Goal: Task Accomplishment & Management: Use online tool/utility

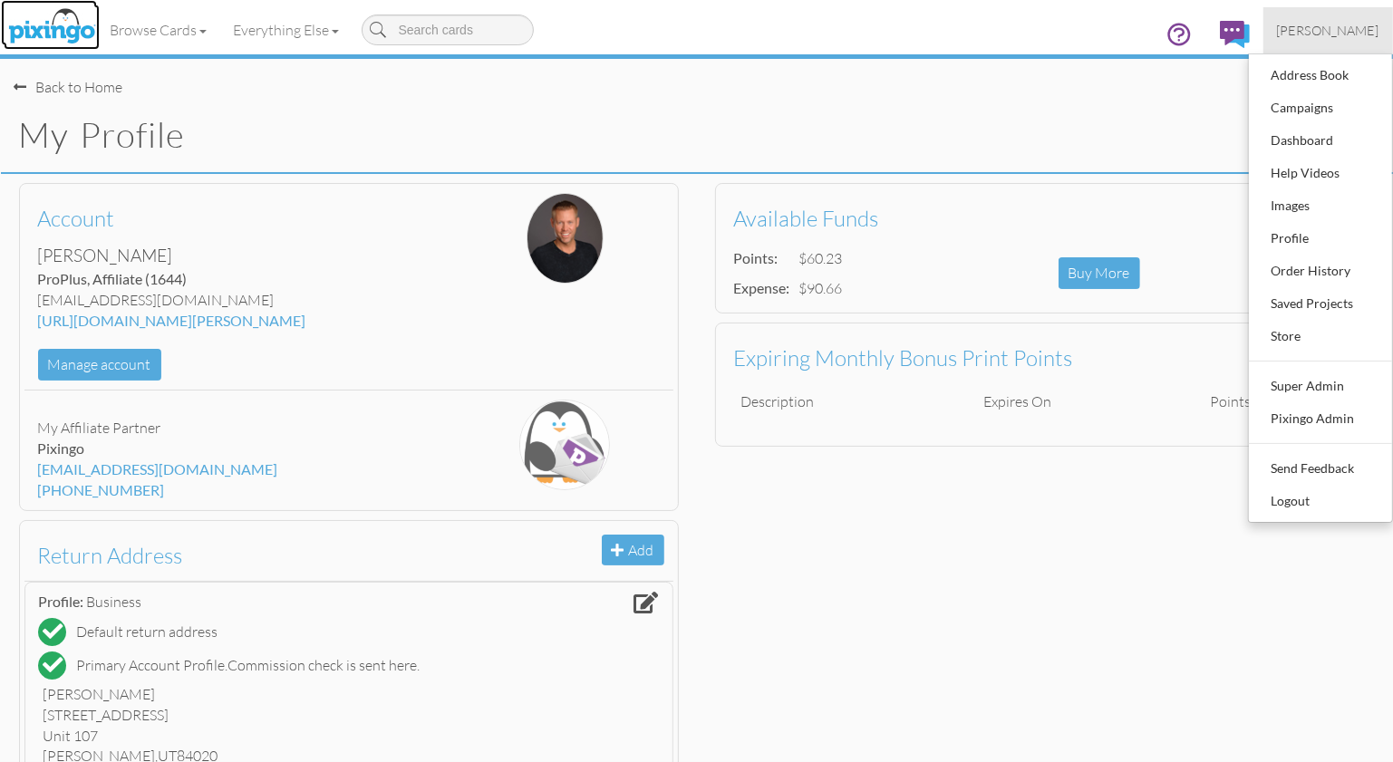
click at [44, 16] on img at bounding box center [52, 27] width 96 height 45
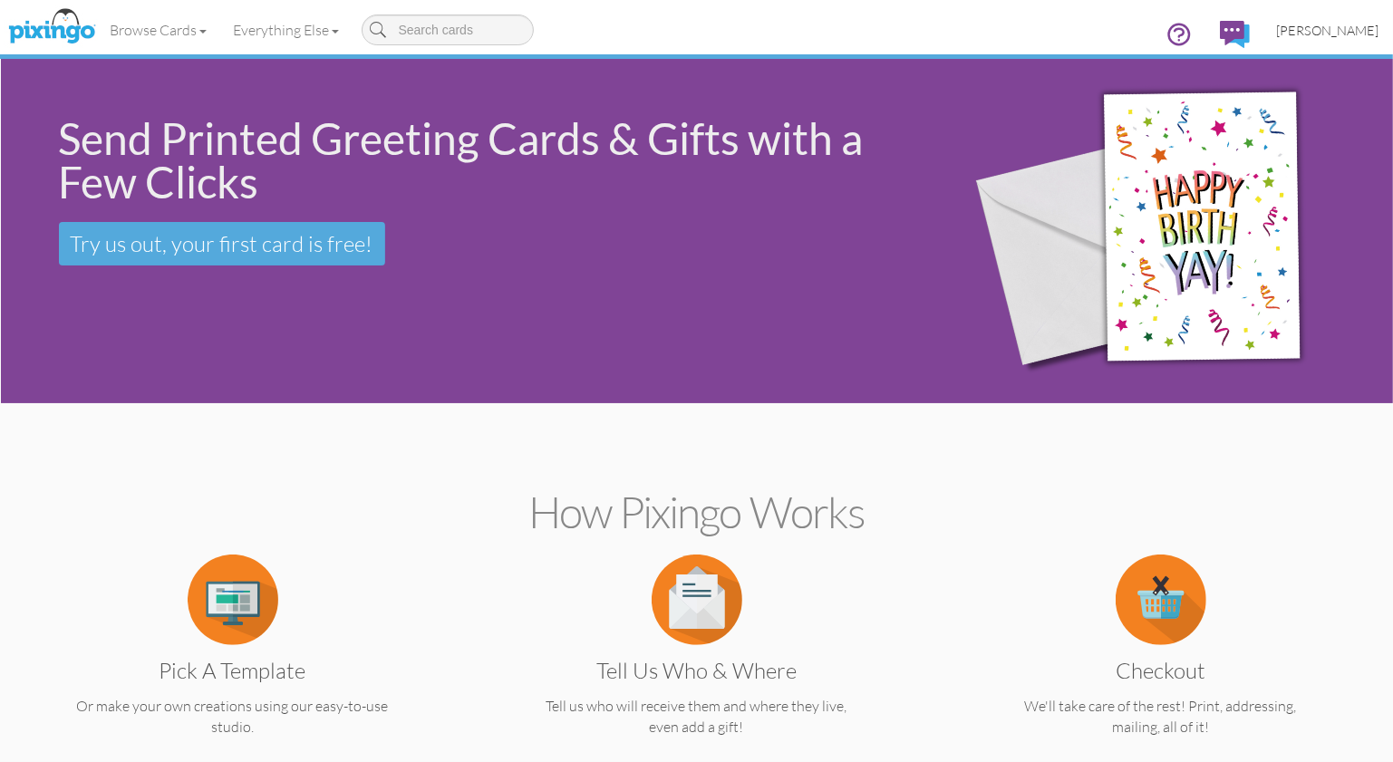
click at [1325, 27] on span "[PERSON_NAME]" at bounding box center [1328, 30] width 102 height 15
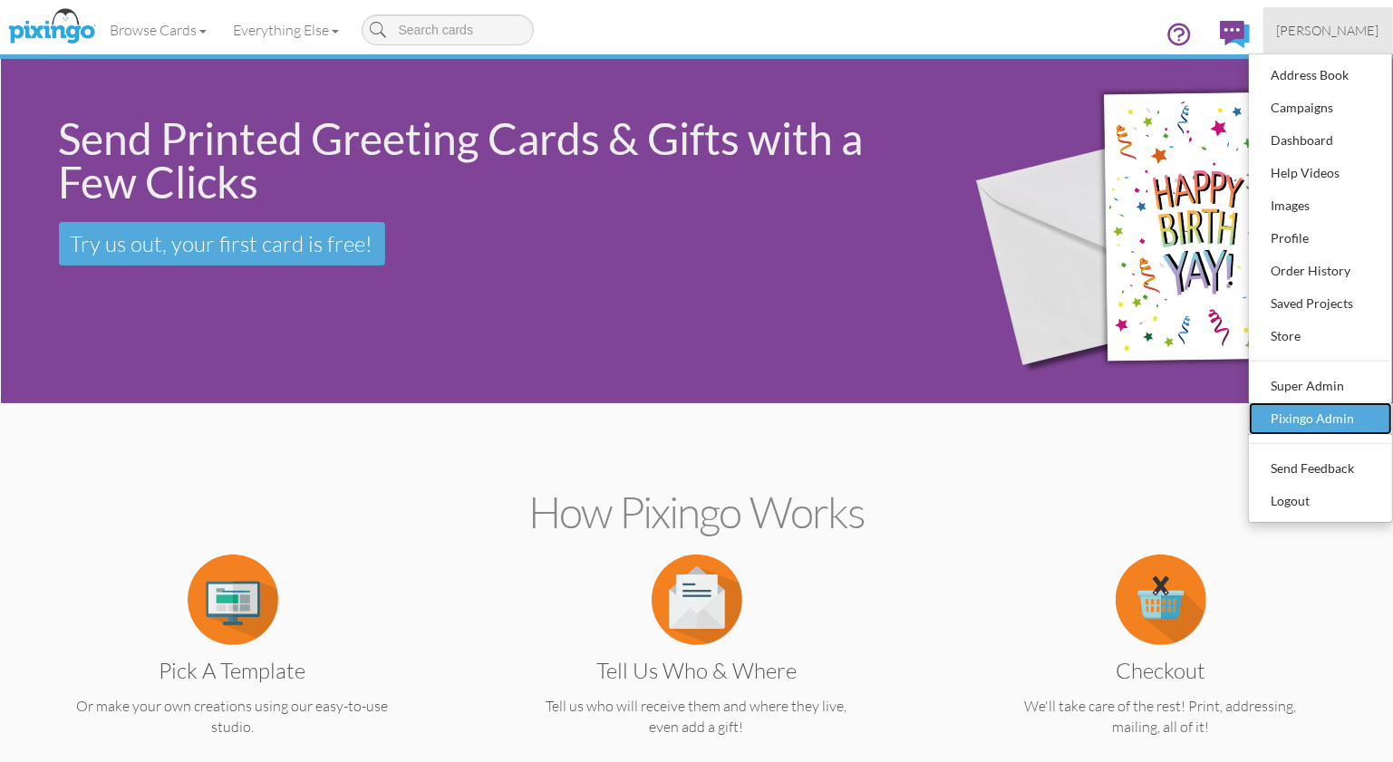
click at [1306, 405] on div "Pixingo Admin" at bounding box center [1320, 418] width 107 height 27
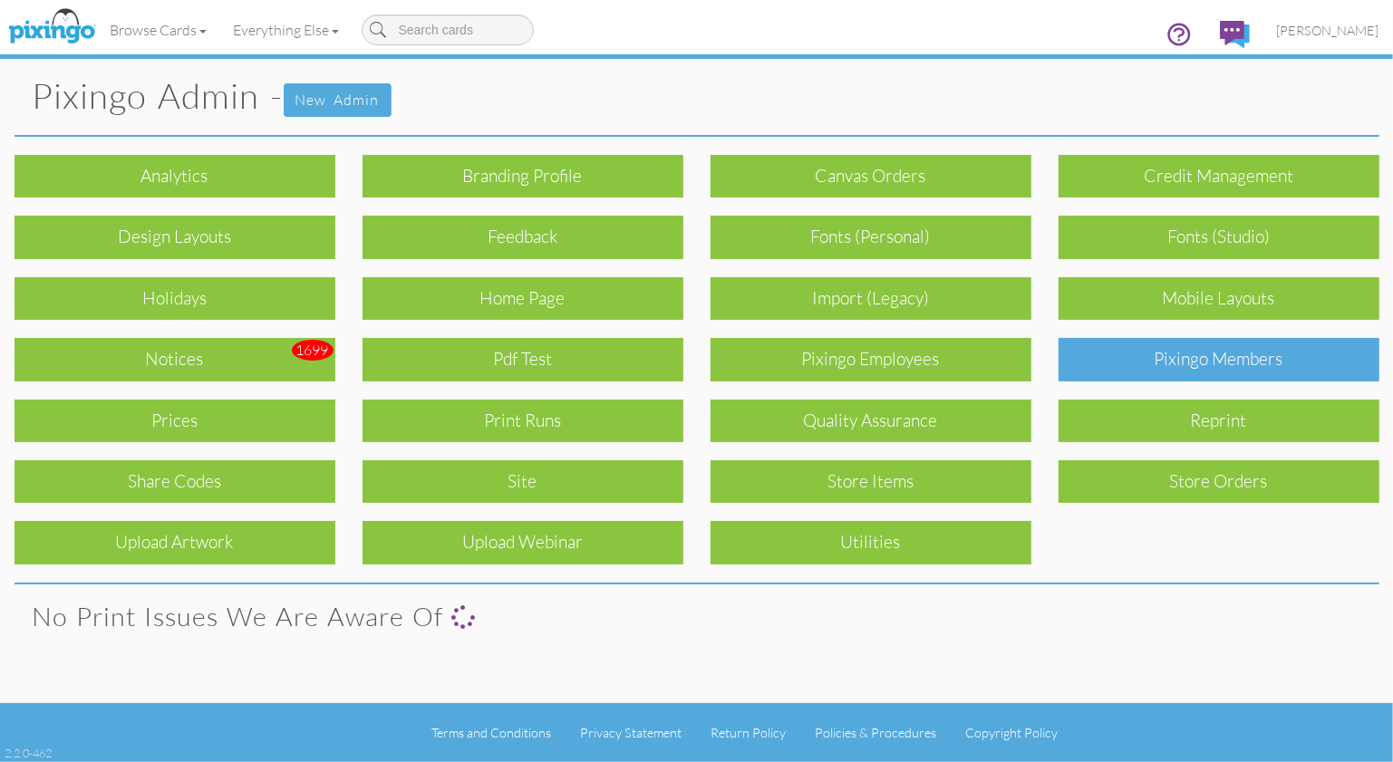
click at [1237, 352] on div "Pixingo Members" at bounding box center [1219, 359] width 321 height 43
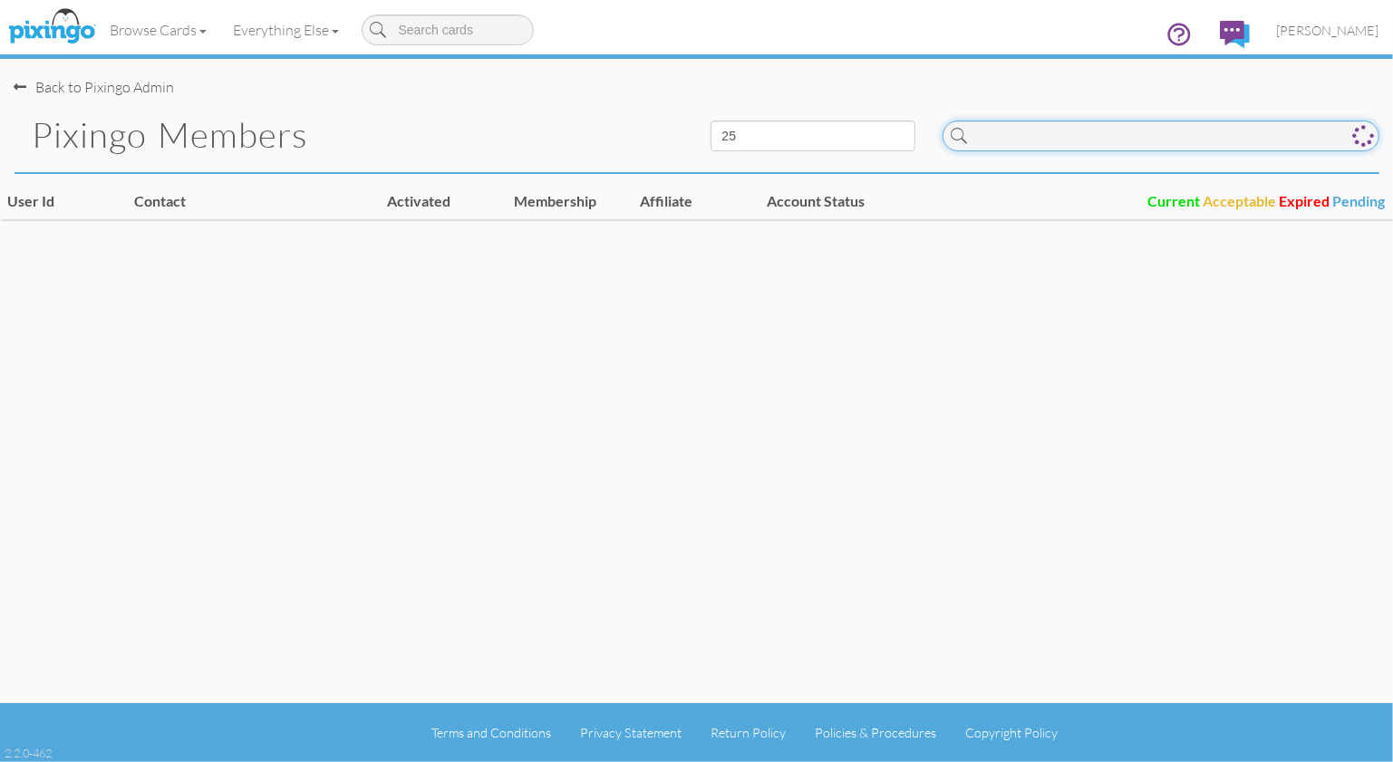
click at [1081, 137] on input at bounding box center [1161, 136] width 437 height 31
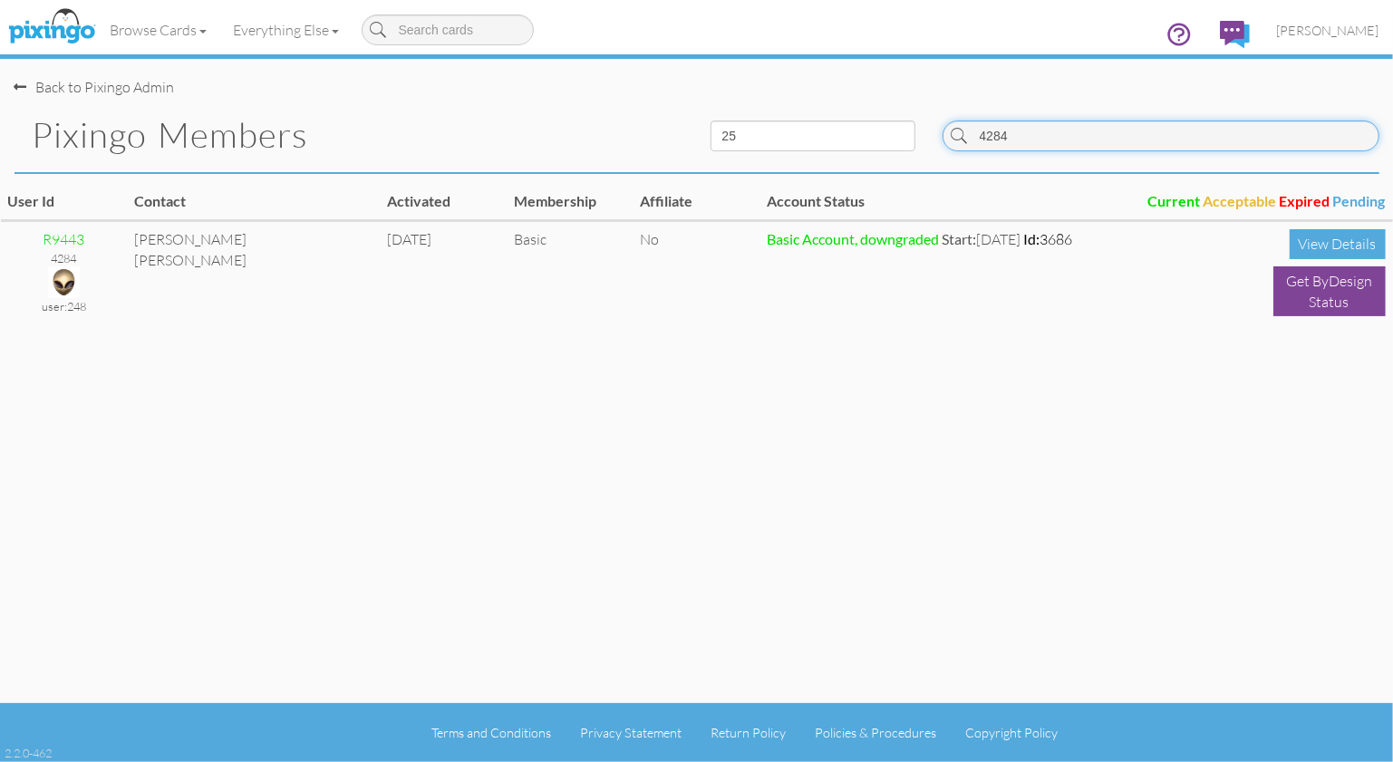
click at [1095, 133] on input "4284" at bounding box center [1161, 136] width 437 height 31
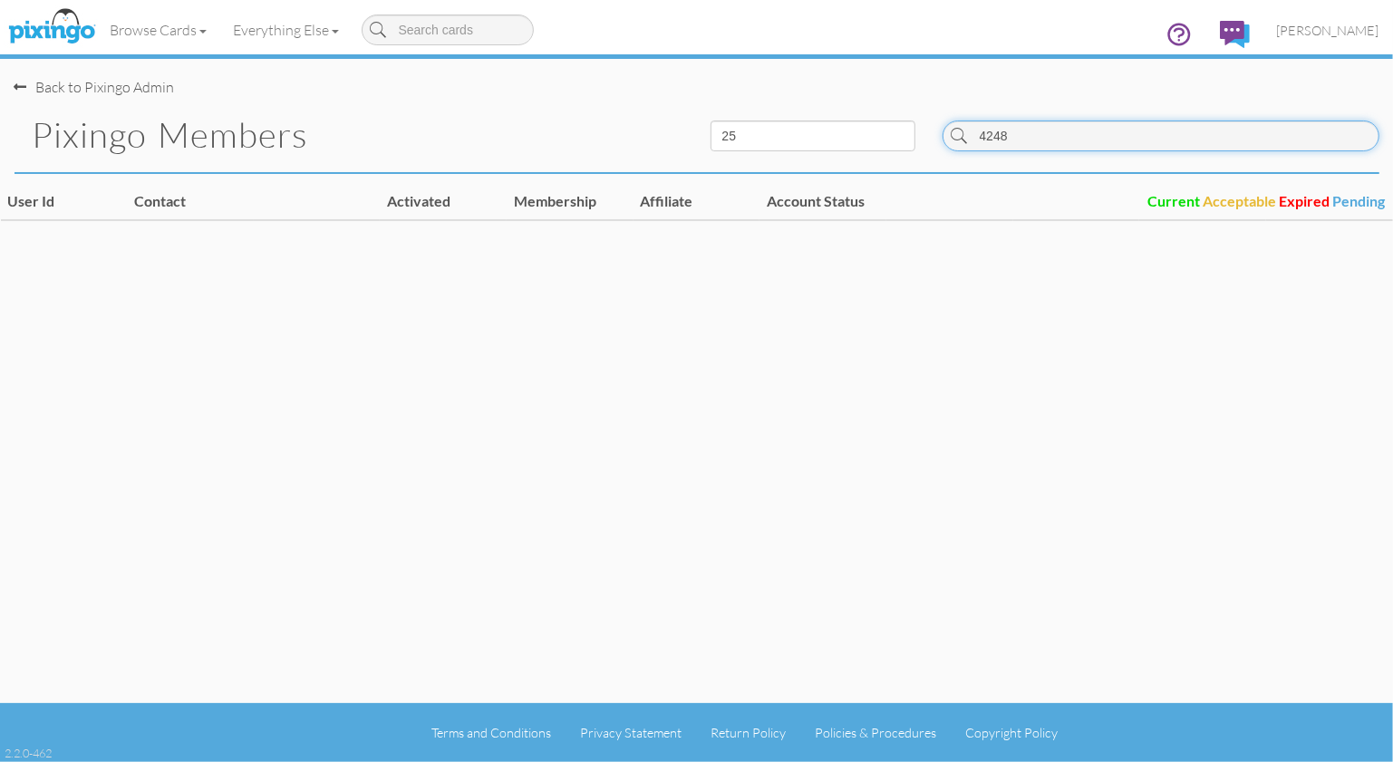
click at [1109, 137] on input "4248" at bounding box center [1161, 136] width 437 height 31
type input "4448"
click at [1116, 137] on input "4448" at bounding box center [1161, 136] width 437 height 31
drag, startPoint x: 1116, startPoint y: 137, endPoint x: 1126, endPoint y: 136, distance: 10.0
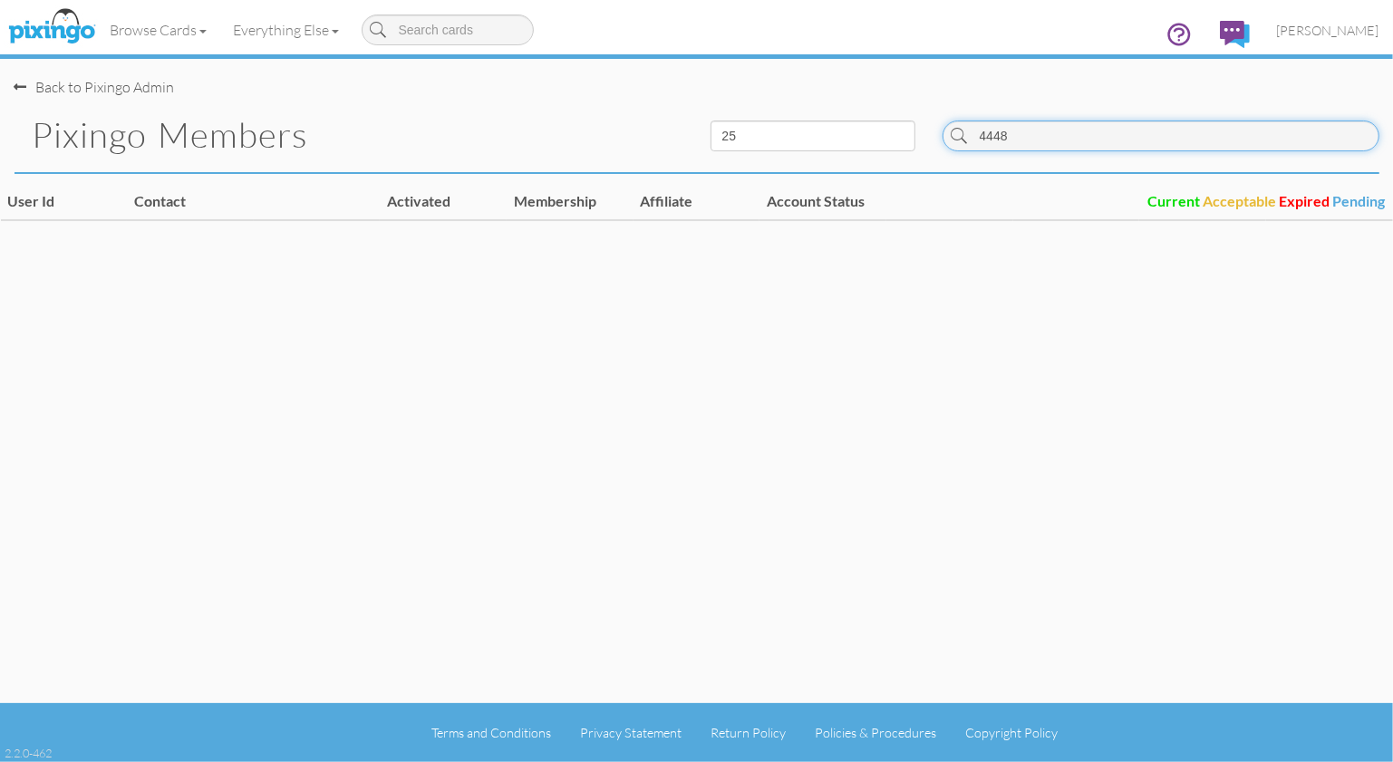
click at [1116, 138] on input "4448" at bounding box center [1161, 136] width 437 height 31
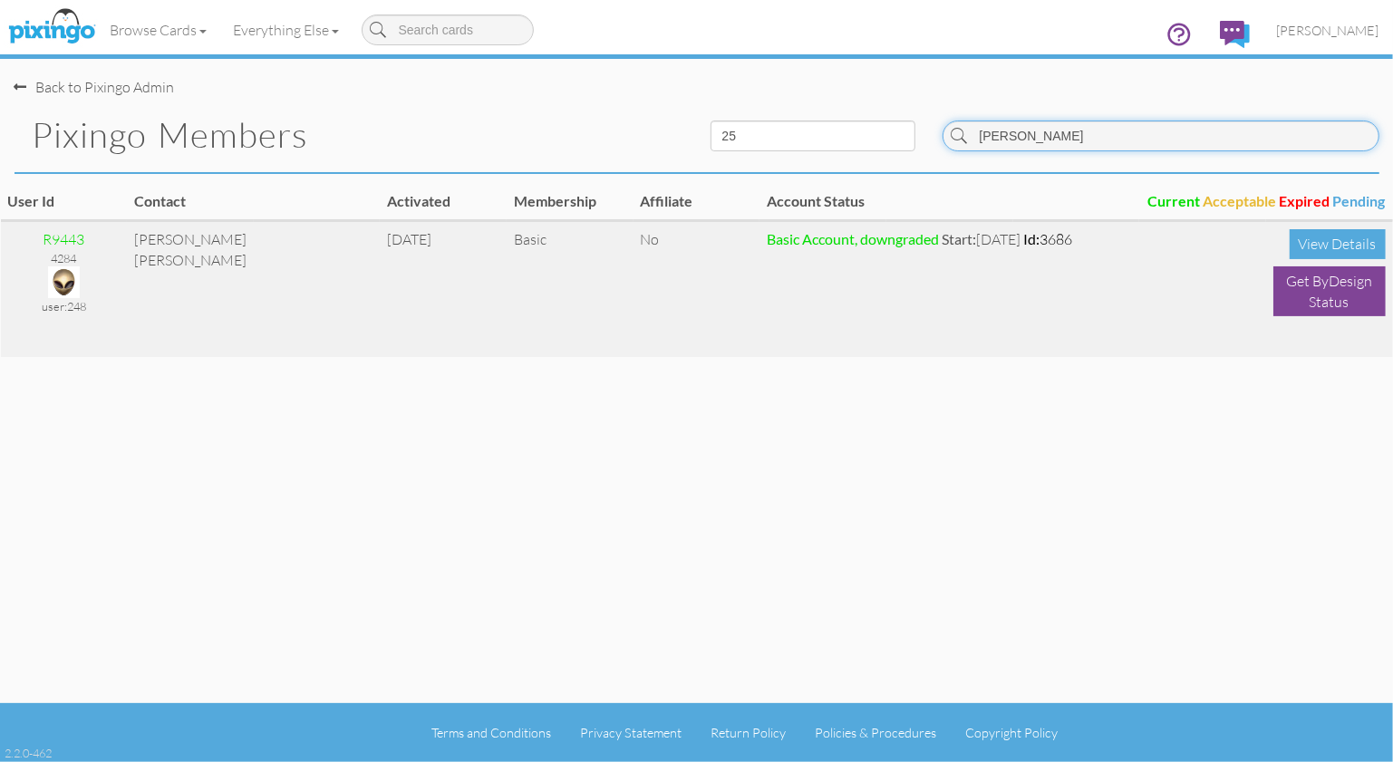
type input "[PERSON_NAME]"
click at [64, 273] on img at bounding box center [64, 283] width 32 height 32
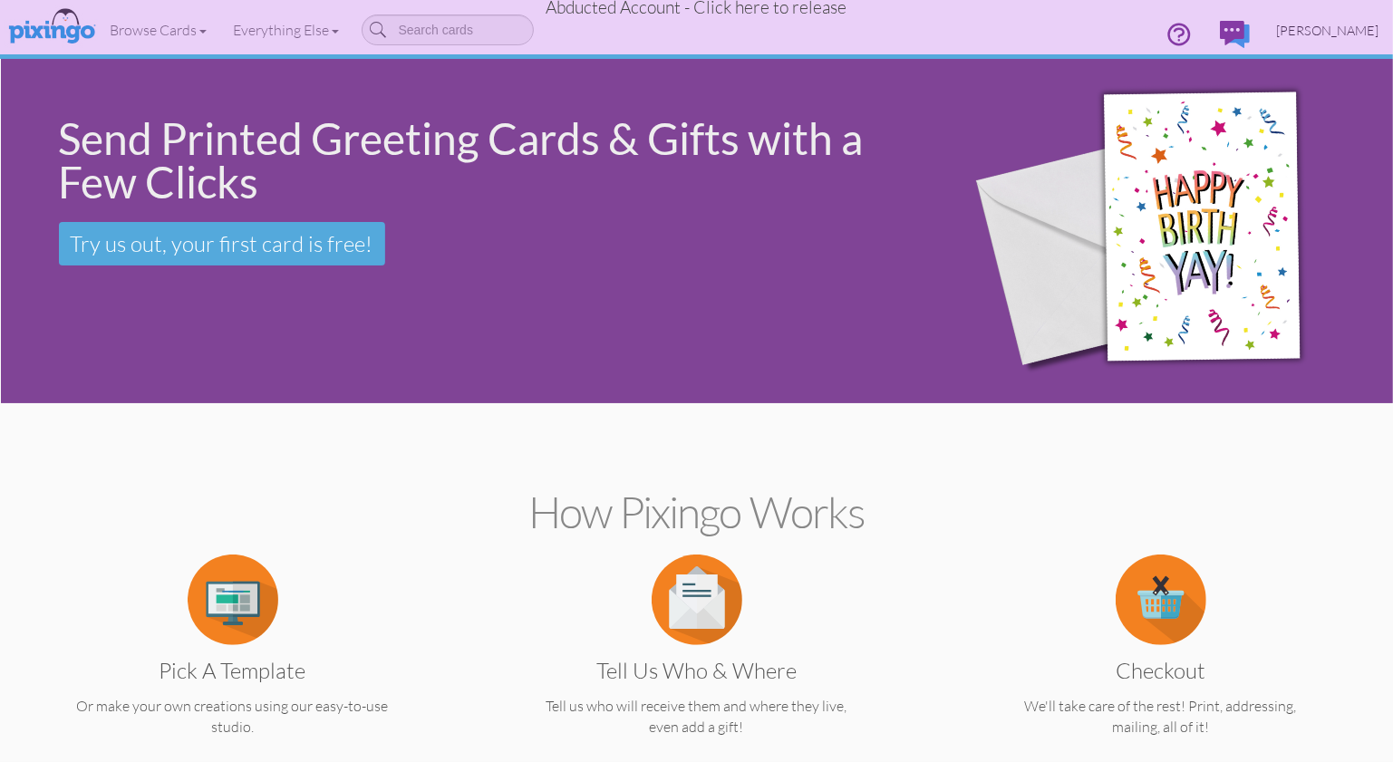
click at [1345, 17] on link "[PERSON_NAME]" at bounding box center [1329, 30] width 130 height 46
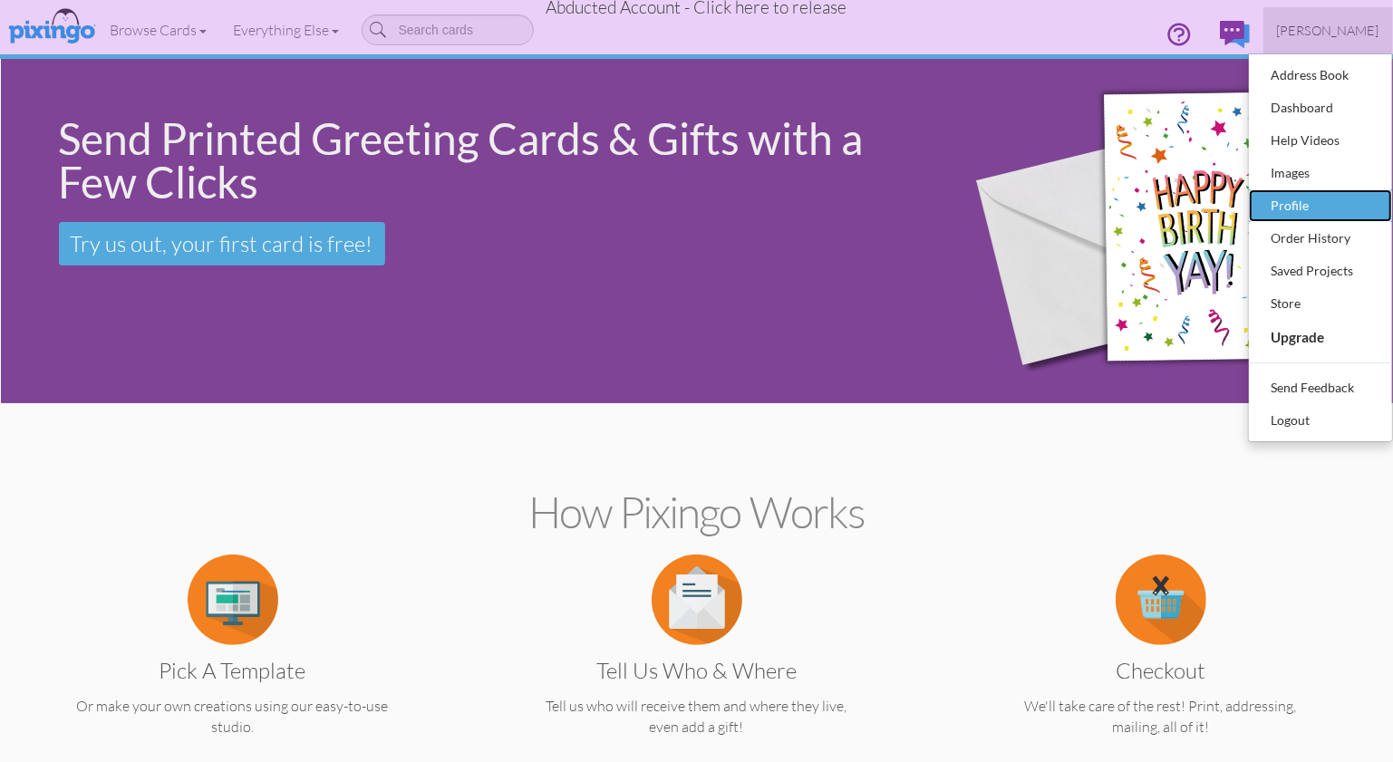
click at [1298, 199] on div "Profile" at bounding box center [1320, 205] width 107 height 27
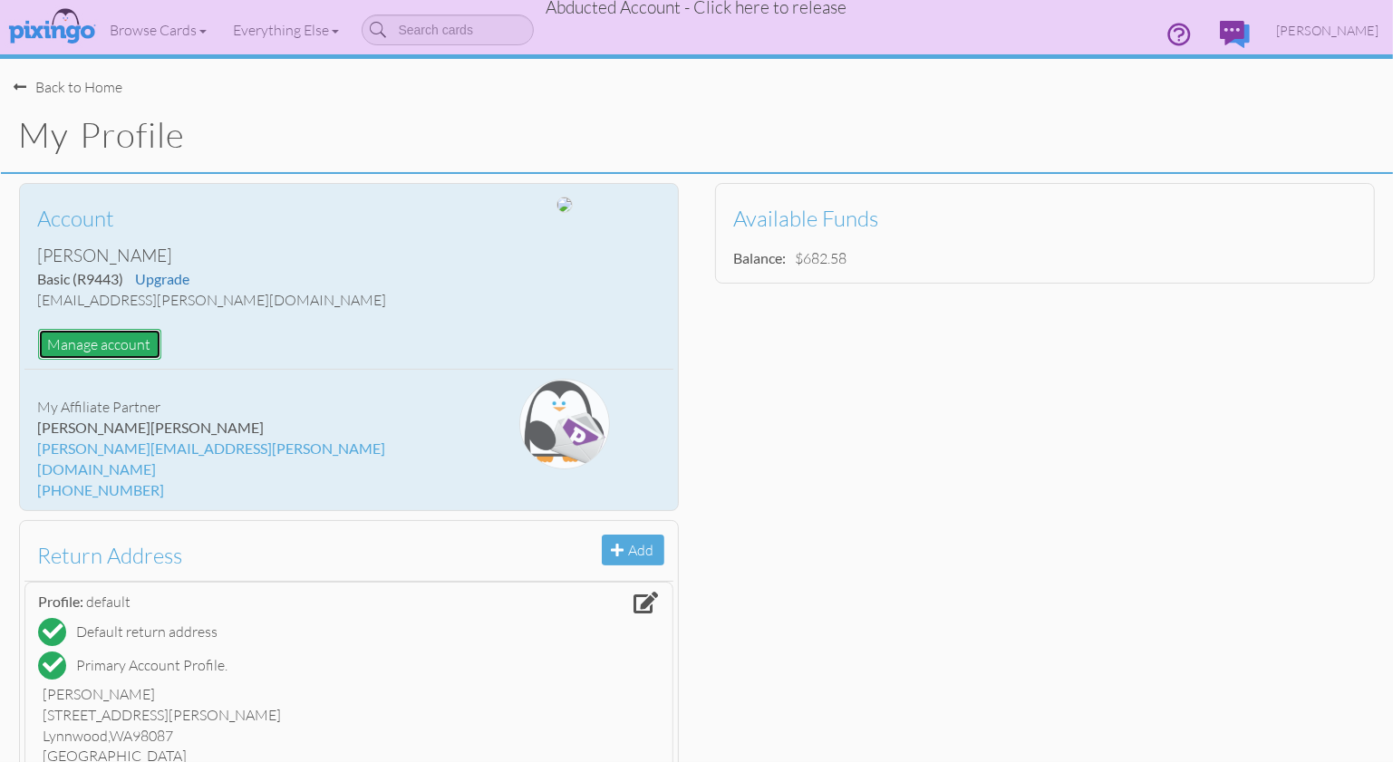
click at [130, 345] on button "Manage account" at bounding box center [99, 345] width 123 height 32
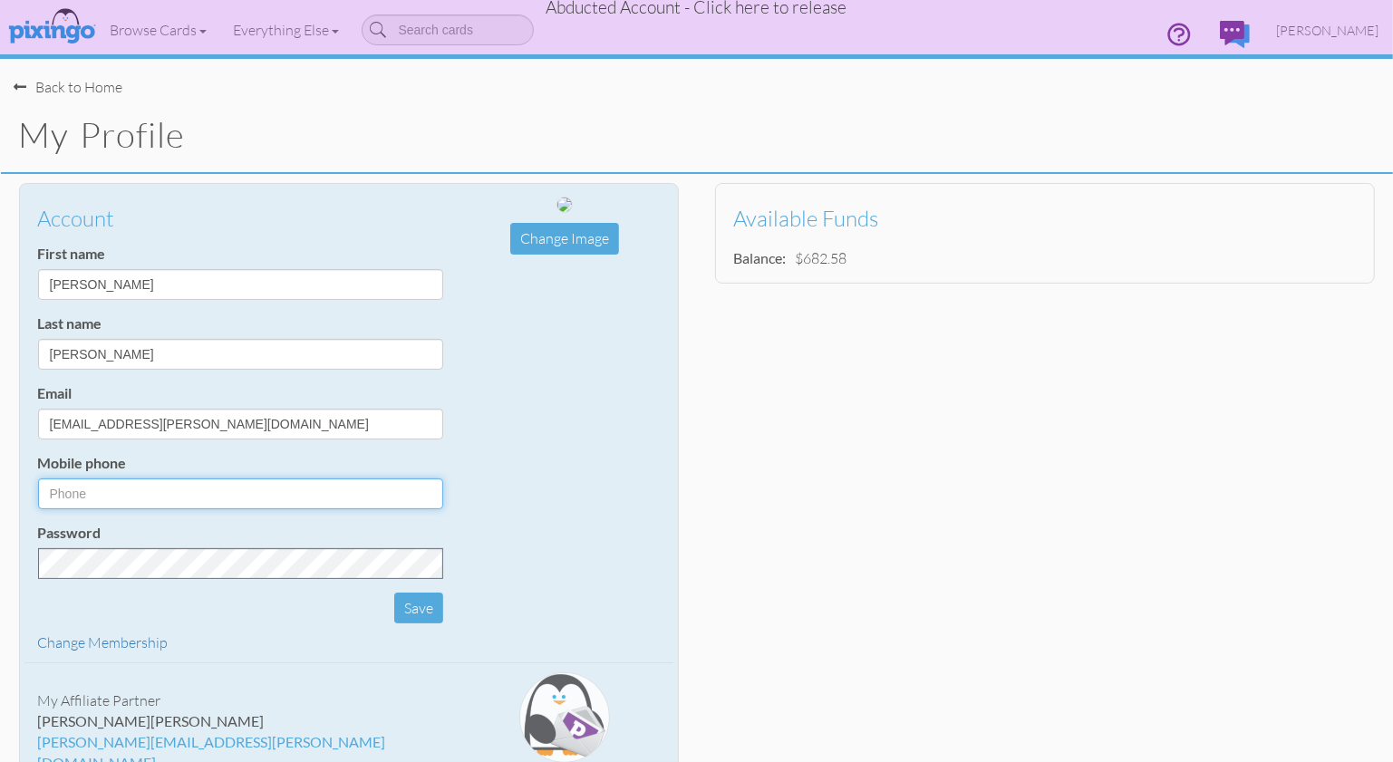
type input "1644"
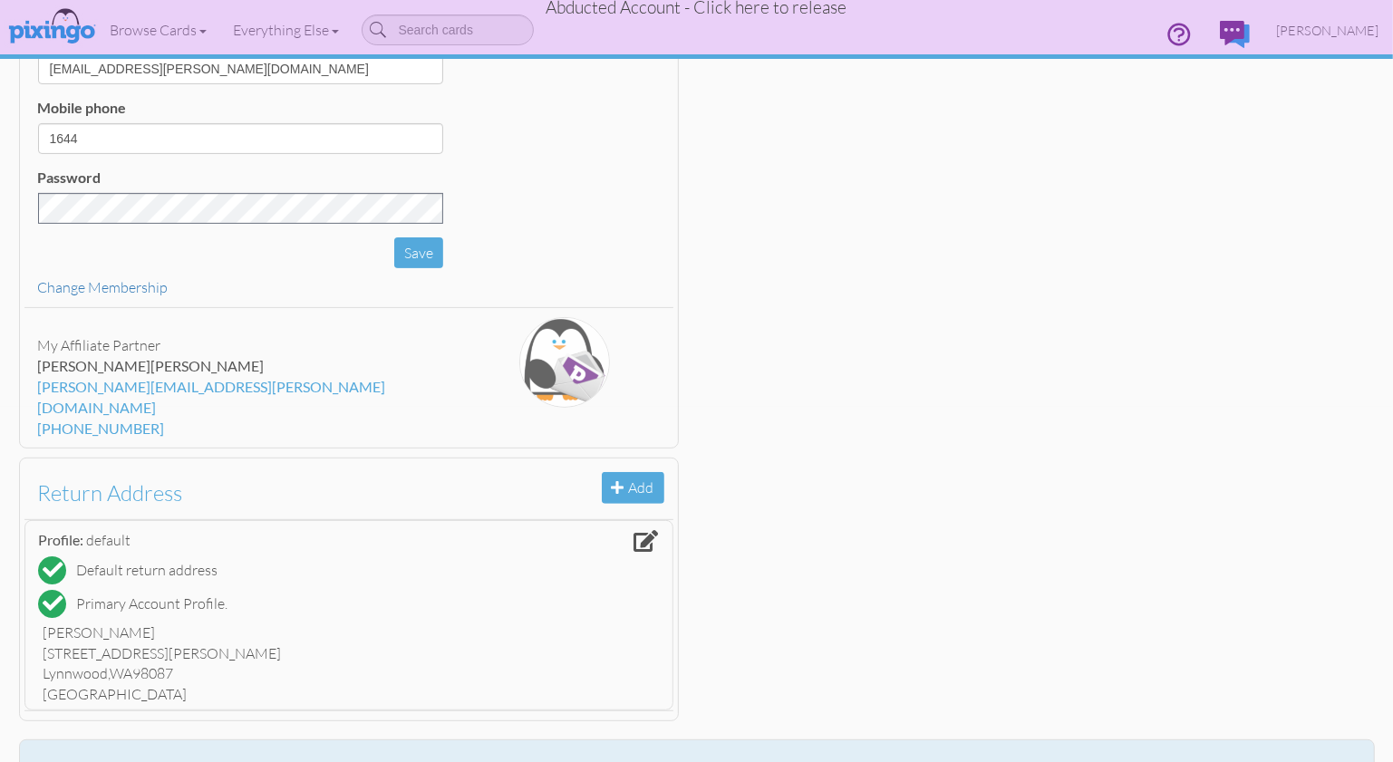
scroll to position [354, 0]
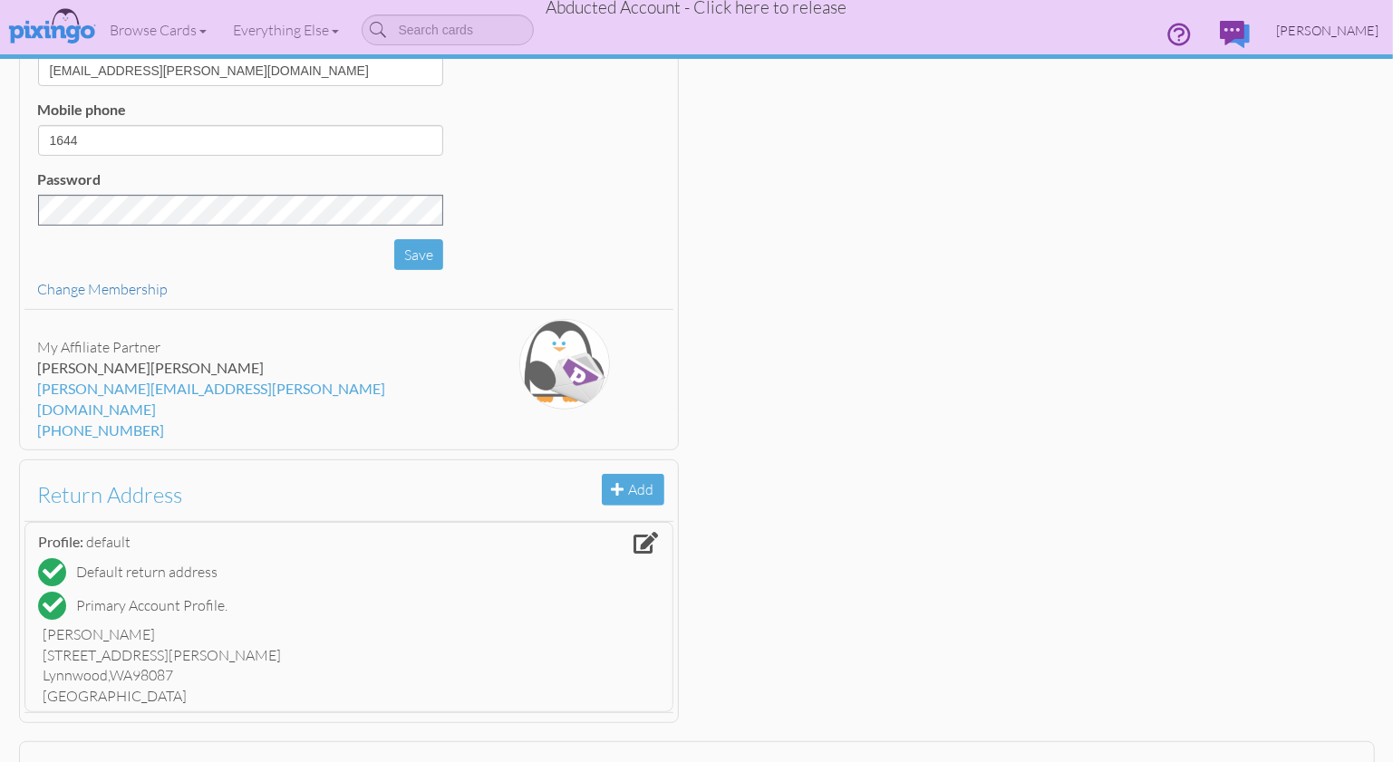
click at [1323, 27] on span "[PERSON_NAME]" at bounding box center [1328, 30] width 102 height 15
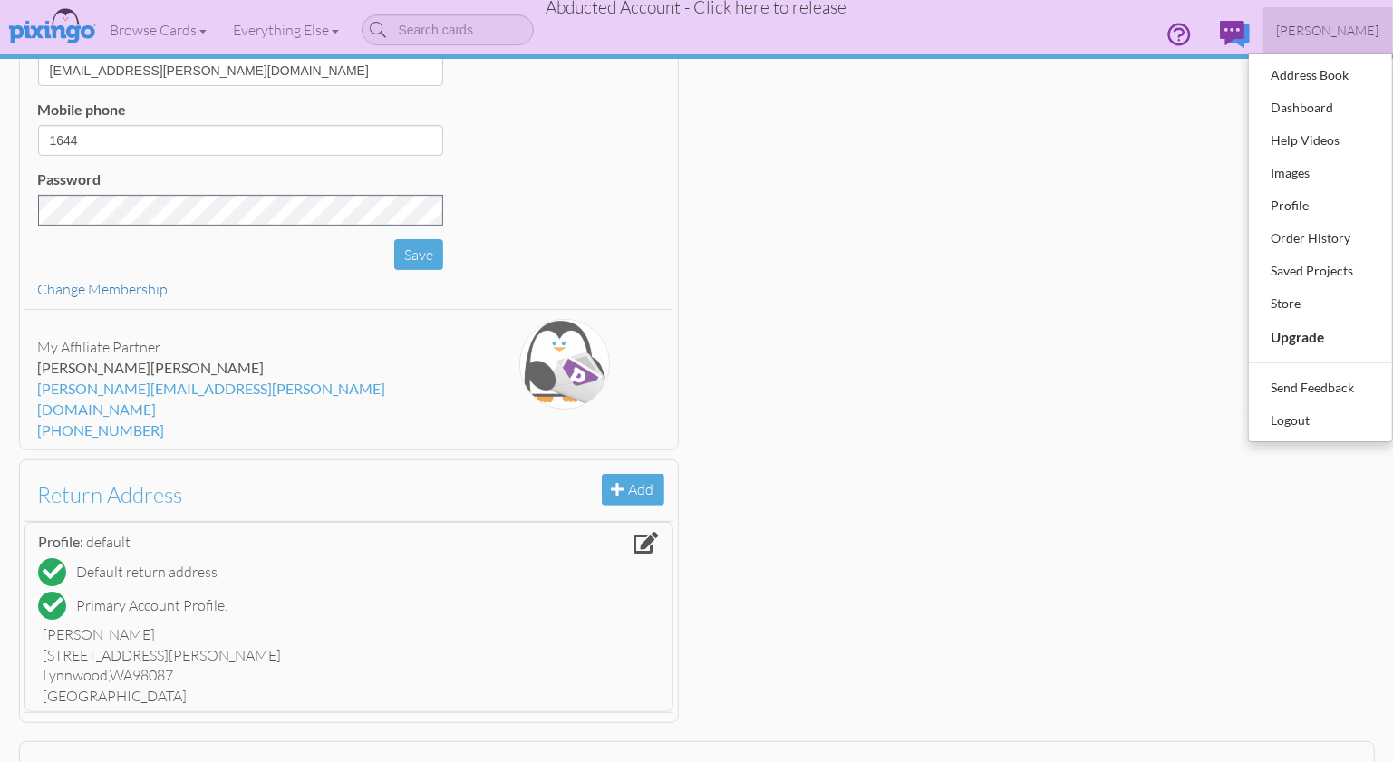
click at [1323, 27] on span "[PERSON_NAME]" at bounding box center [1328, 30] width 102 height 15
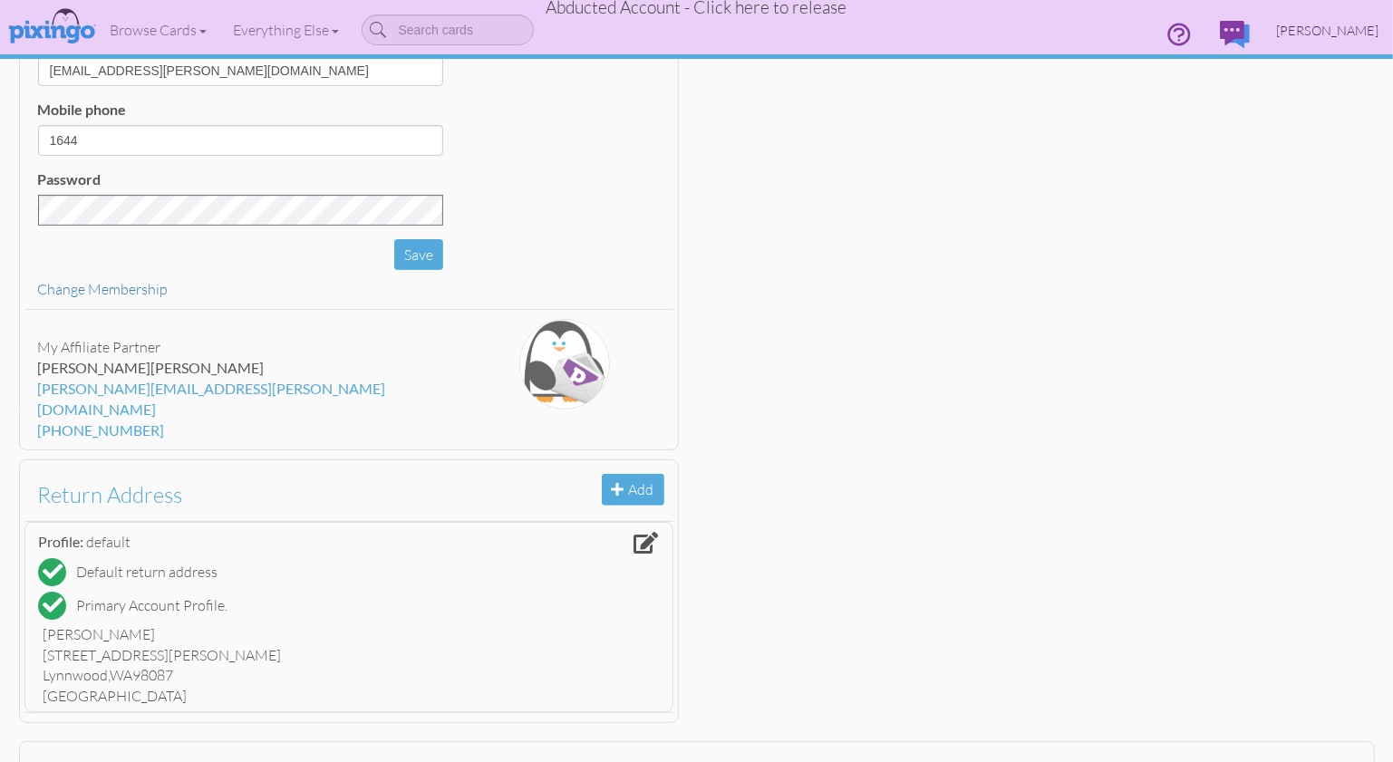
click at [1326, 29] on span "[PERSON_NAME]" at bounding box center [1328, 30] width 102 height 15
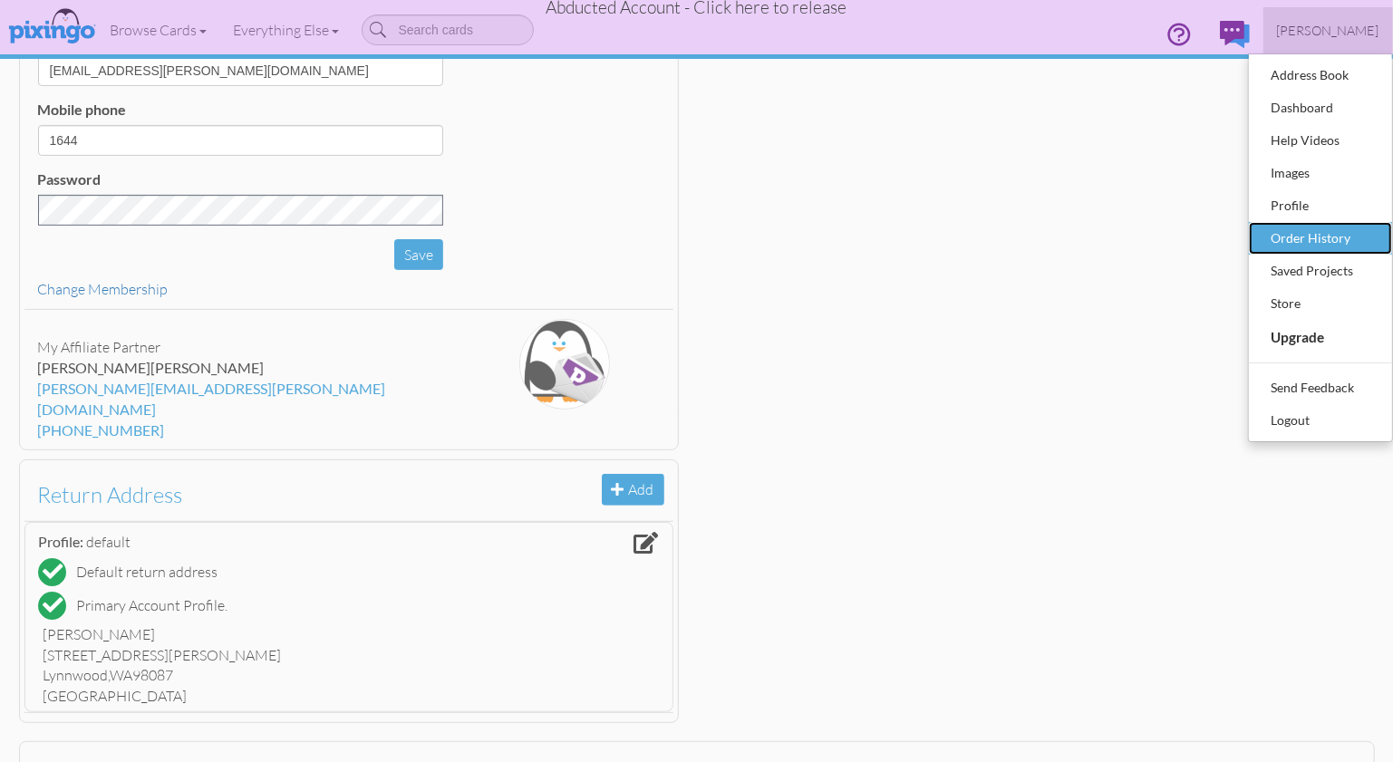
click at [1314, 241] on div "Order History" at bounding box center [1320, 238] width 107 height 27
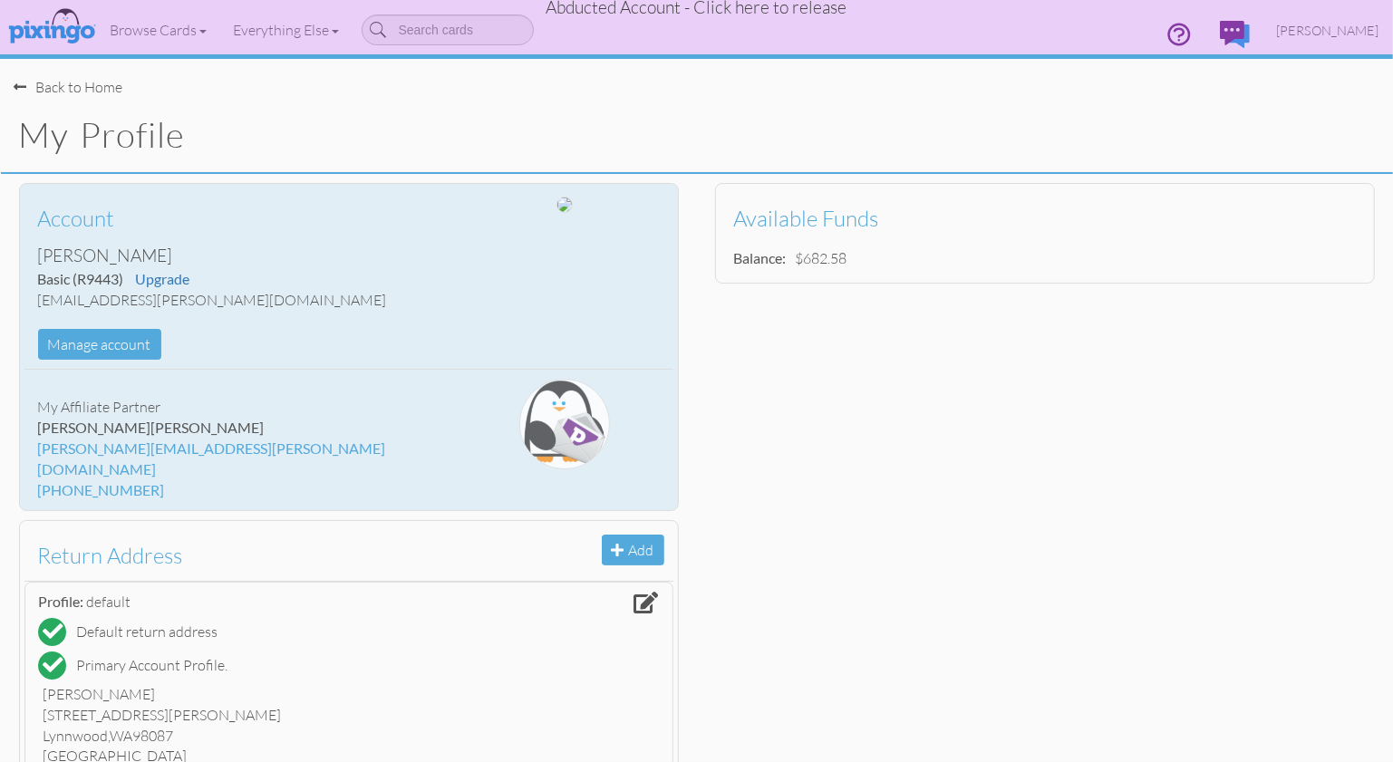
drag, startPoint x: 120, startPoint y: 286, endPoint x: 106, endPoint y: 282, distance: 14.3
click at [119, 286] on span "(R9443)" at bounding box center [98, 278] width 51 height 17
drag, startPoint x: 80, startPoint y: 279, endPoint x: 120, endPoint y: 281, distance: 39.9
click at [121, 276] on span "(R9443)" at bounding box center [98, 278] width 51 height 17
copy span "R9443"
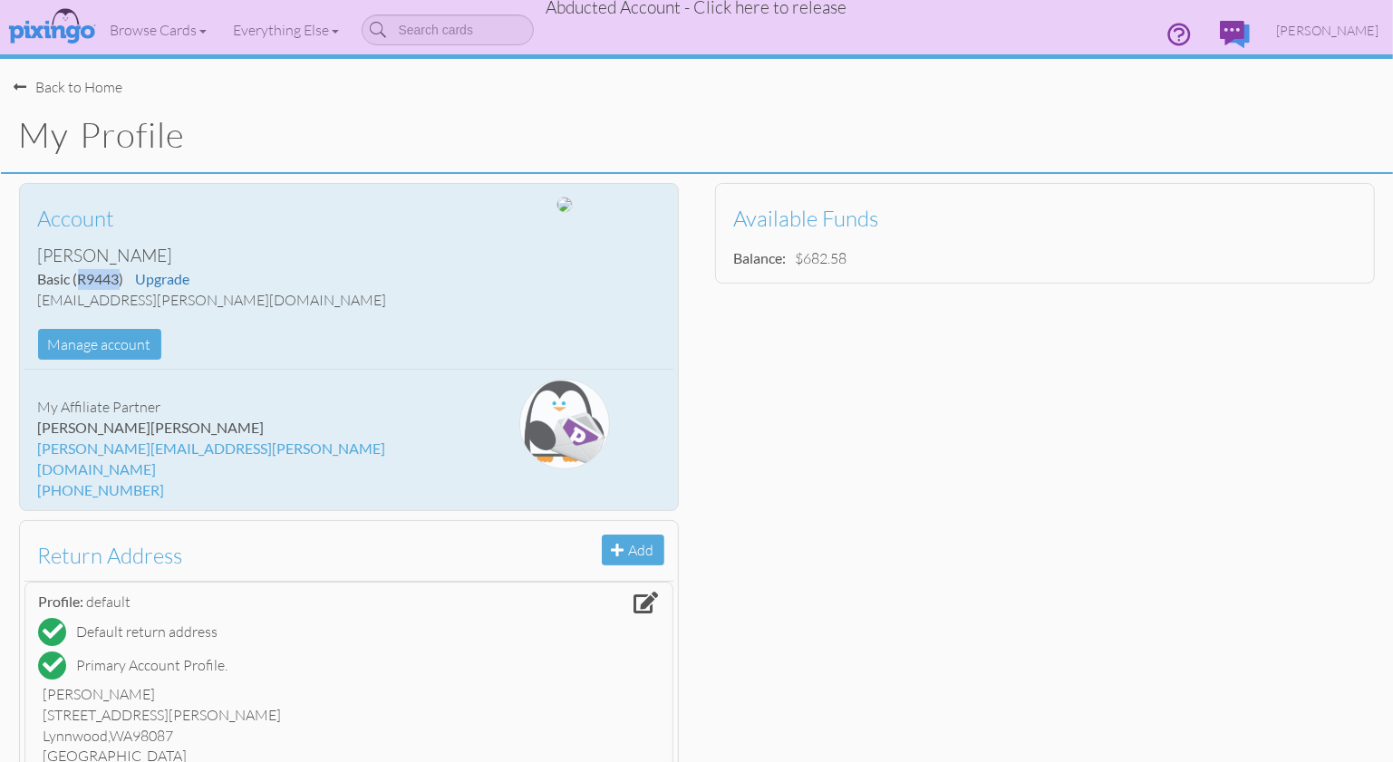
copy span "R9443"
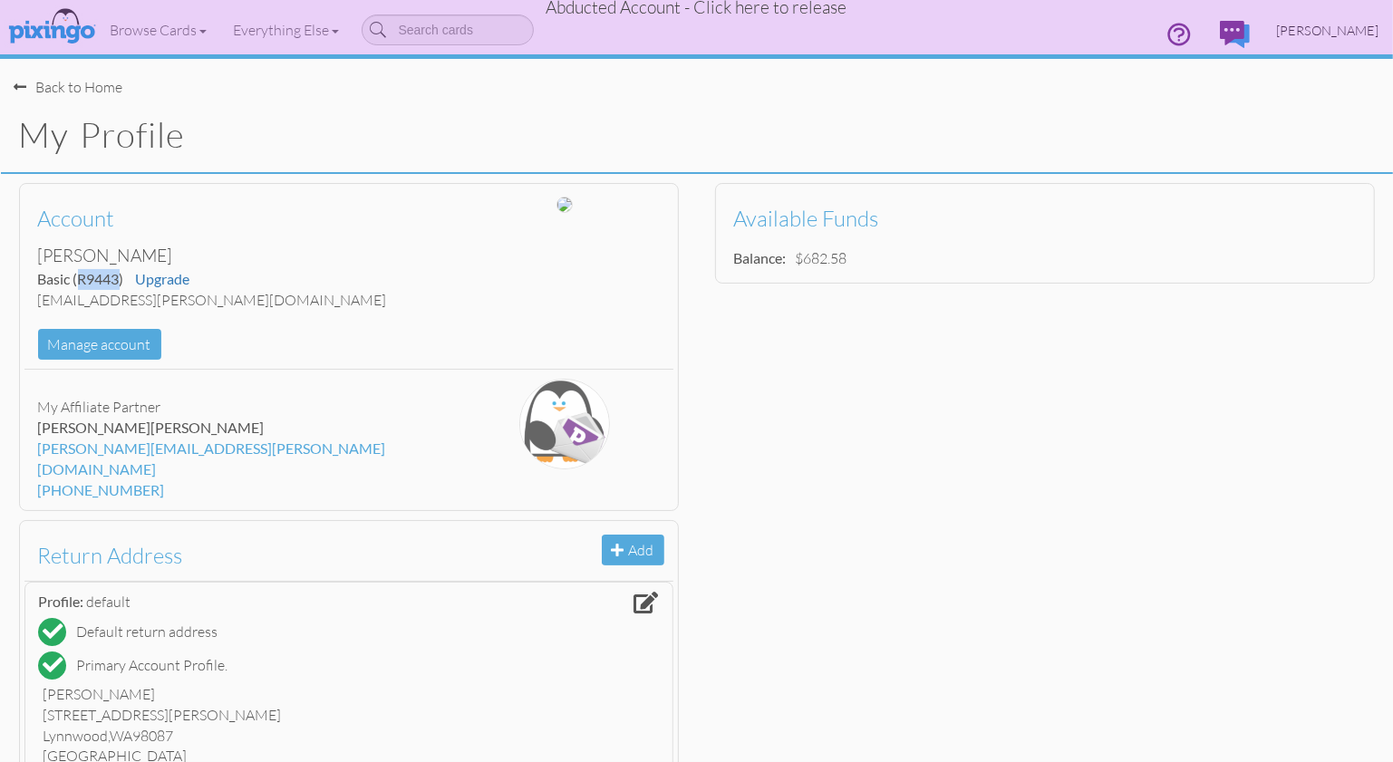
click at [1340, 29] on span "[PERSON_NAME]" at bounding box center [1328, 30] width 102 height 15
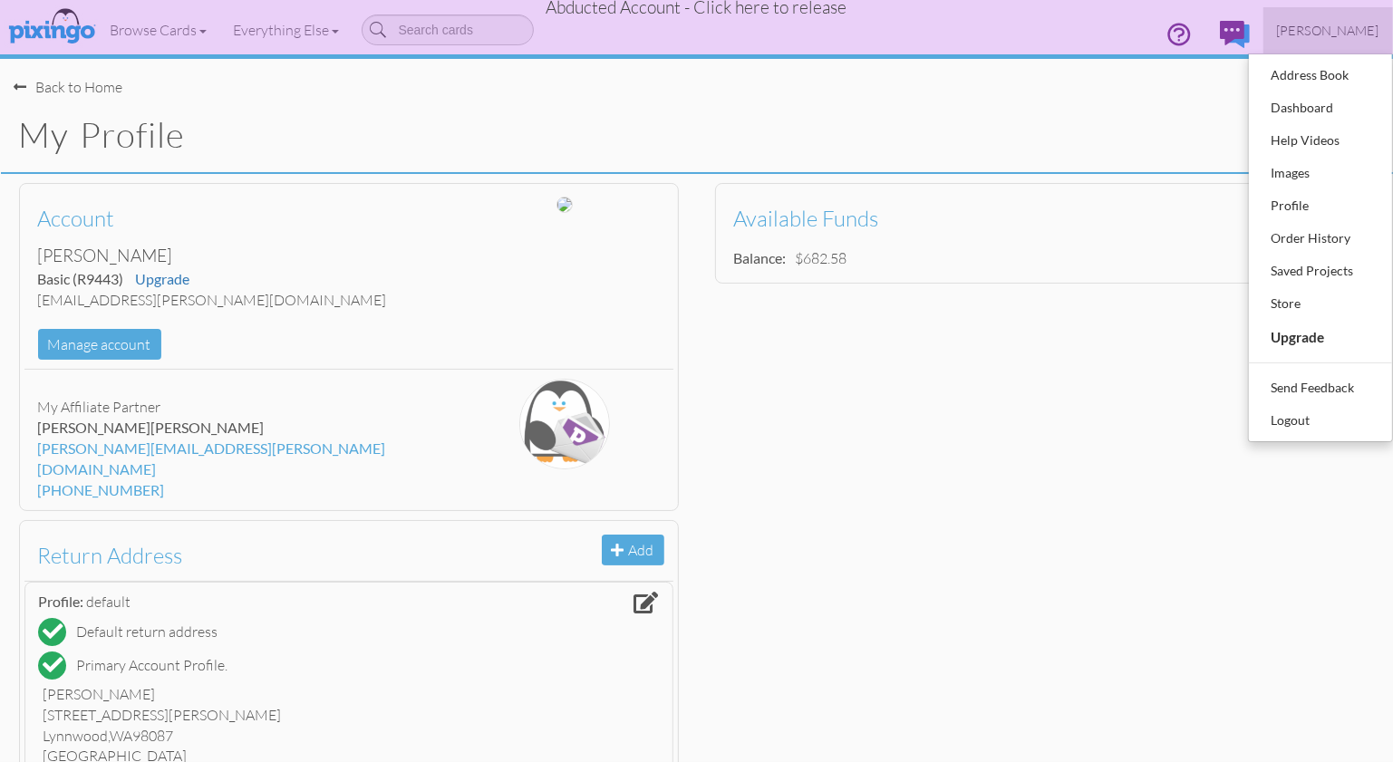
click at [798, 12] on span "Abducted Account - Click here to release" at bounding box center [697, 7] width 301 height 22
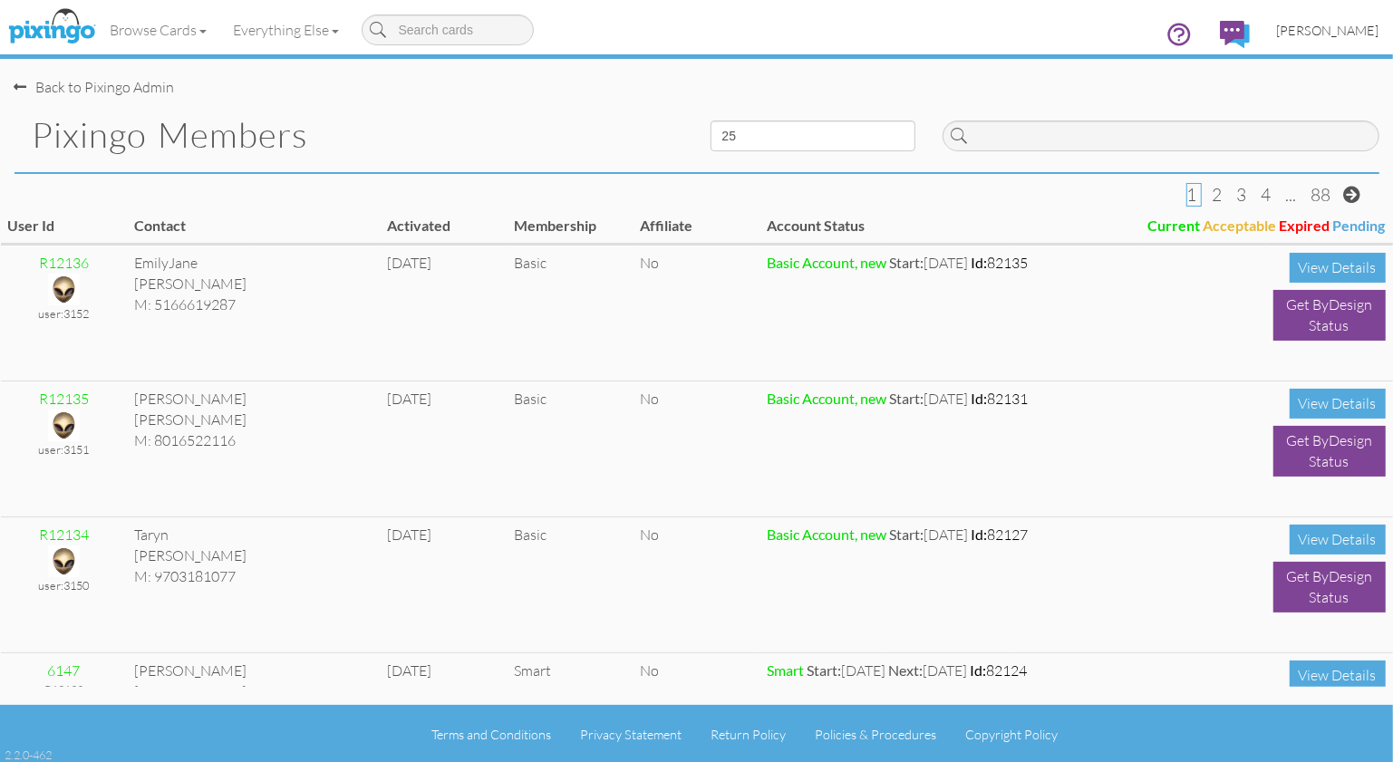
click at [1357, 28] on span "[PERSON_NAME]" at bounding box center [1328, 30] width 102 height 15
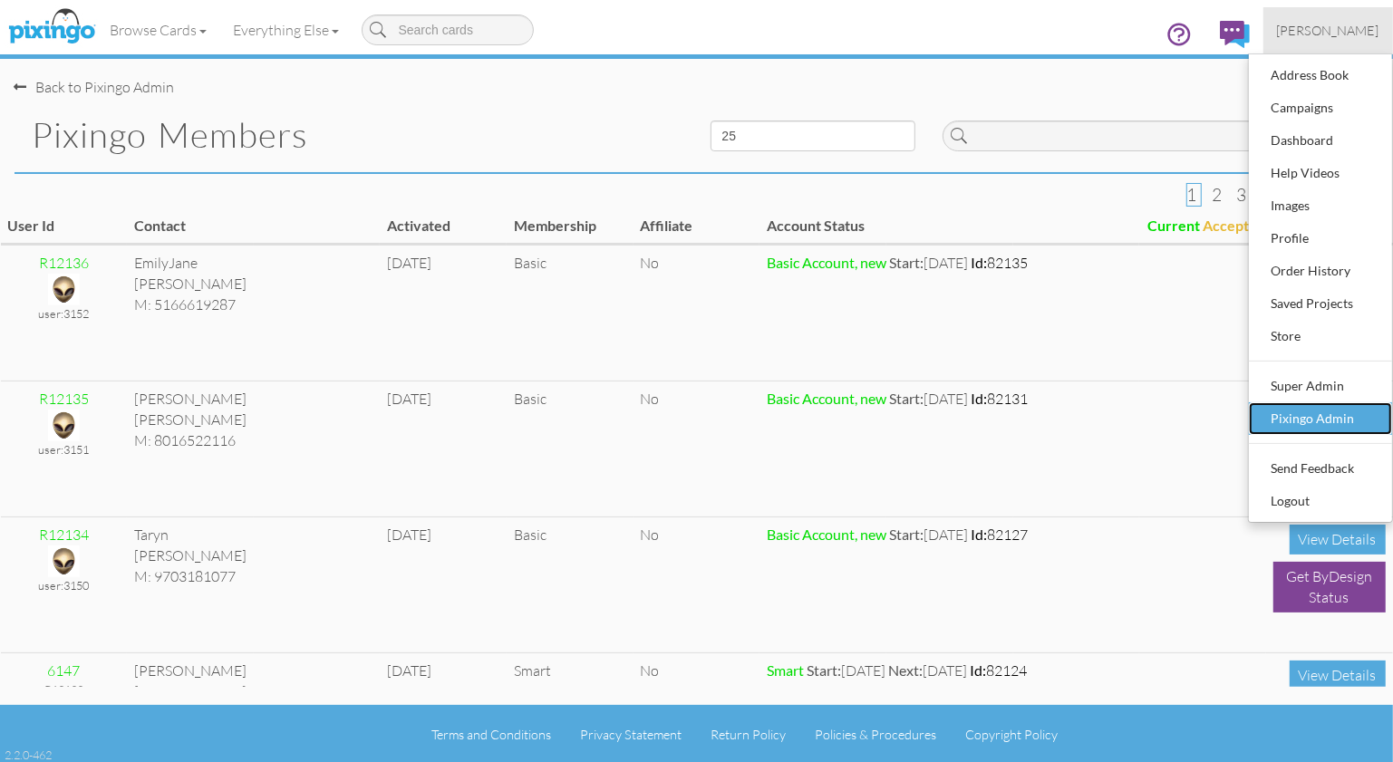
click at [1333, 412] on div "Pixingo Admin" at bounding box center [1320, 418] width 107 height 27
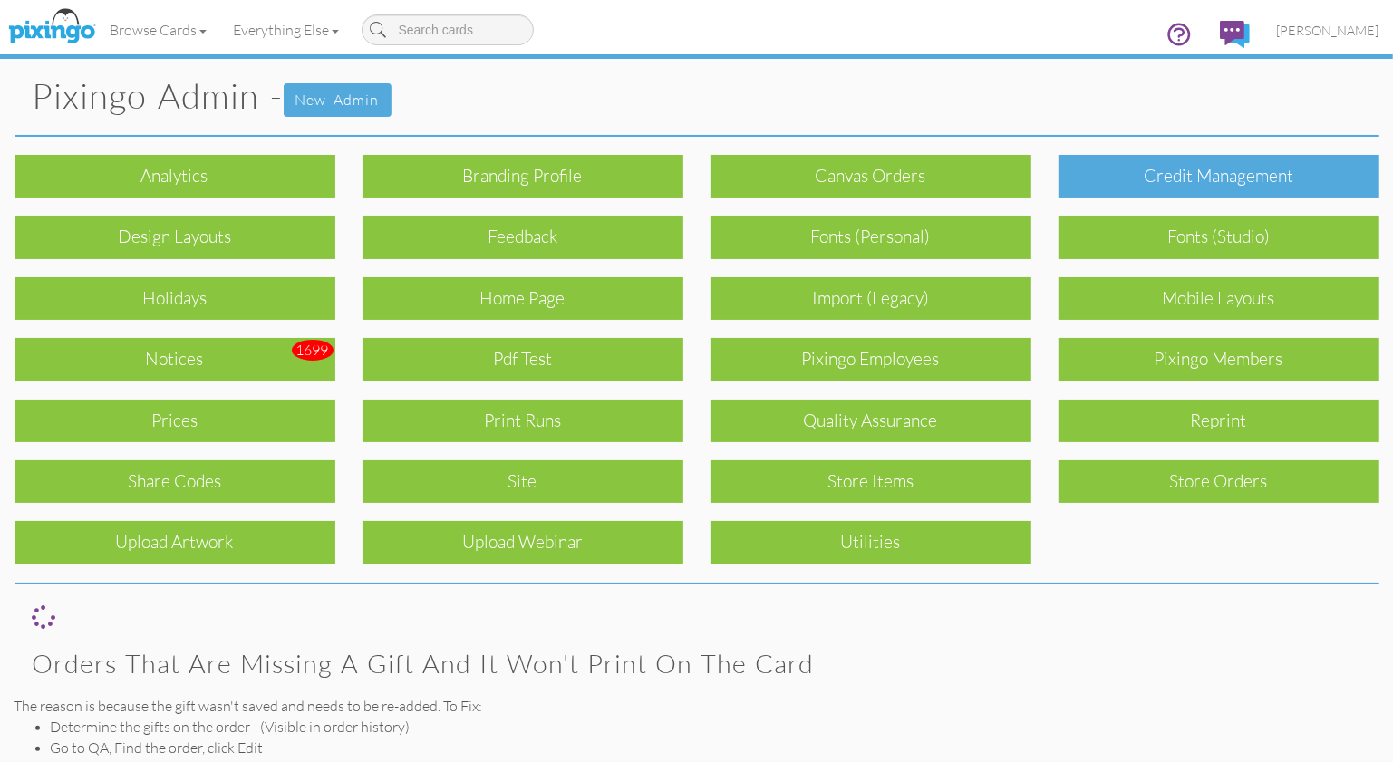
click at [1237, 182] on div "Credit Management" at bounding box center [1219, 176] width 321 height 43
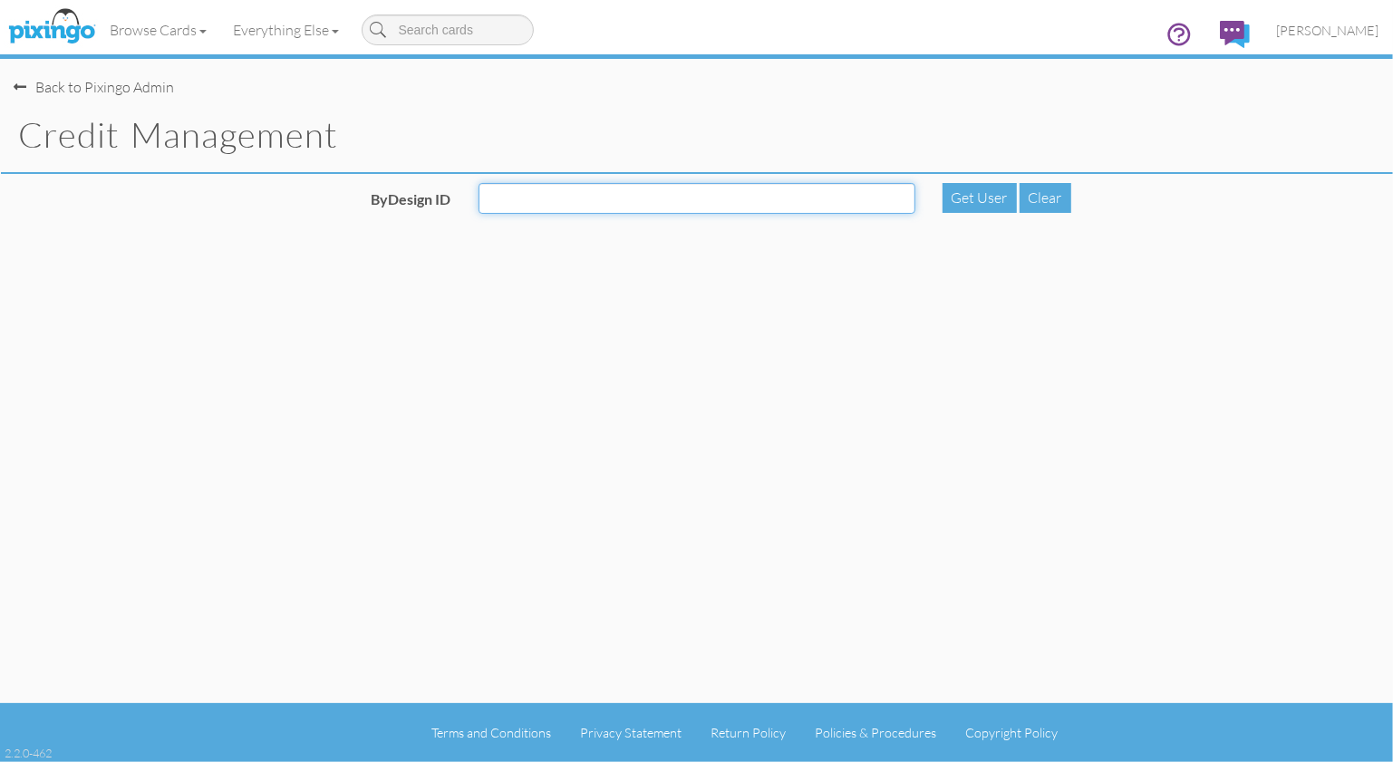
click at [641, 199] on input "ByDesign ID" at bounding box center [697, 198] width 437 height 31
paste input "R9443"
type input "R9443"
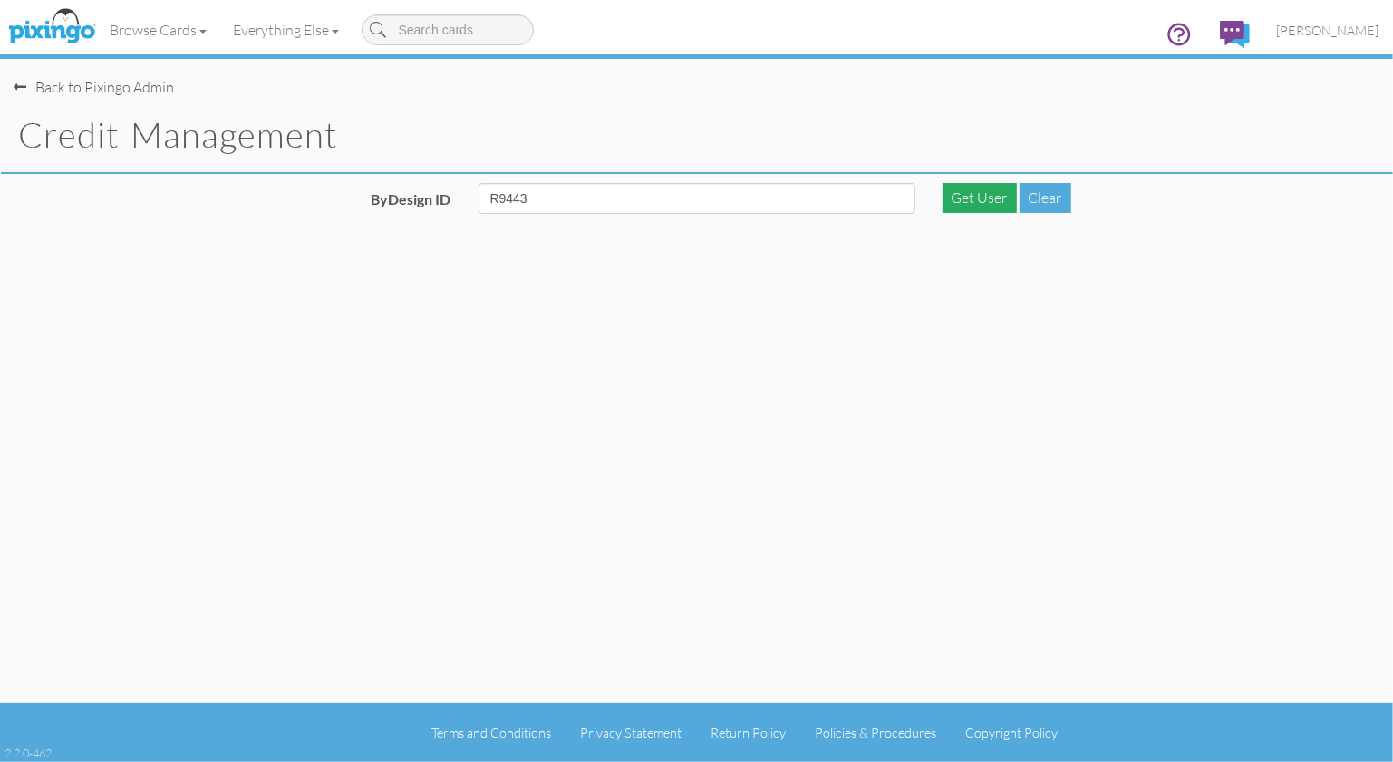
click at [952, 194] on div "Get User" at bounding box center [980, 198] width 74 height 30
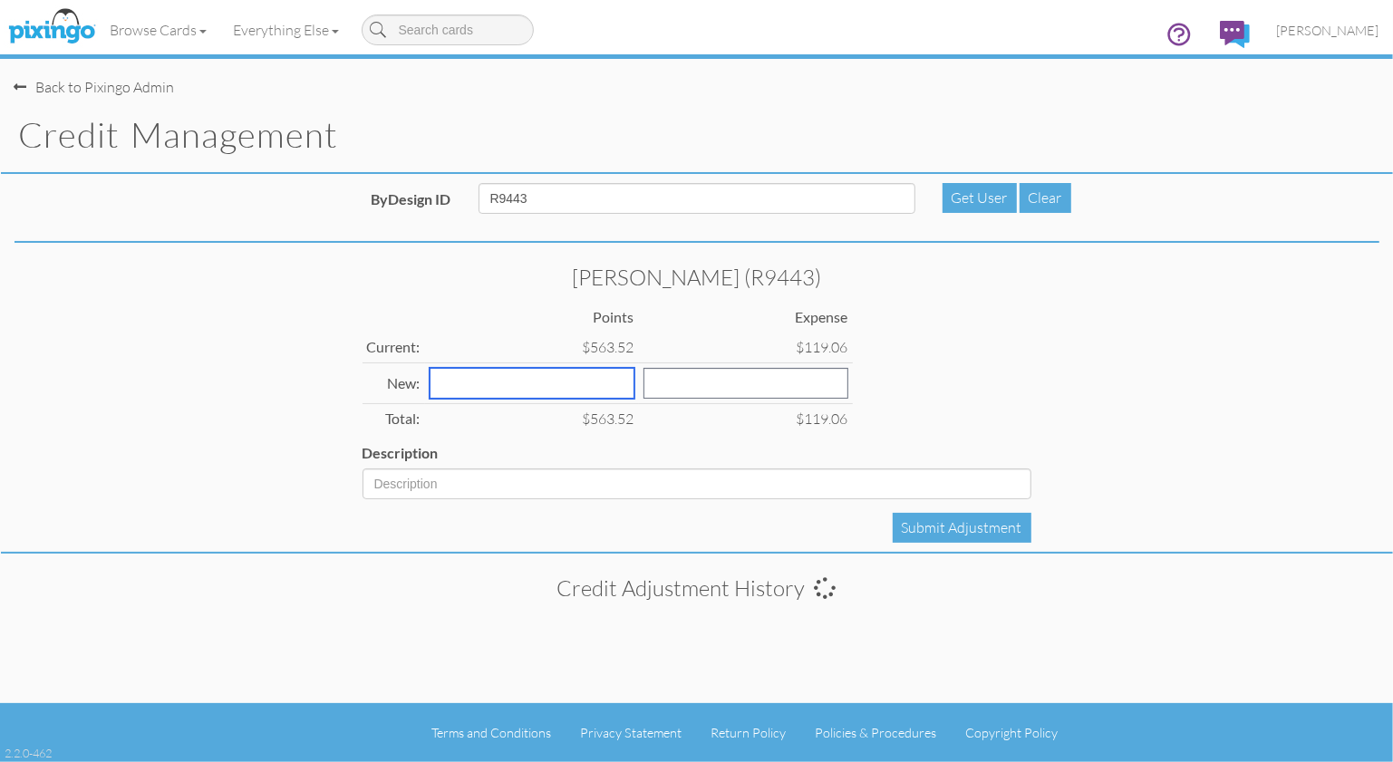
click at [513, 382] on input "number" at bounding box center [532, 383] width 205 height 31
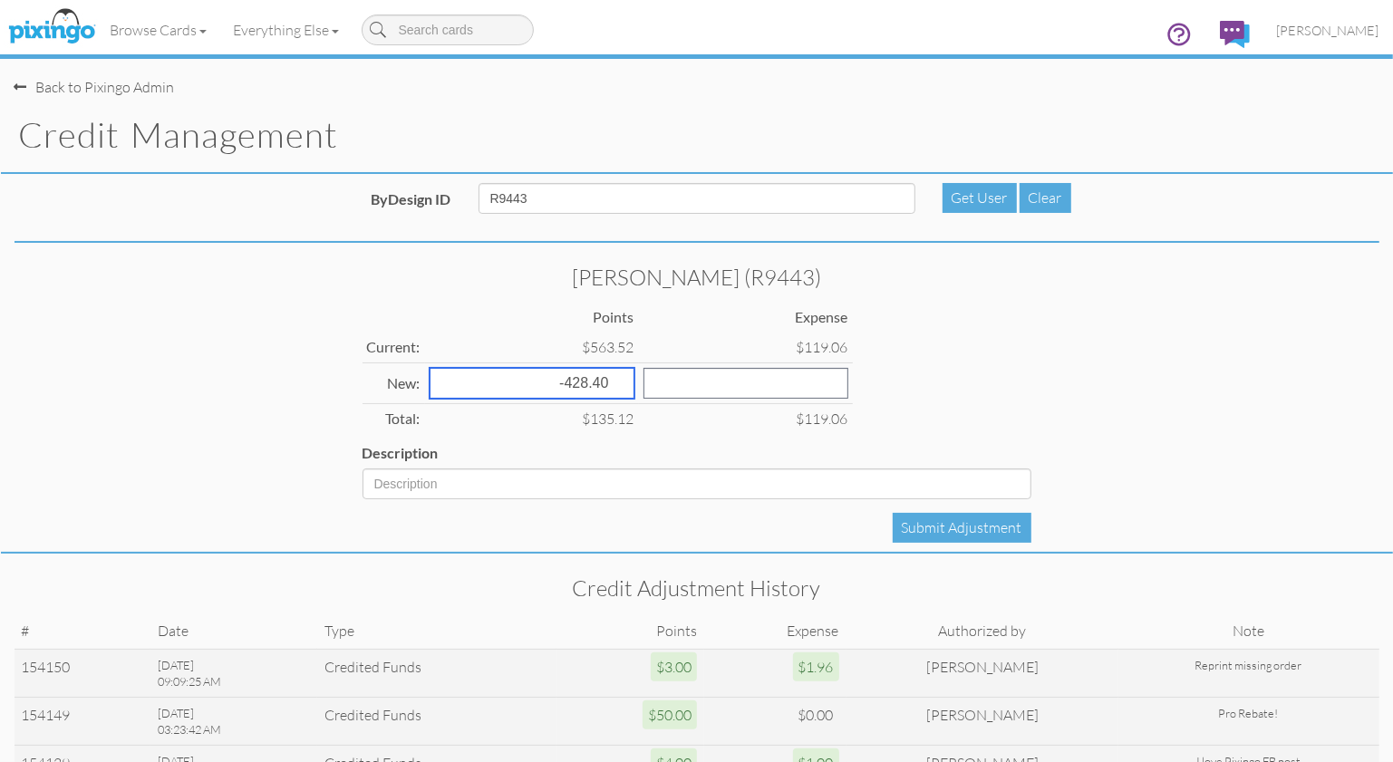
type input "-428.40"
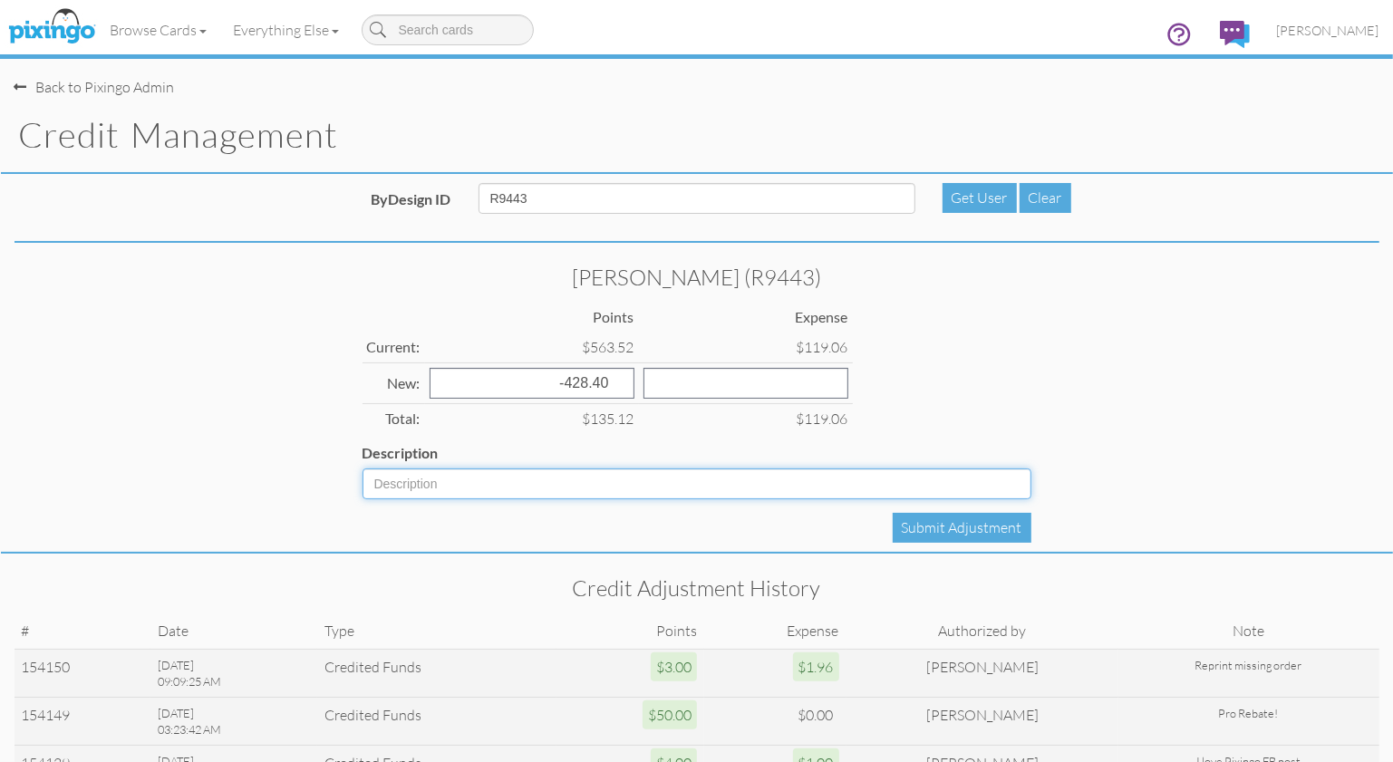
click at [438, 487] on input "Description" at bounding box center [697, 484] width 669 height 31
type input "Inactive 6 years"
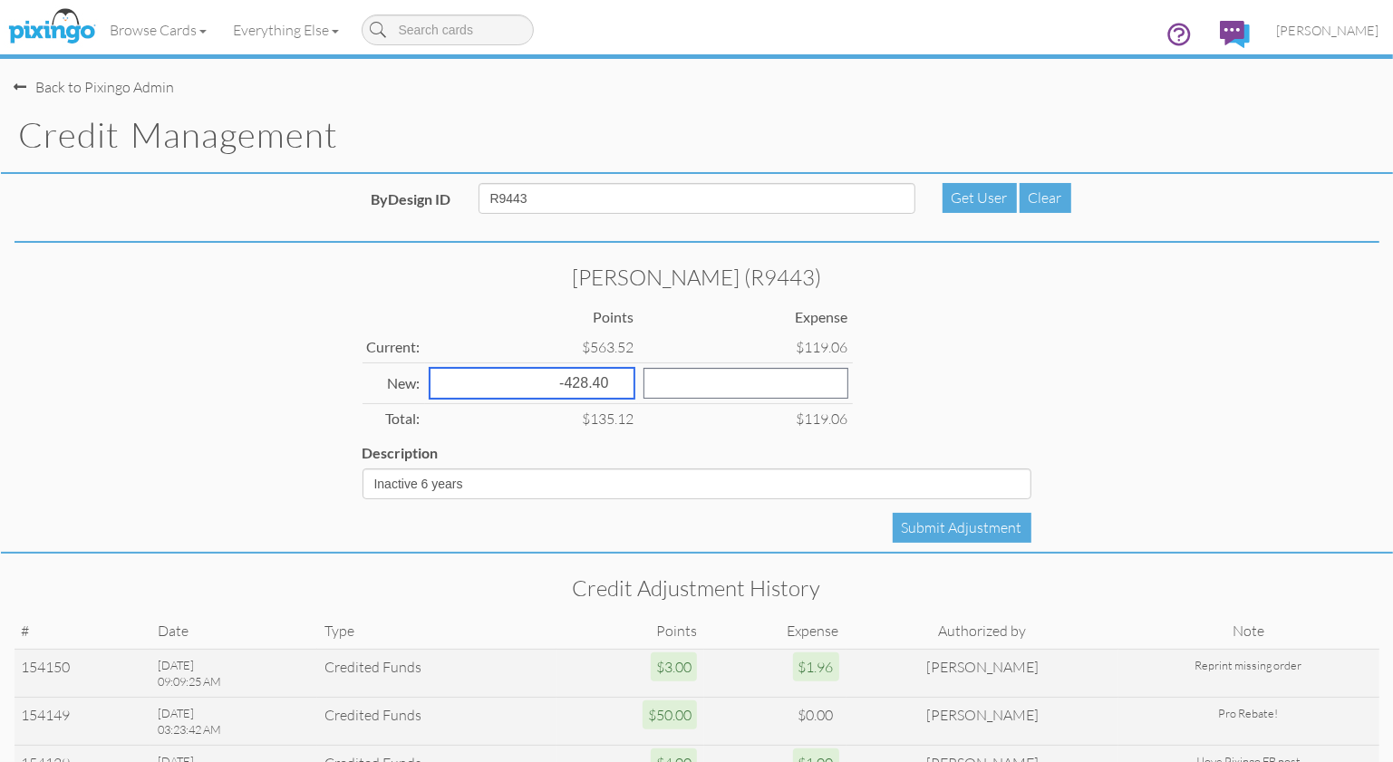
drag, startPoint x: 527, startPoint y: 383, endPoint x: 571, endPoint y: 380, distance: 44.5
click at [571, 380] on input "-428.40" at bounding box center [532, 383] width 205 height 31
type input "-499.80"
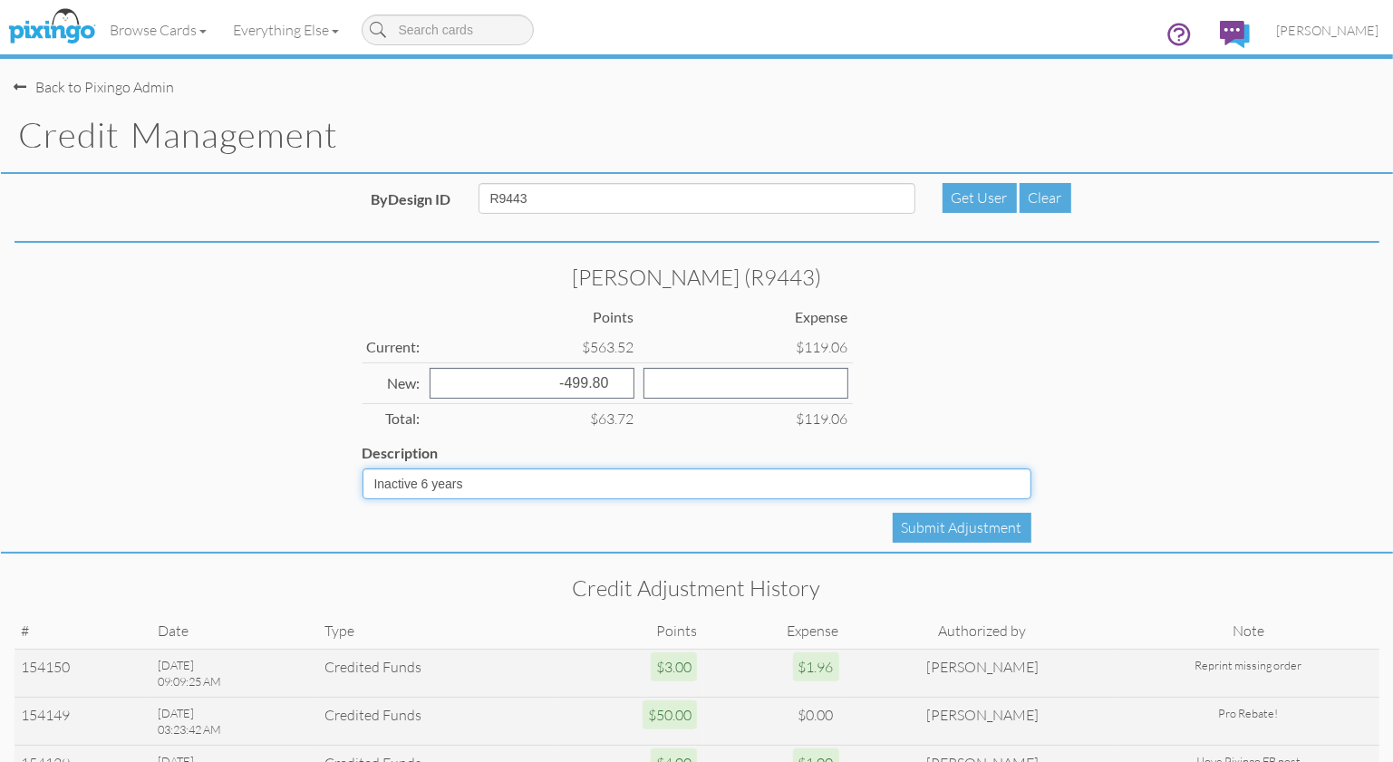
drag, startPoint x: 514, startPoint y: 490, endPoint x: 443, endPoint y: 484, distance: 71.0
click at [513, 490] on input "Inactive 6 years" at bounding box center [697, 484] width 669 height 31
click at [422, 481] on input "Inactive 6 years" at bounding box center [697, 484] width 669 height 31
click at [578, 484] on input "Inactive 7 years" at bounding box center [697, 484] width 669 height 31
type input "Inactive 7 years"
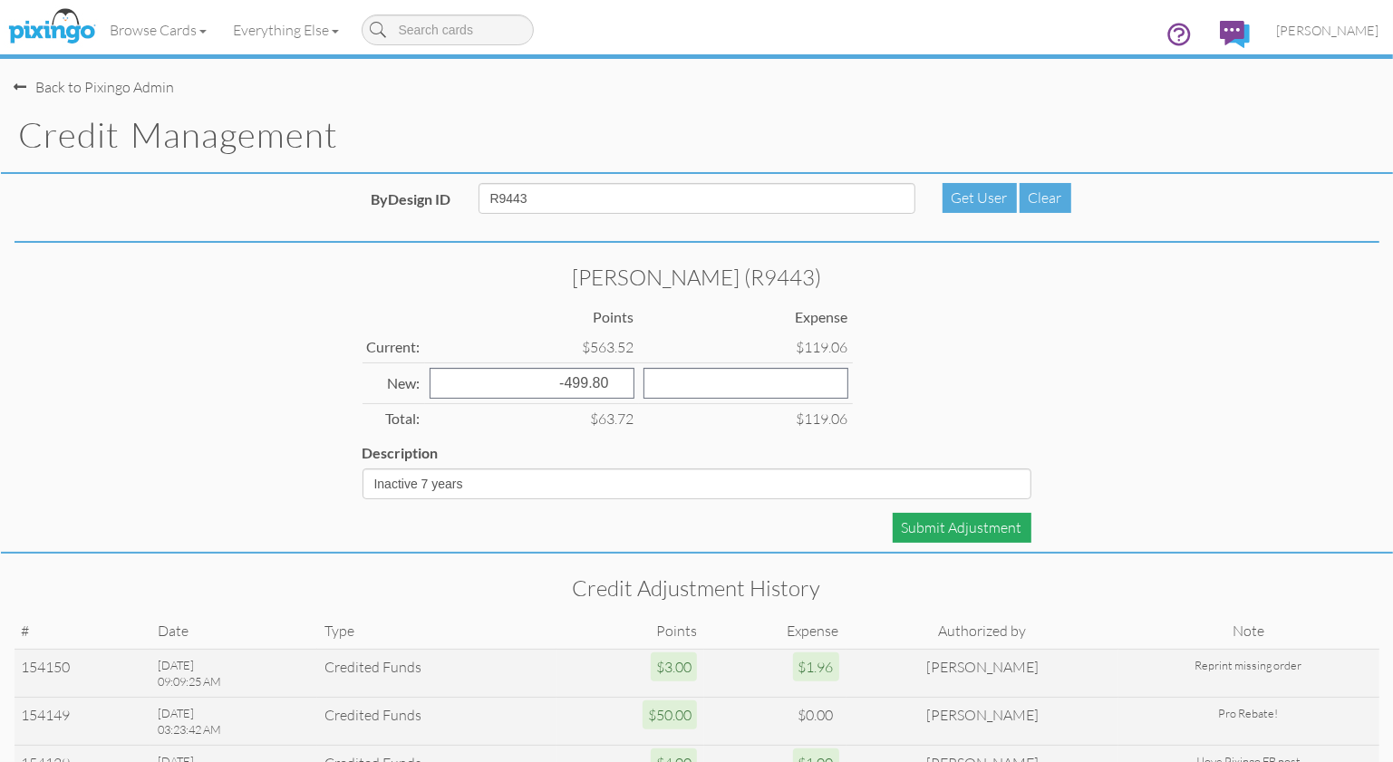
click at [947, 524] on div "Submit Adjustment" at bounding box center [962, 528] width 139 height 30
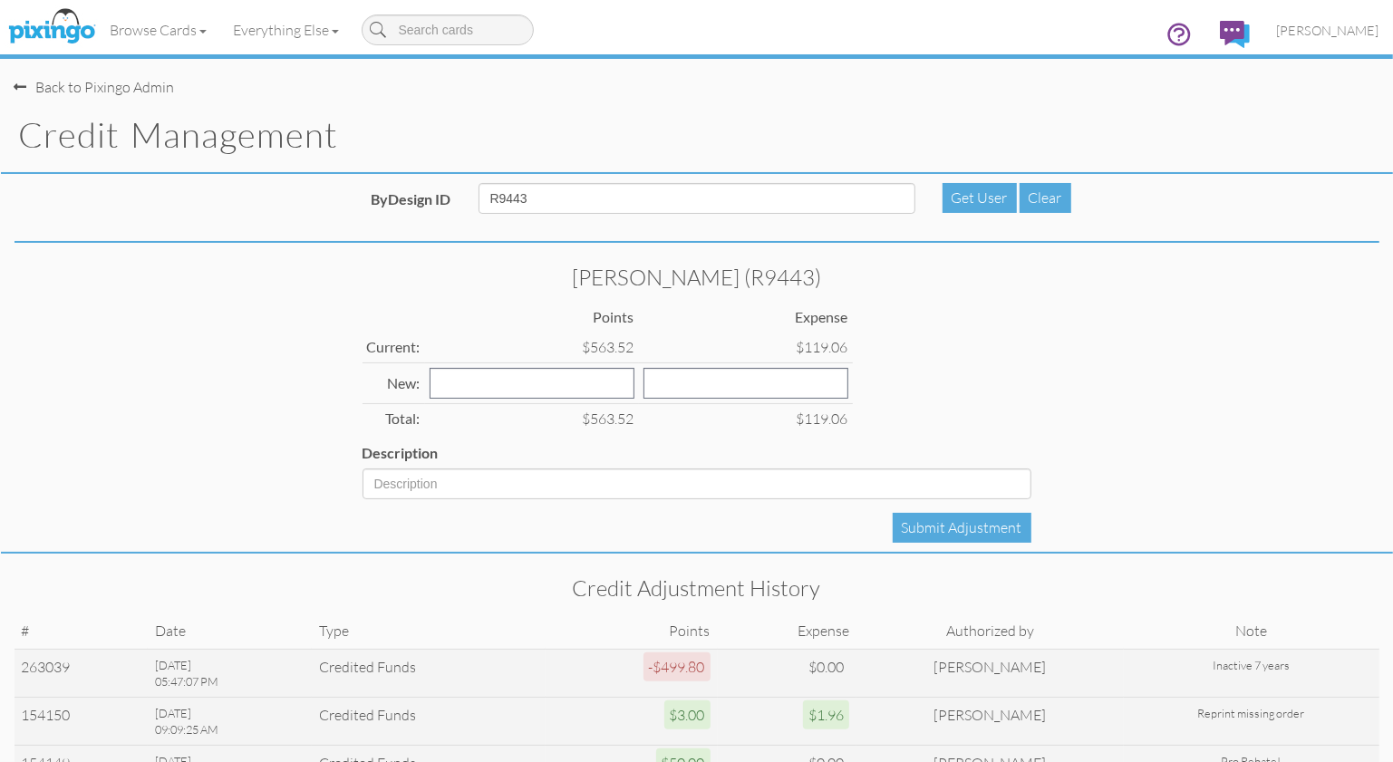
click at [1128, 420] on div "[PERSON_NAME] (R9443) Points Expense Current: $563.52 $119.06 New: Total: $563.…" at bounding box center [697, 403] width 1393 height 302
click at [1324, 34] on span "[PERSON_NAME]" at bounding box center [1328, 30] width 102 height 15
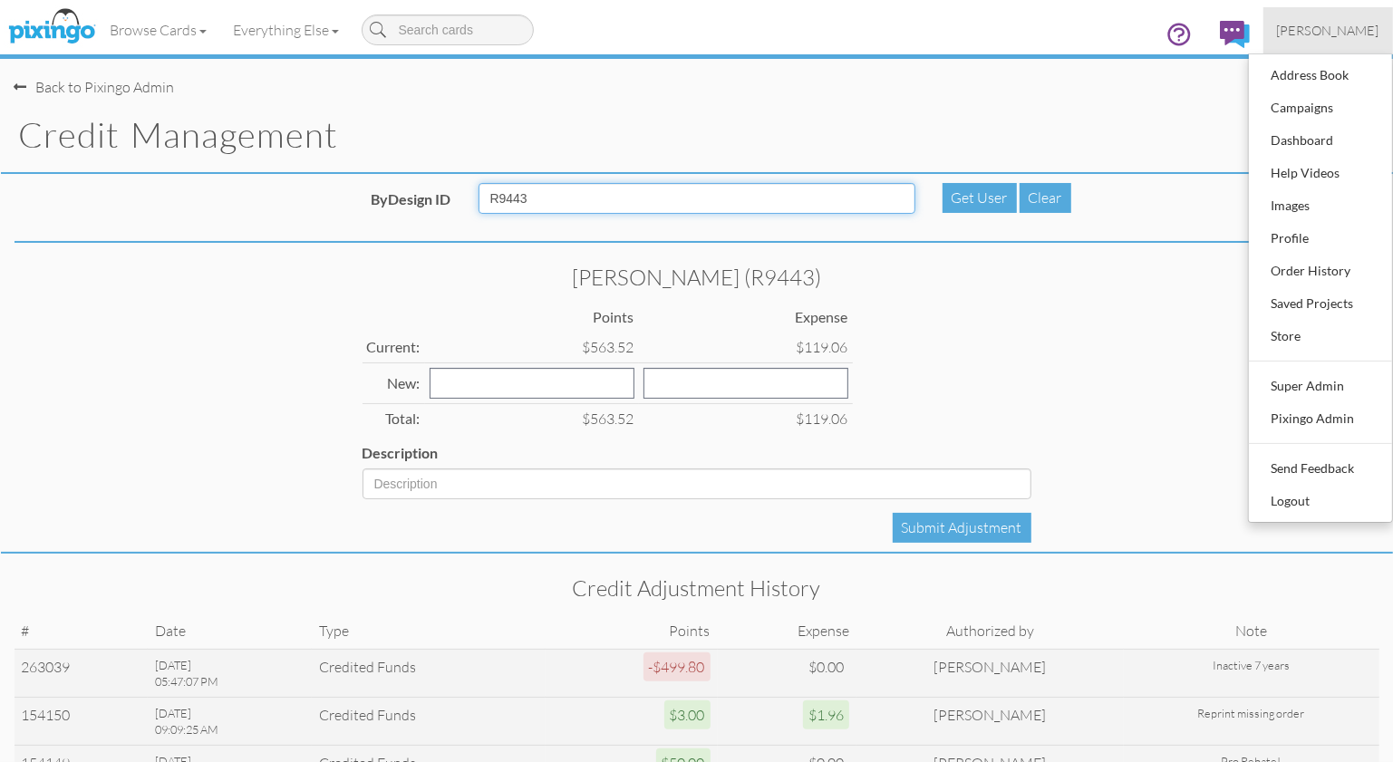
drag, startPoint x: 568, startPoint y: 195, endPoint x: 506, endPoint y: 197, distance: 62.6
click at [455, 193] on div "ByDesign ID R9443 Get User Clear" at bounding box center [697, 205] width 1393 height 44
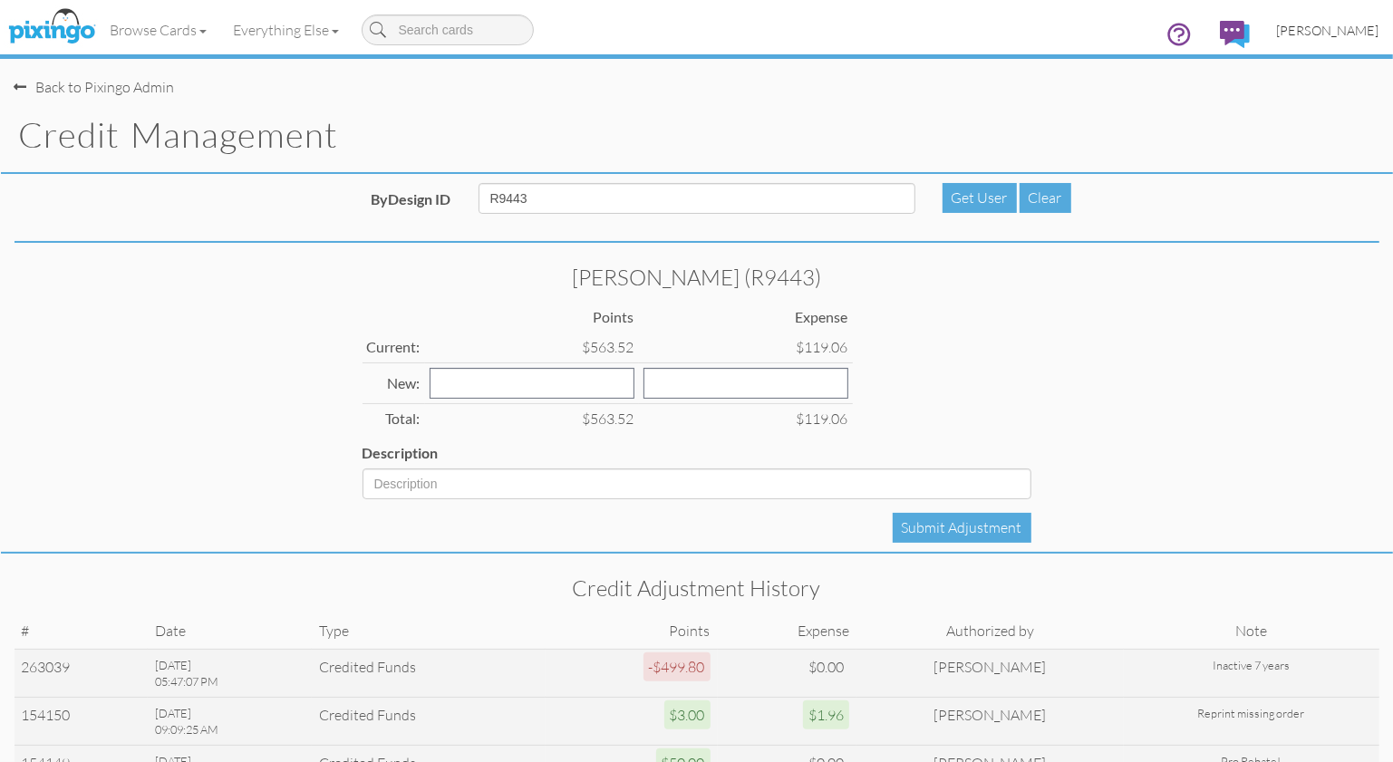
click at [1354, 27] on span "[PERSON_NAME]" at bounding box center [1328, 30] width 102 height 15
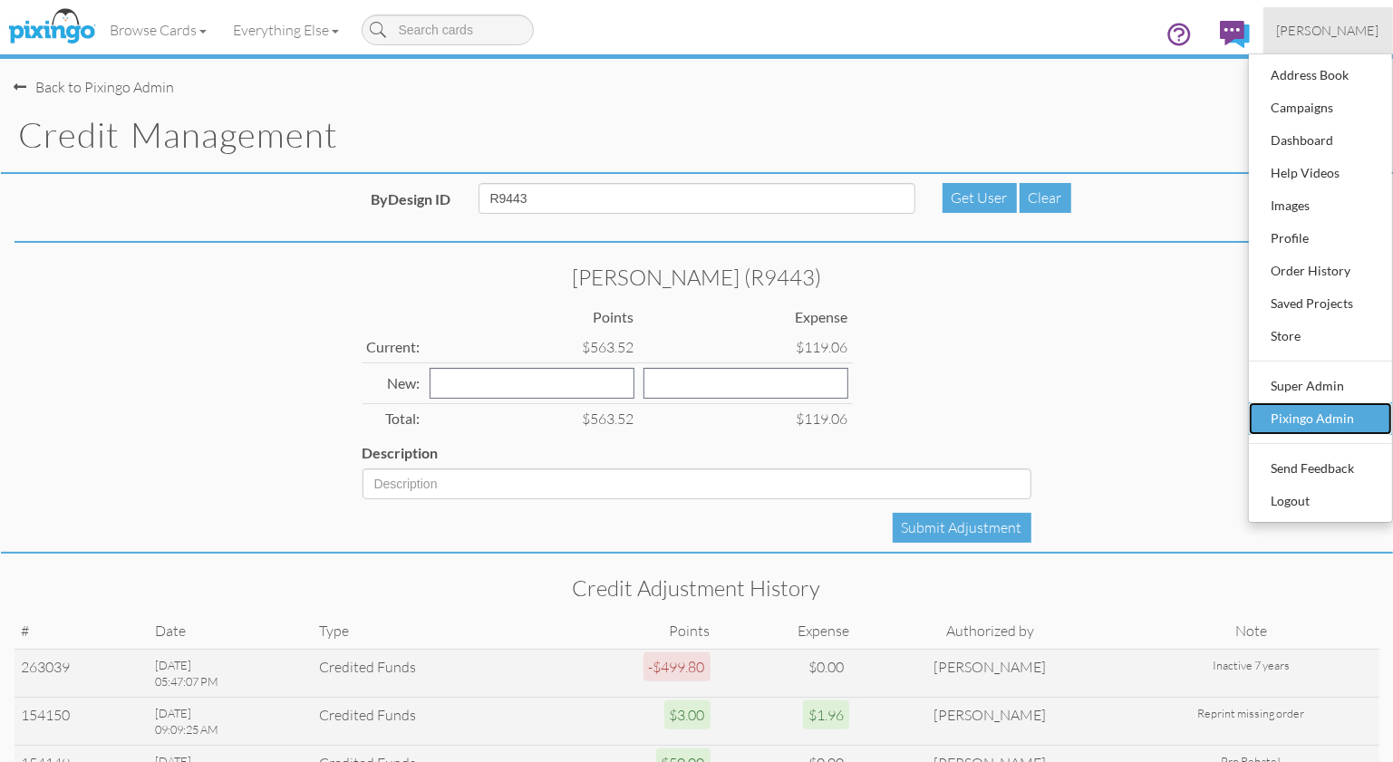
click at [1308, 416] on div "Pixingo Admin" at bounding box center [1320, 418] width 107 height 27
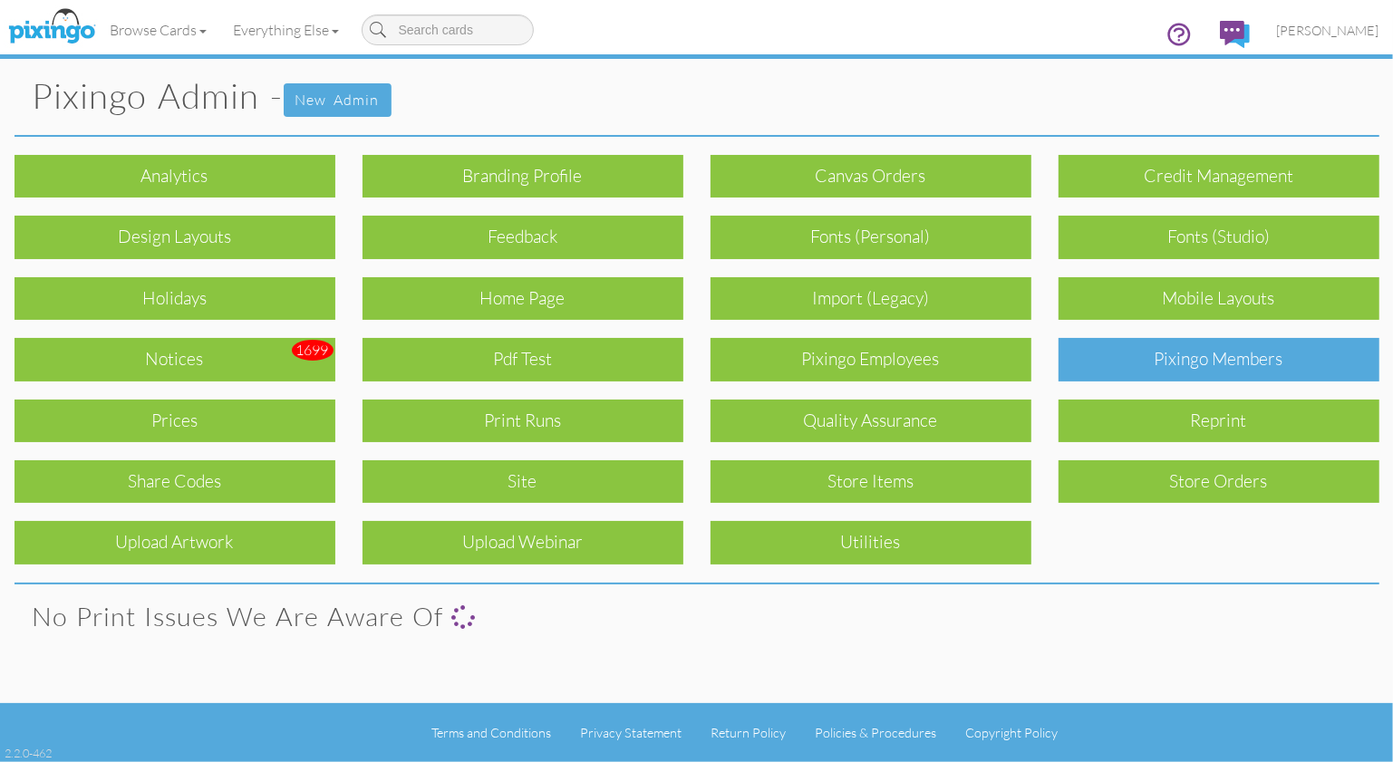
click at [1256, 354] on div "Pixingo Members" at bounding box center [1219, 359] width 321 height 43
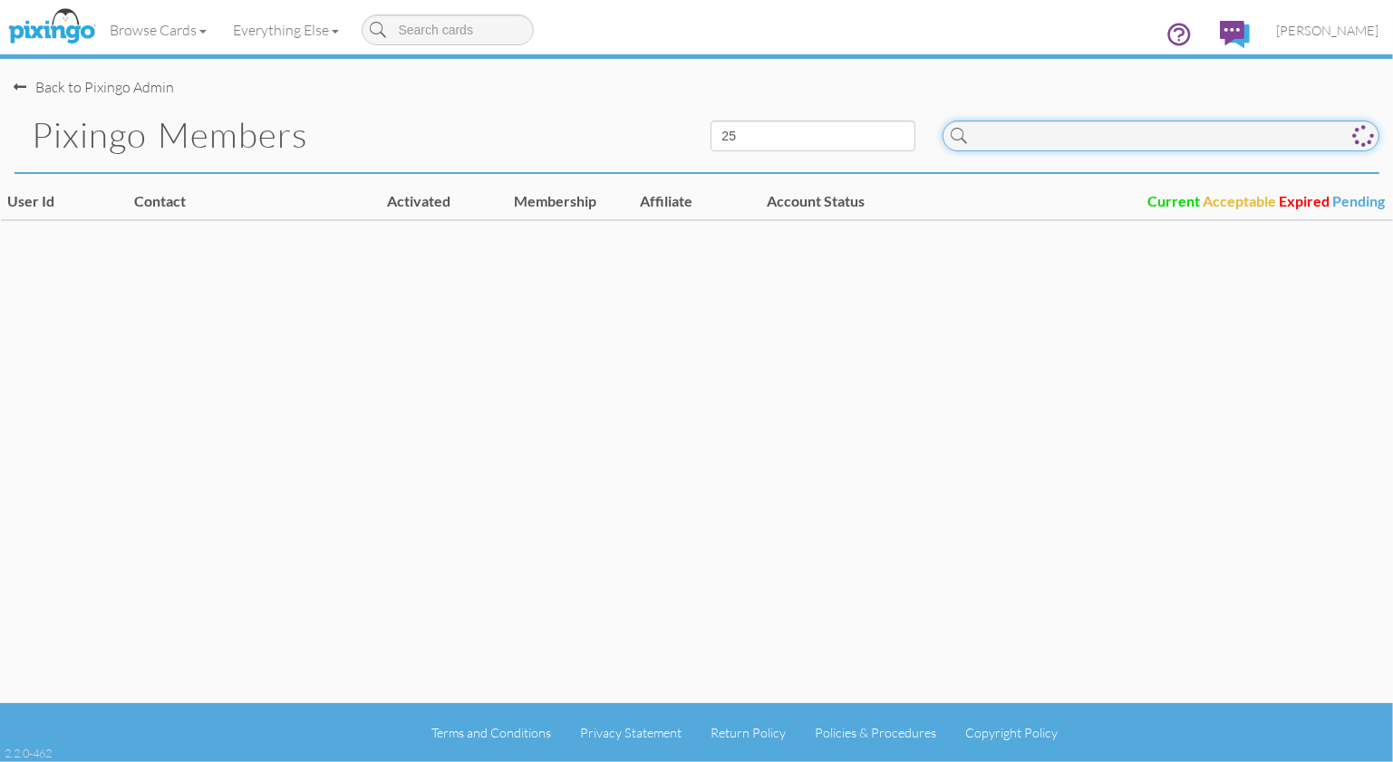
click at [1070, 134] on input at bounding box center [1161, 136] width 437 height 31
paste input "R9443"
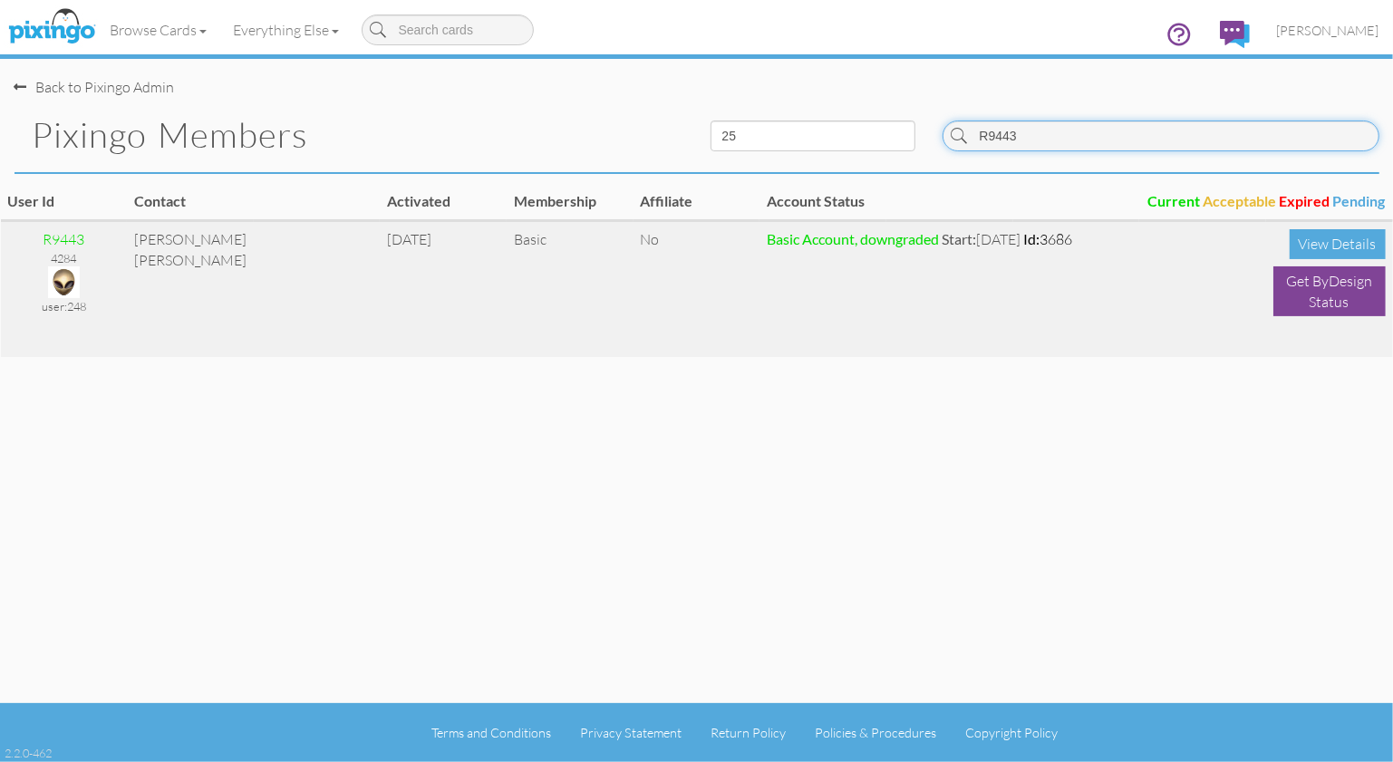
type input "R9443"
click at [63, 276] on img at bounding box center [64, 283] width 32 height 32
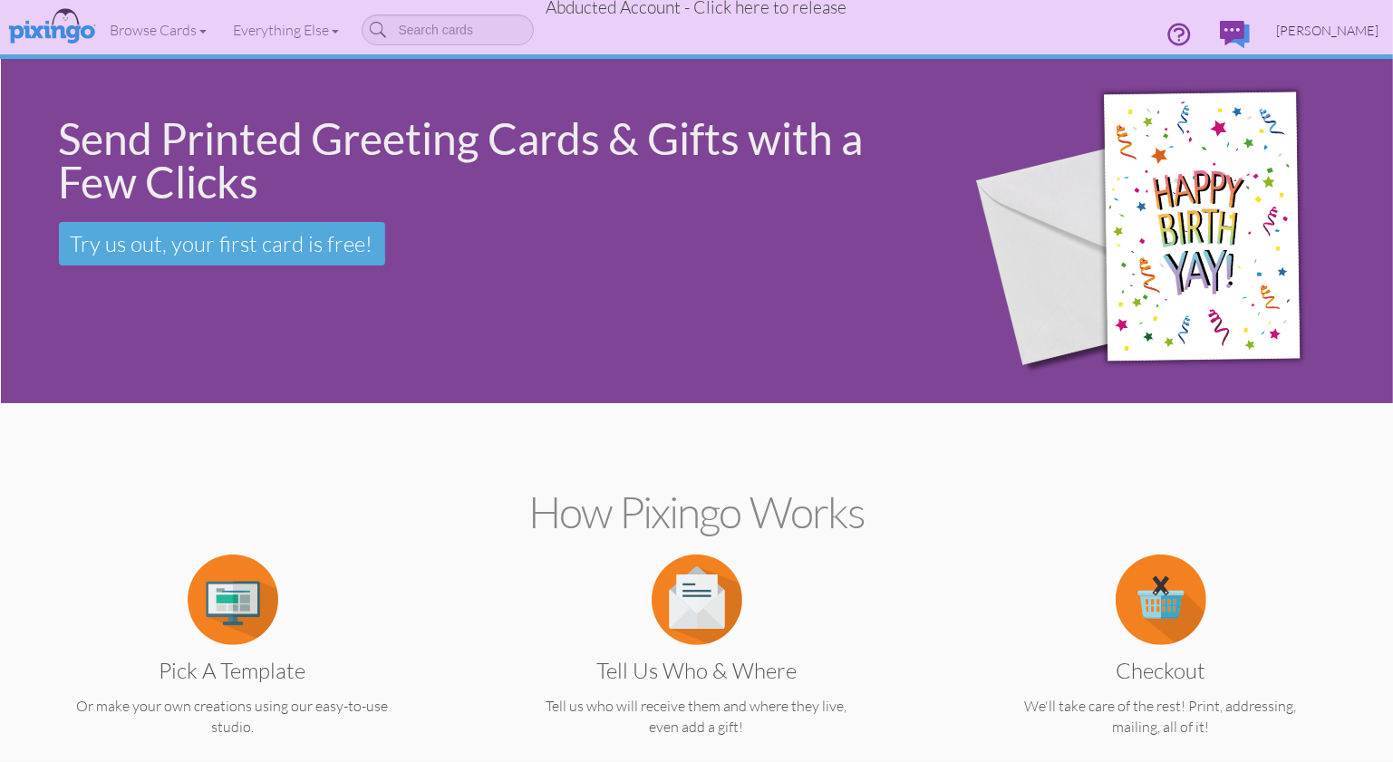
click at [1324, 33] on span "[PERSON_NAME]" at bounding box center [1328, 30] width 102 height 15
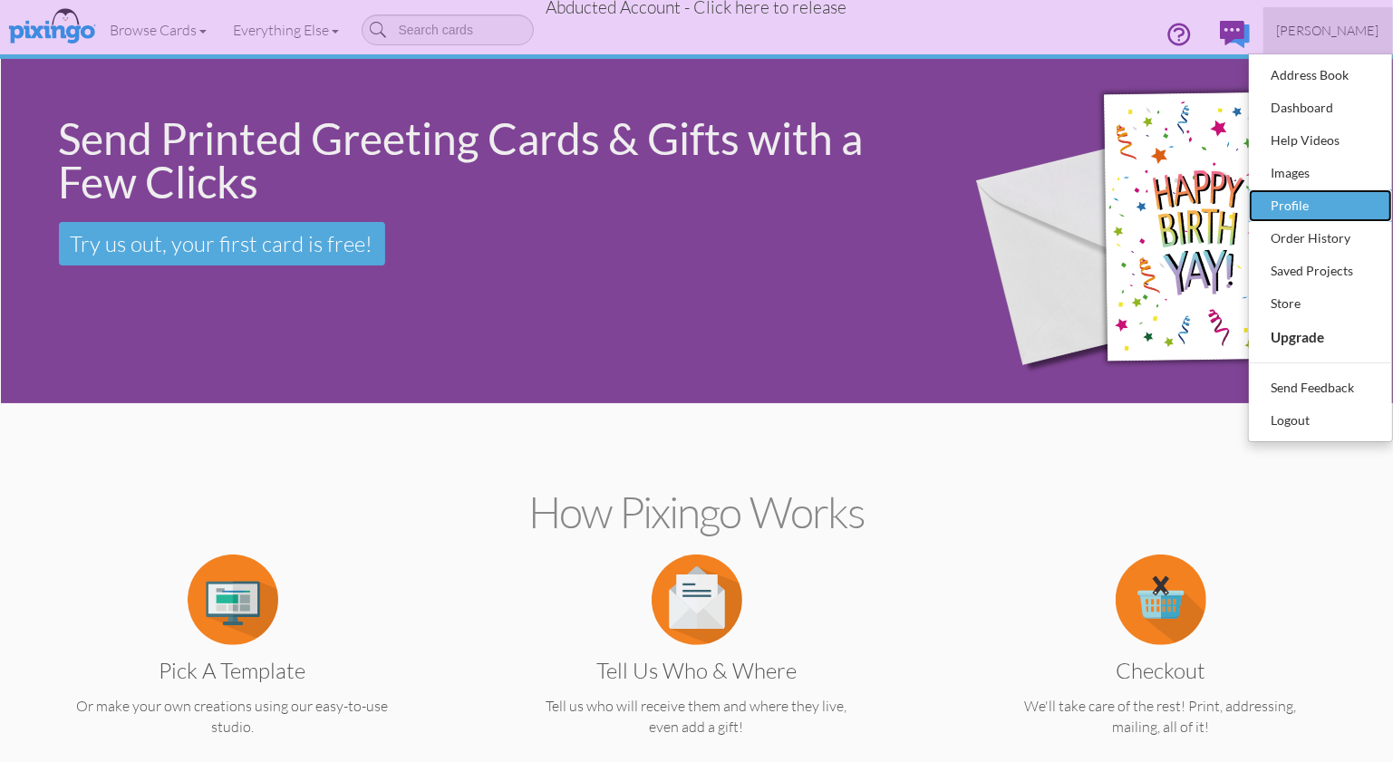
click at [1306, 192] on div "Profile" at bounding box center [1320, 205] width 107 height 27
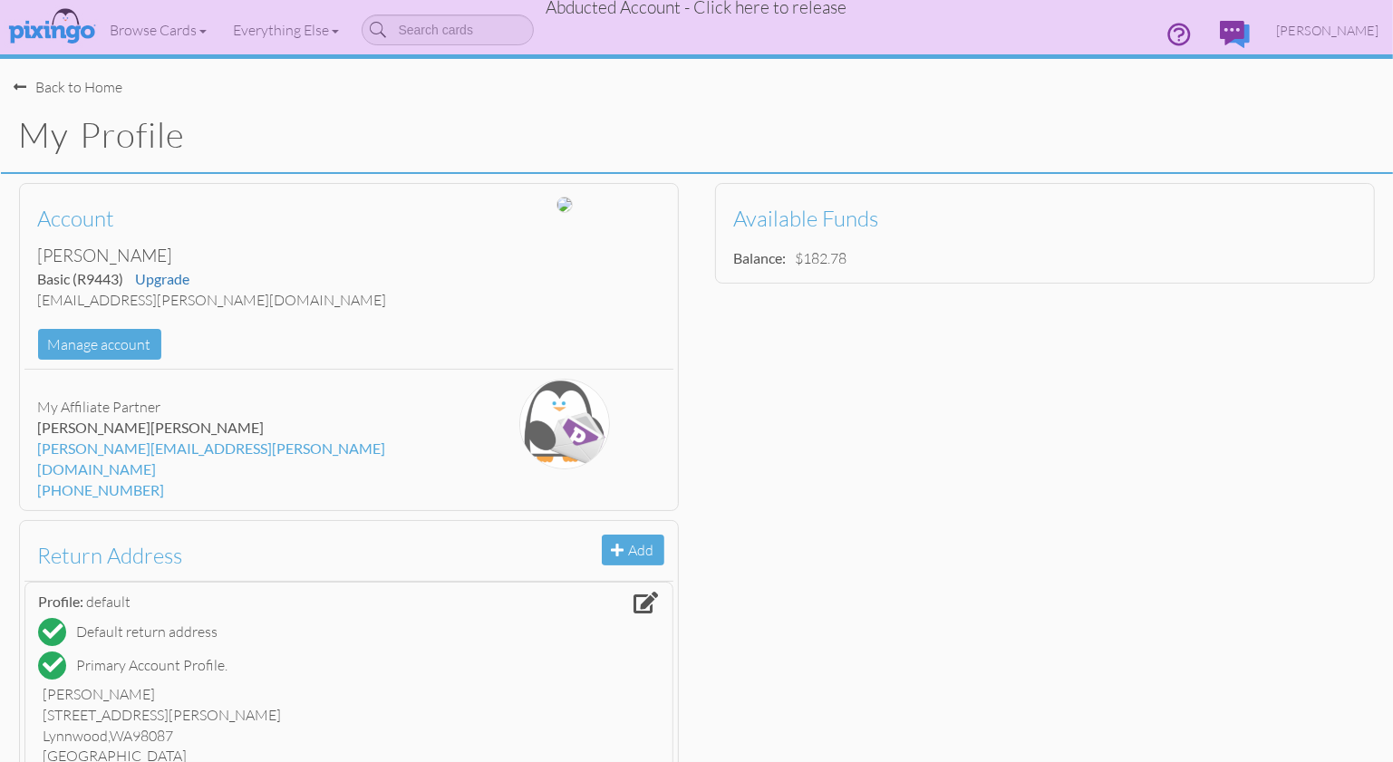
click at [771, 10] on span "Abducted Account - Click here to release" at bounding box center [697, 7] width 301 height 22
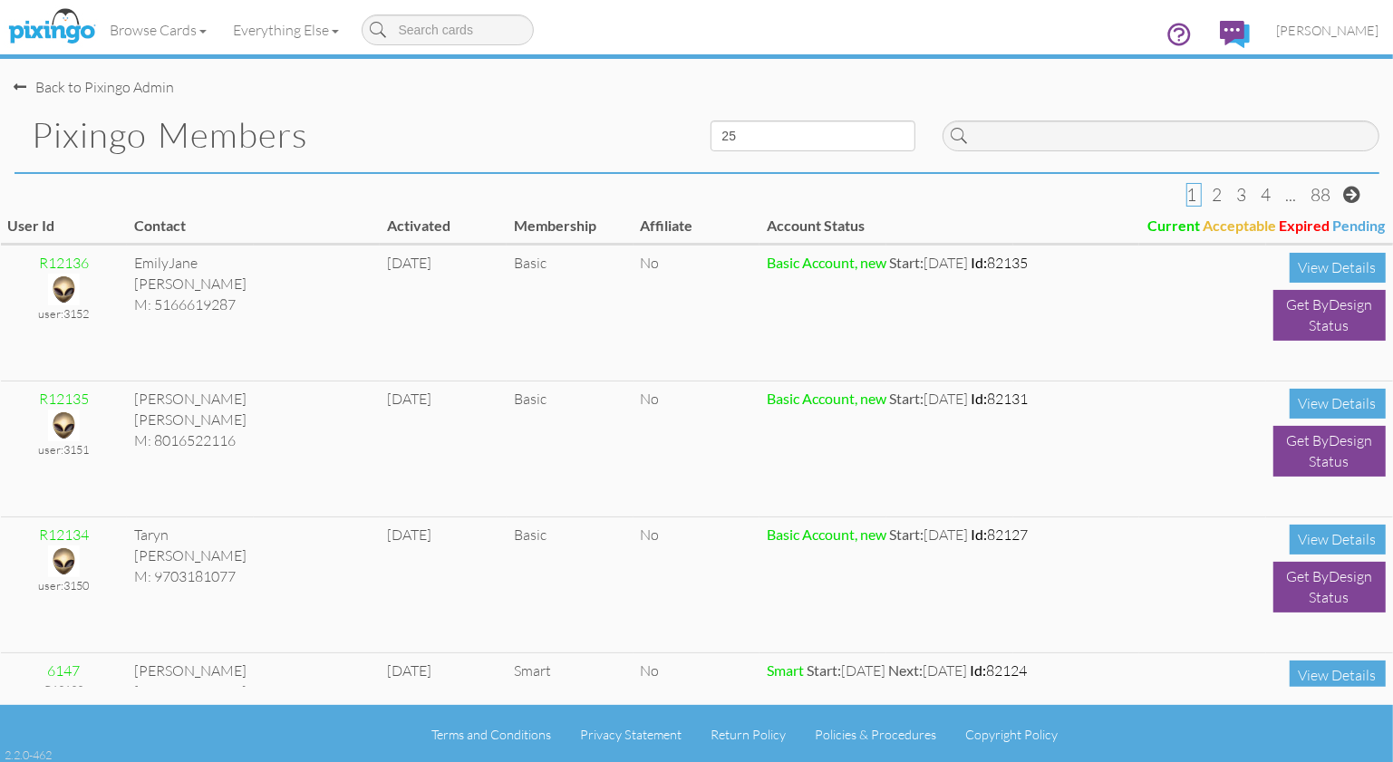
click at [593, 92] on div "Back to Pixingo Admin" at bounding box center [704, 78] width 1379 height 39
click at [1387, 178] on div "Back to Pixingo Admin Pixingo Members 10 25 50 100 1 2 3 4 ... 88 User Id Conta…" at bounding box center [697, 352] width 1393 height 705
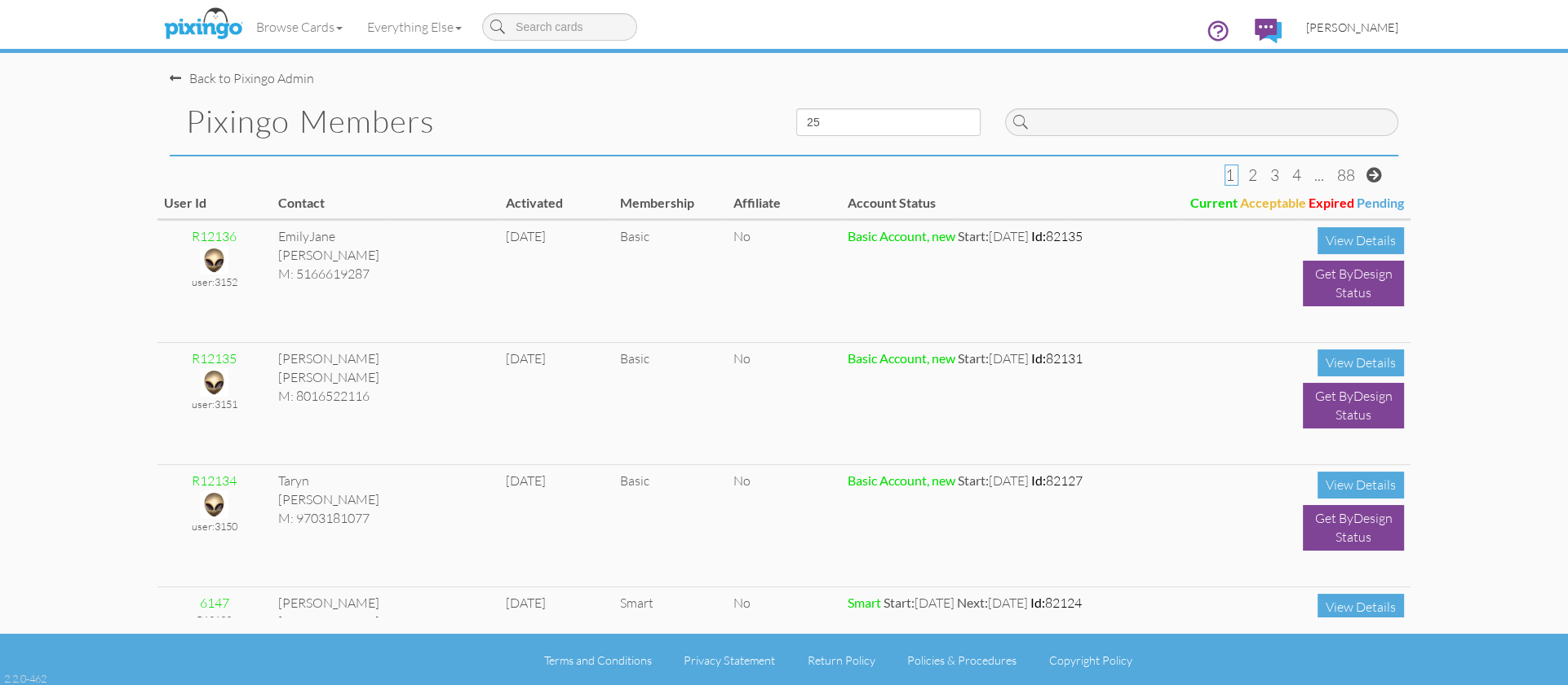
click at [1253, 29] on span "[PERSON_NAME]" at bounding box center [1352, 27] width 92 height 13
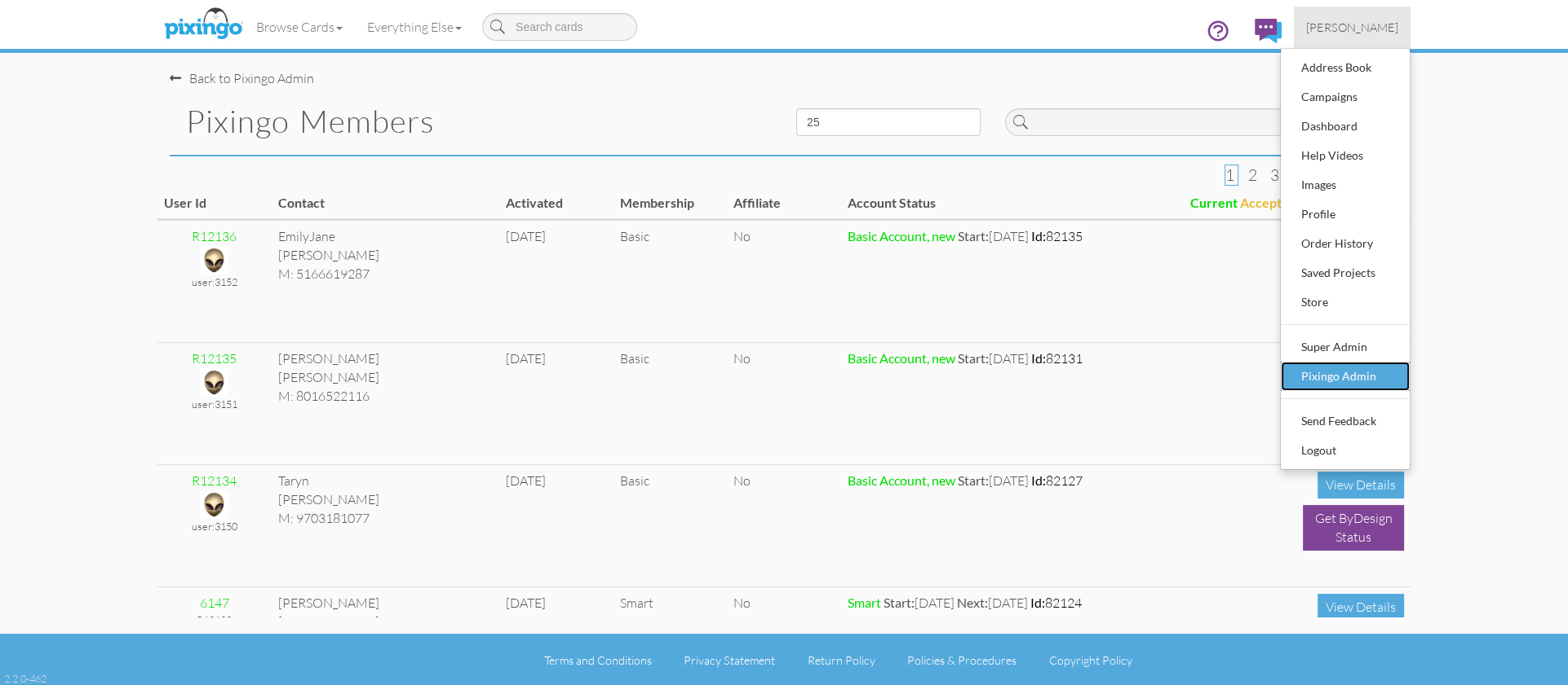
click at [1253, 371] on div "Pixingo Admin" at bounding box center [1345, 376] width 96 height 24
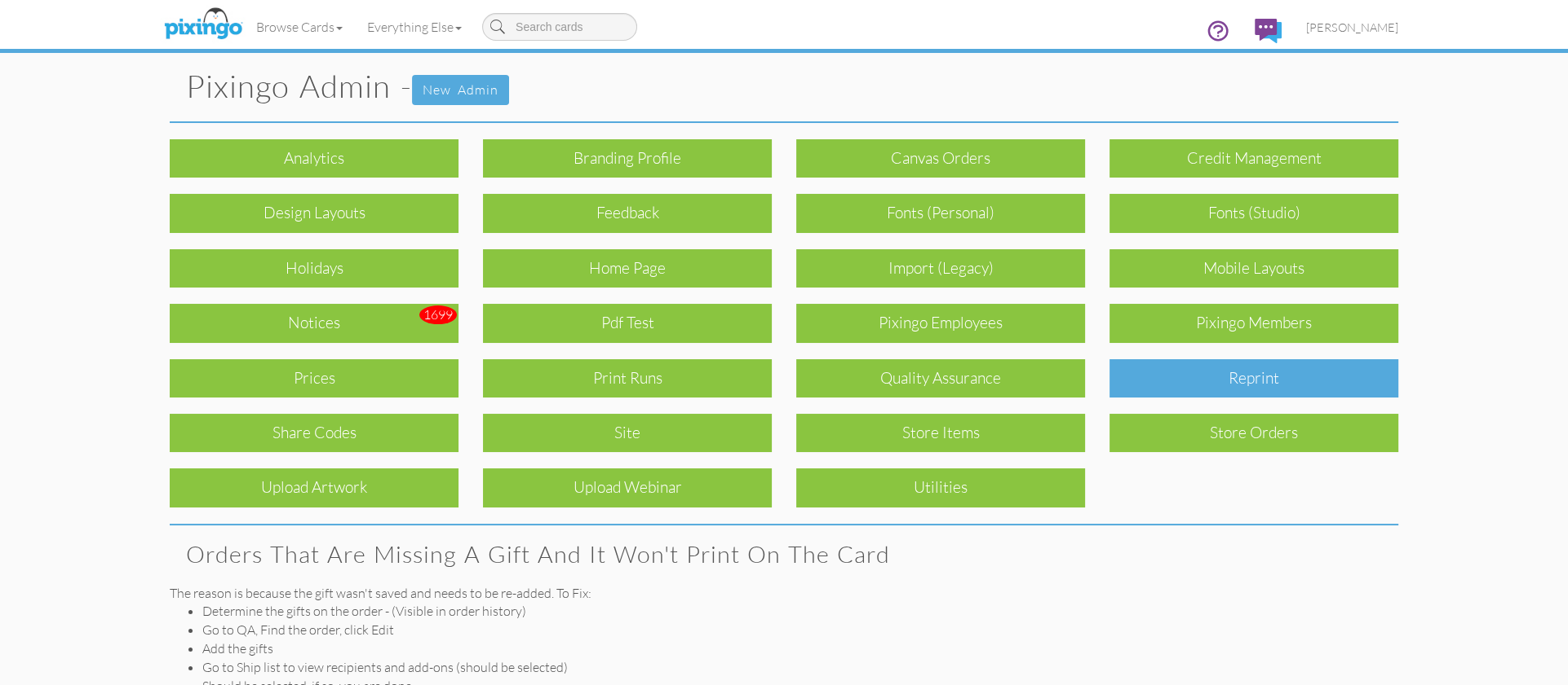
click at [1209, 377] on div "reprint" at bounding box center [1253, 378] width 289 height 39
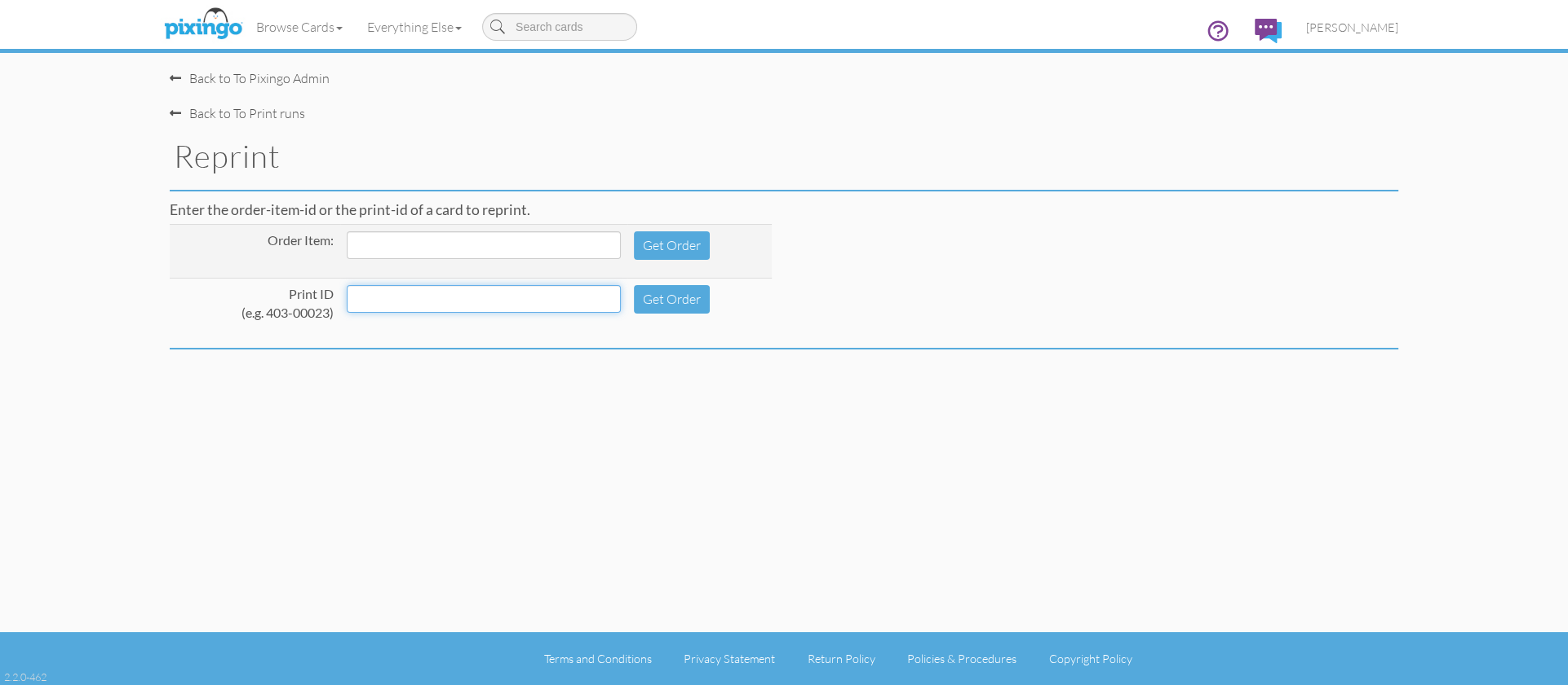
click at [467, 305] on input at bounding box center [483, 298] width 274 height 28
type input "288-00001"
click at [635, 297] on button "Get Order" at bounding box center [671, 299] width 76 height 29
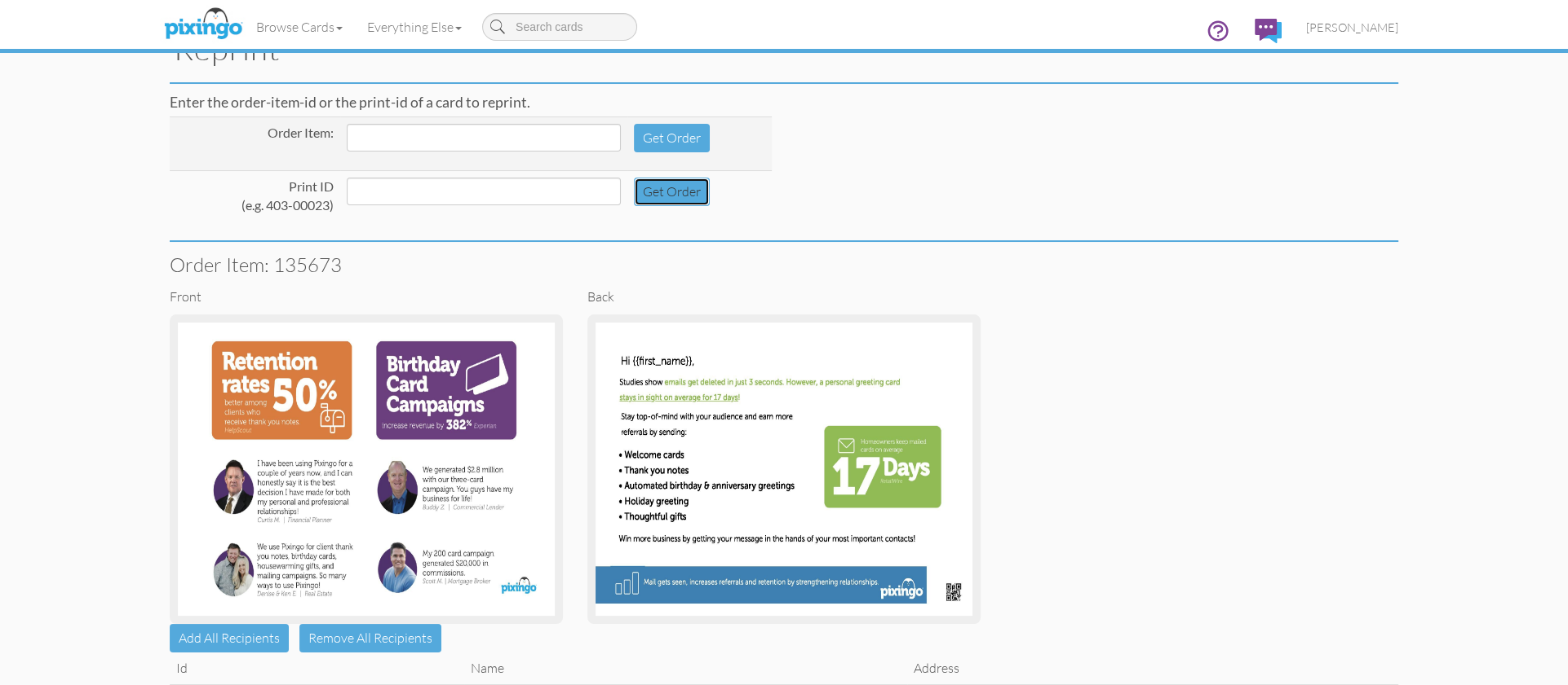
scroll to position [240, 0]
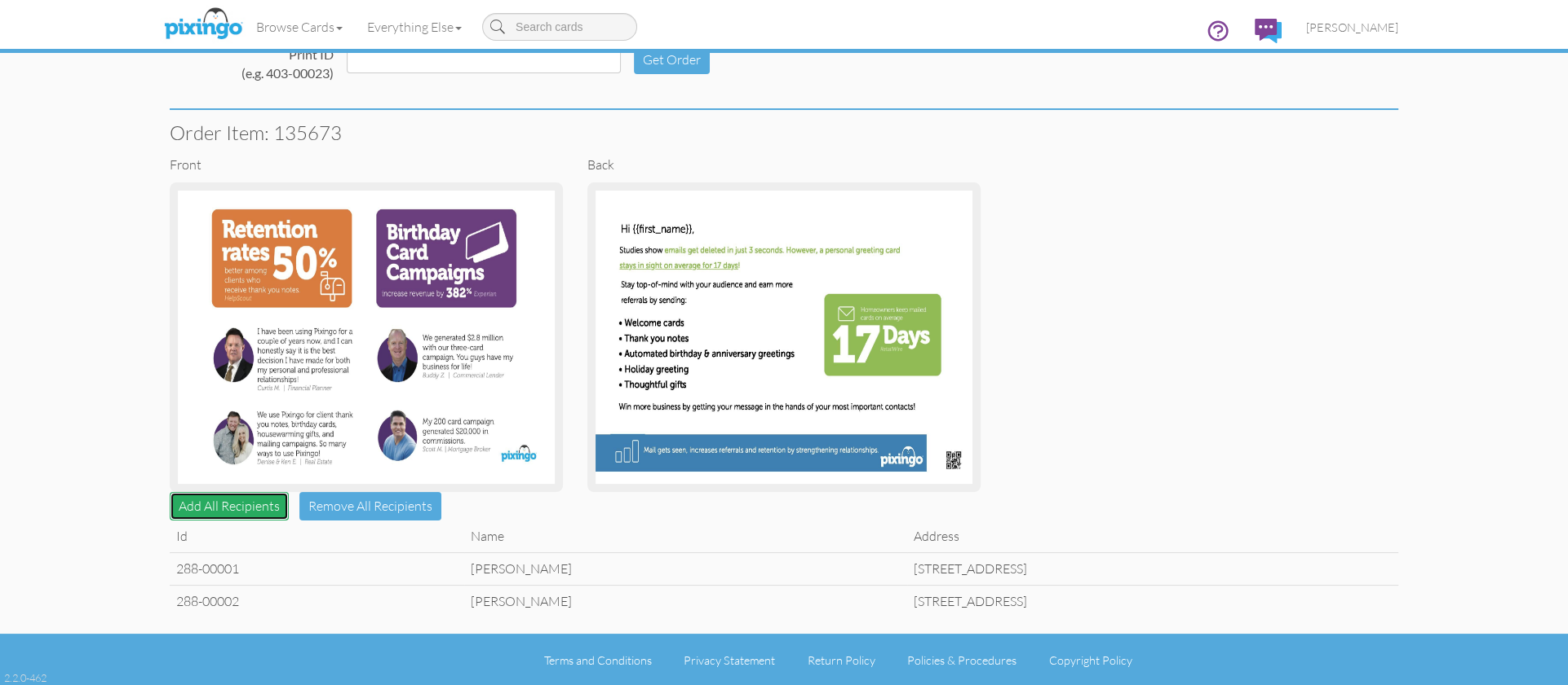
click at [240, 502] on button "Add All Recipients" at bounding box center [229, 507] width 119 height 29
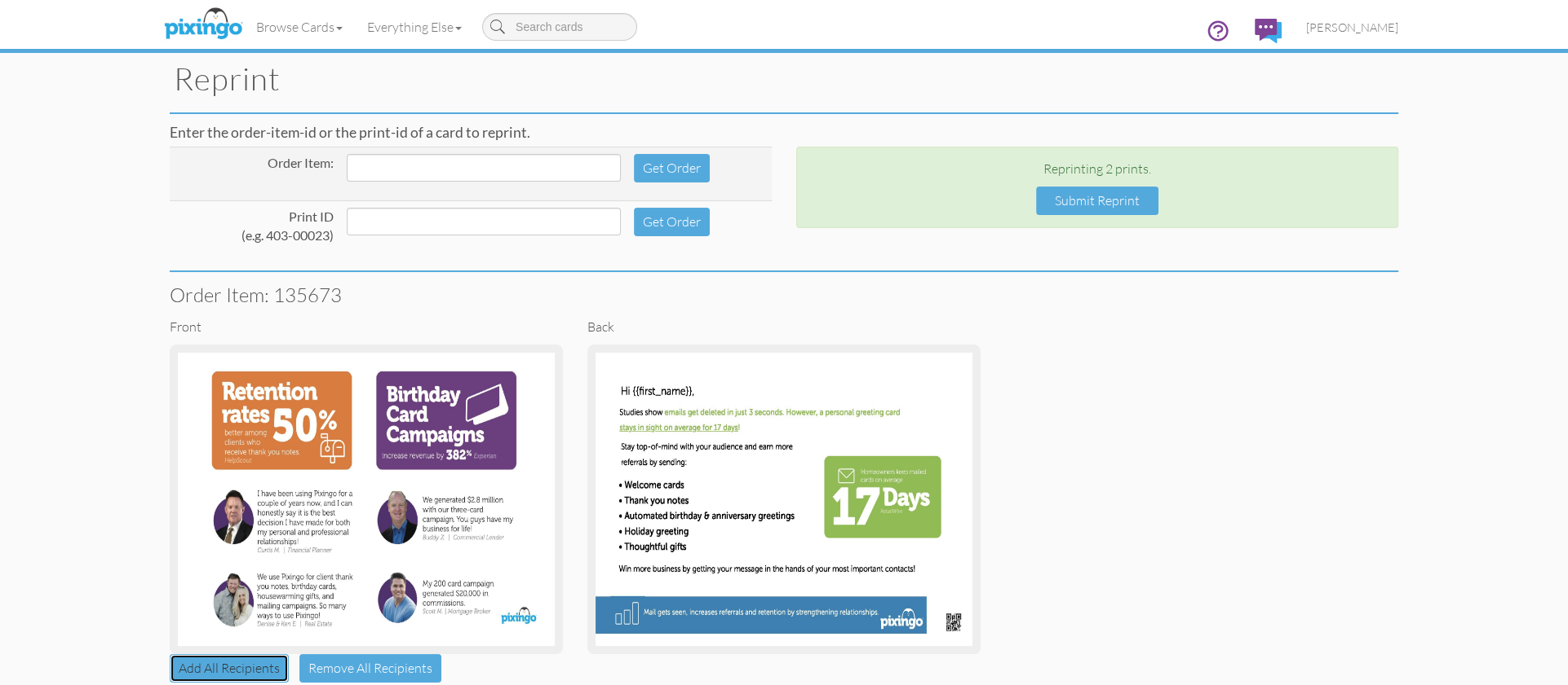
scroll to position [0, 0]
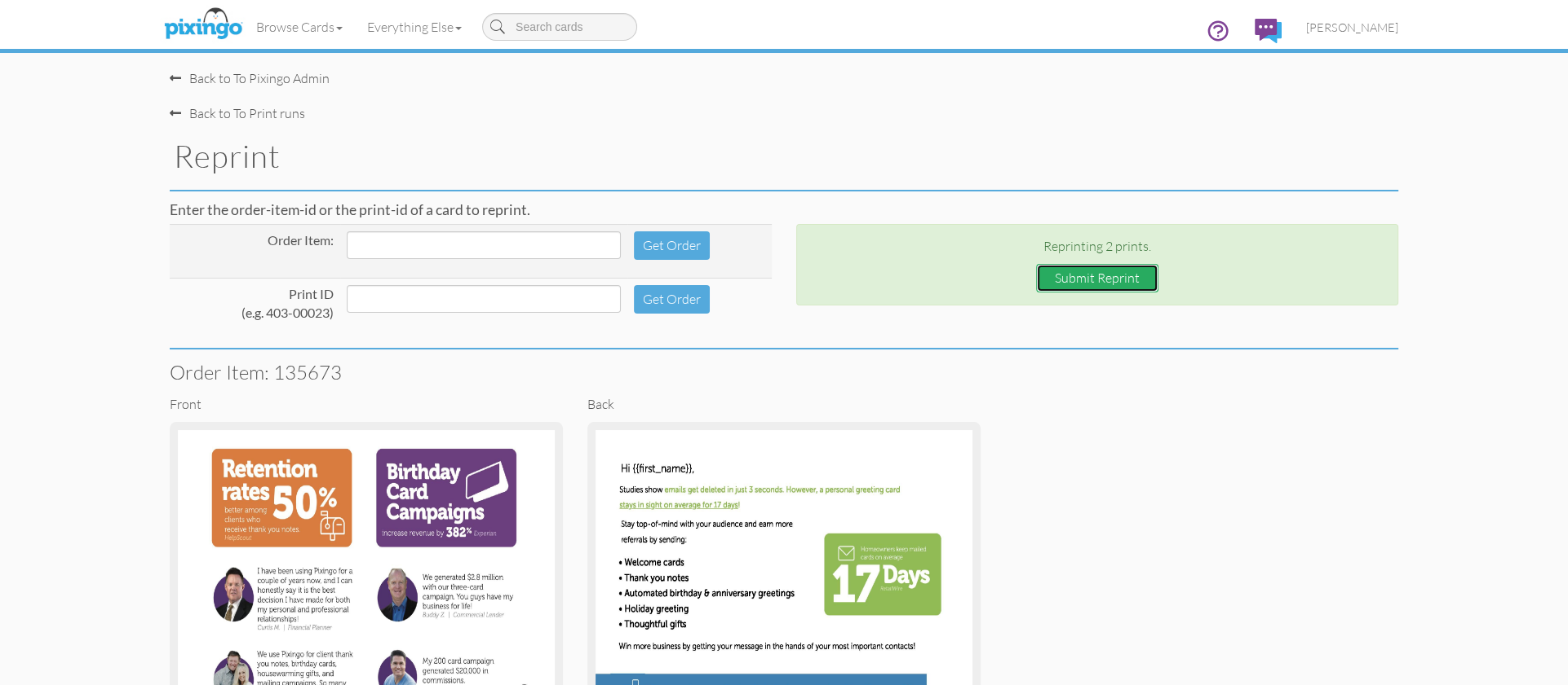
click at [1113, 276] on button "Submit Reprint" at bounding box center [1097, 279] width 122 height 29
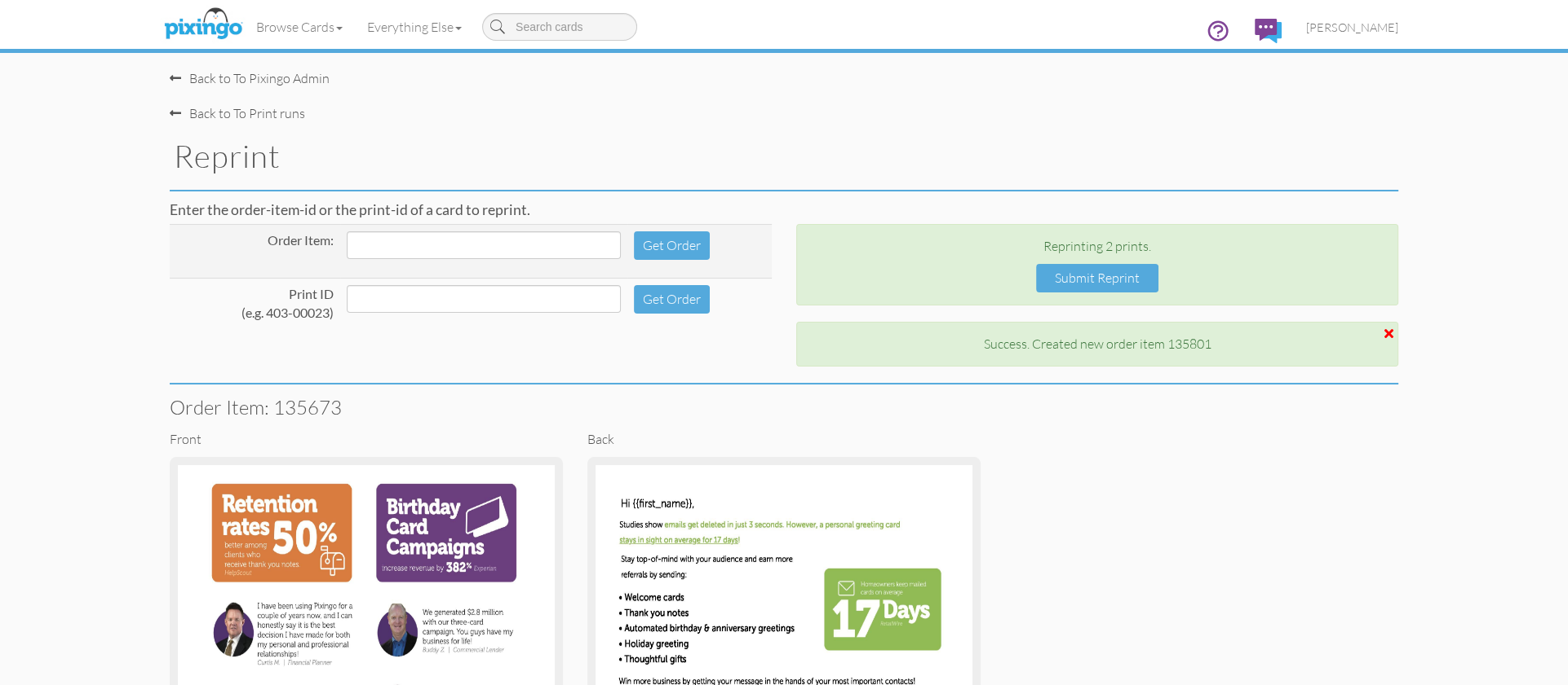
click at [1253, 441] on div "front back" at bounding box center [784, 599] width 1253 height 336
click at [1253, 485] on div "front back" at bounding box center [784, 599] width 1253 height 336
click at [414, 298] on input at bounding box center [483, 298] width 274 height 28
type input "288-00003"
click at [672, 301] on button "Get Order" at bounding box center [671, 299] width 76 height 29
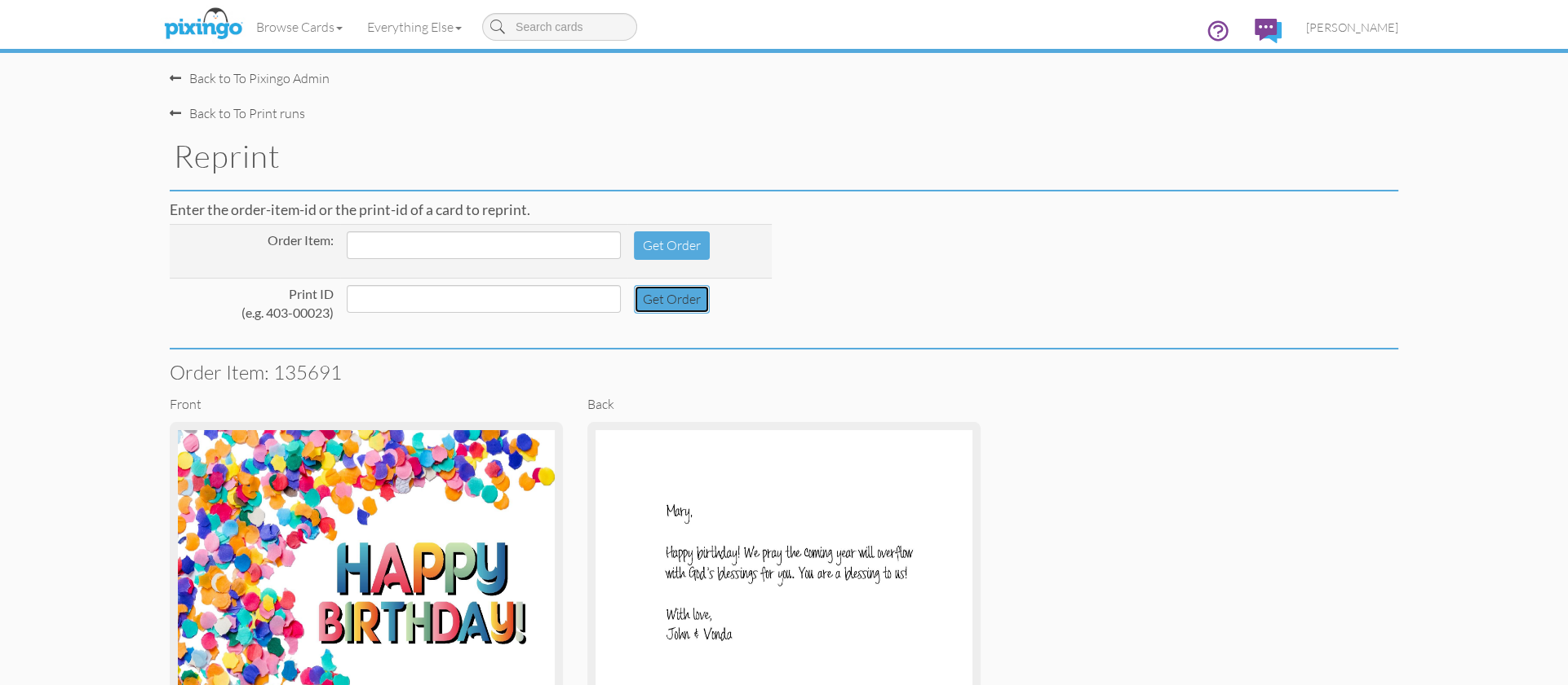
scroll to position [208, 0]
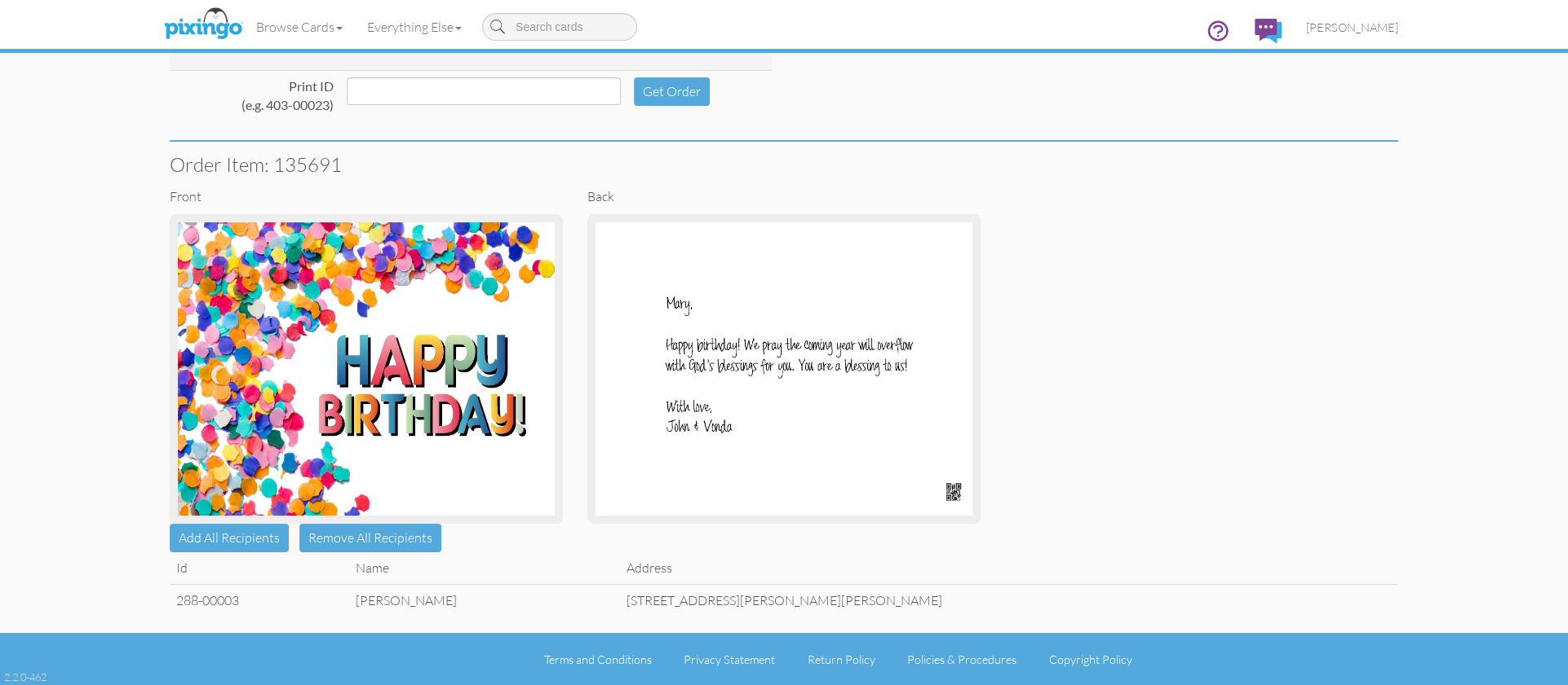
click at [390, 604] on td "[PERSON_NAME]" at bounding box center [484, 600] width 271 height 31
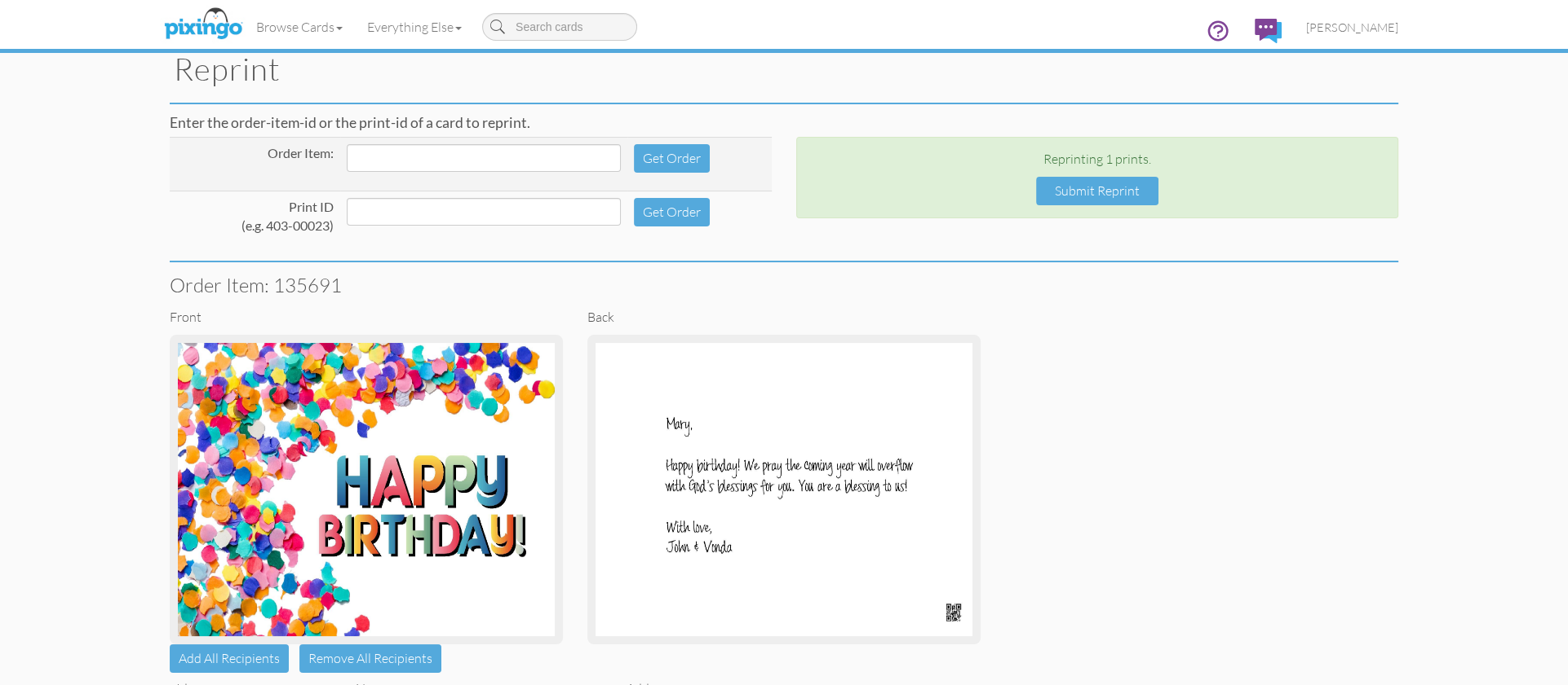
scroll to position [0, 0]
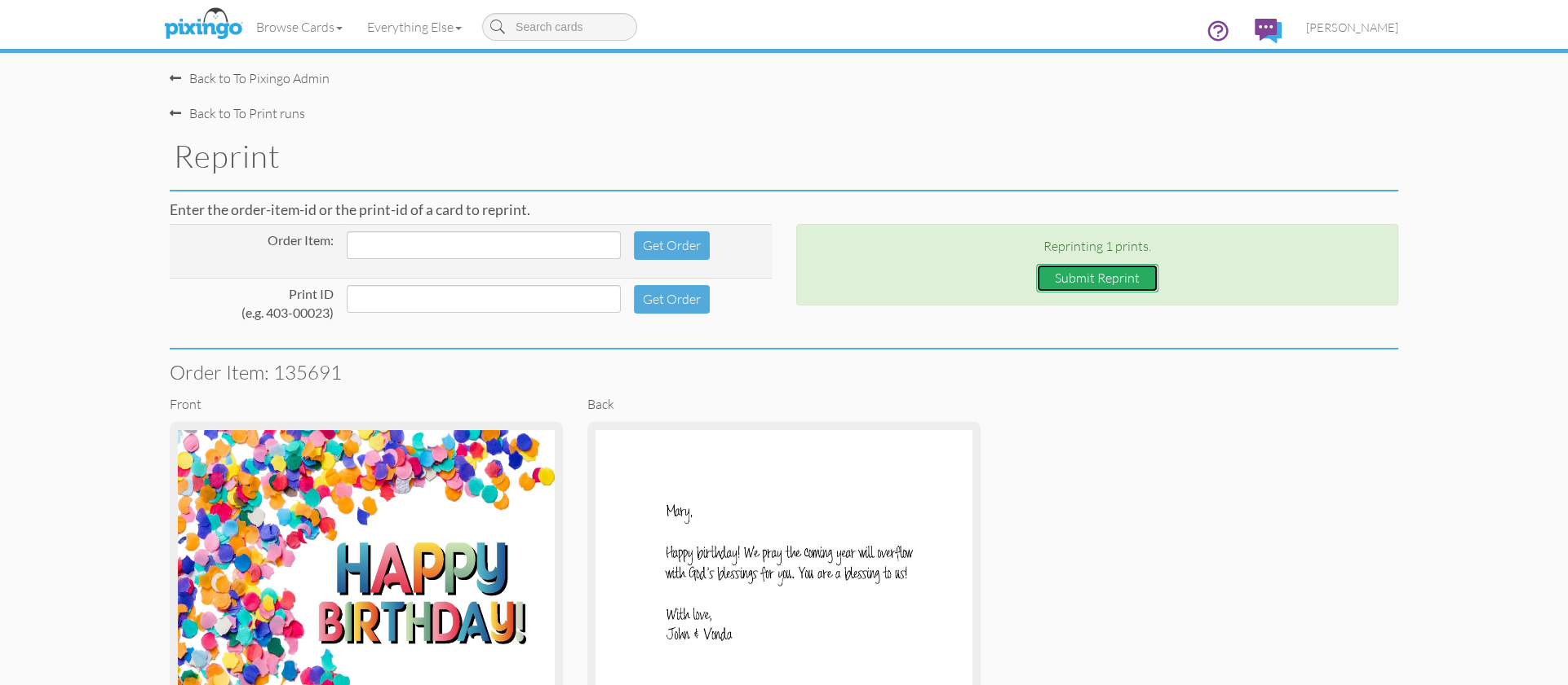
click at [1070, 273] on button "Submit Reprint" at bounding box center [1097, 279] width 122 height 29
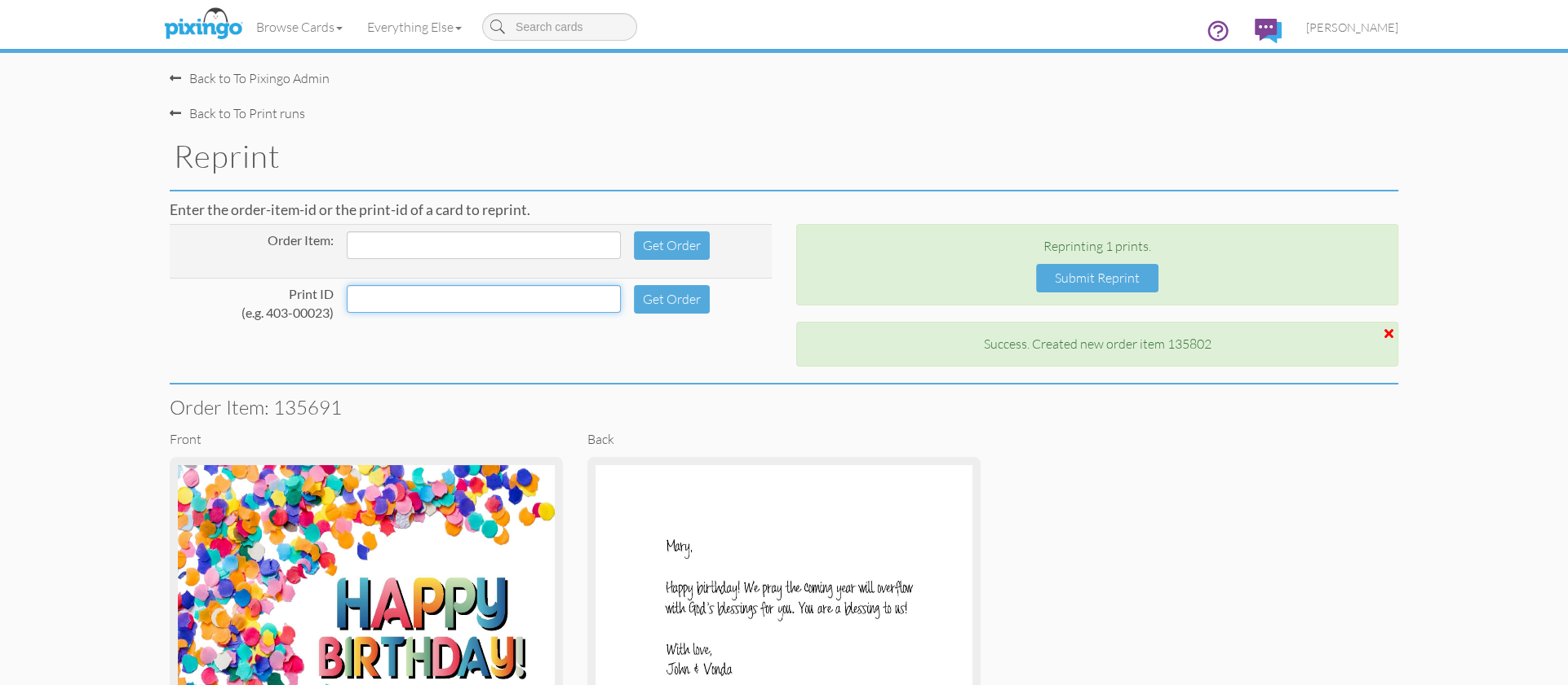
click at [381, 310] on input at bounding box center [483, 298] width 274 height 28
type input "288-00004"
click at [666, 303] on button "Get Order" at bounding box center [671, 299] width 76 height 29
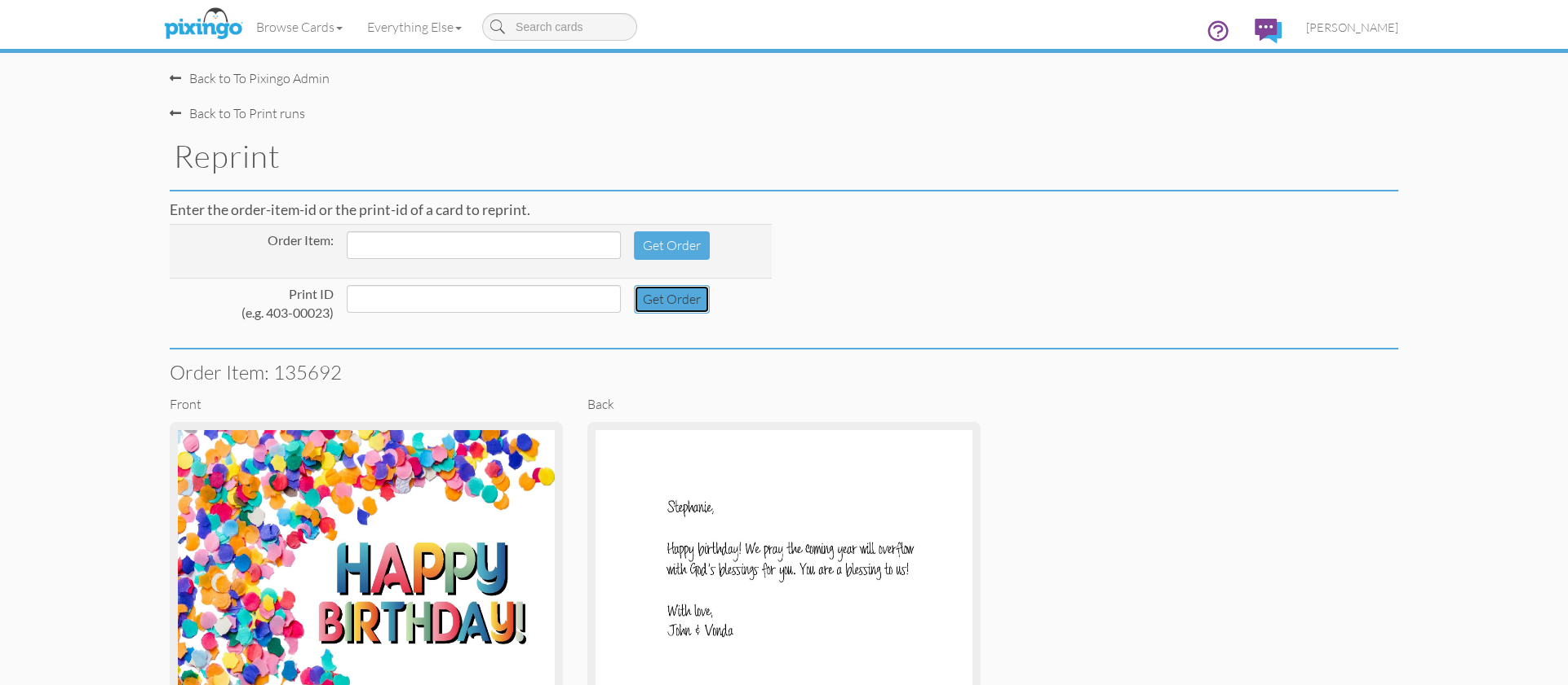
scroll to position [208, 0]
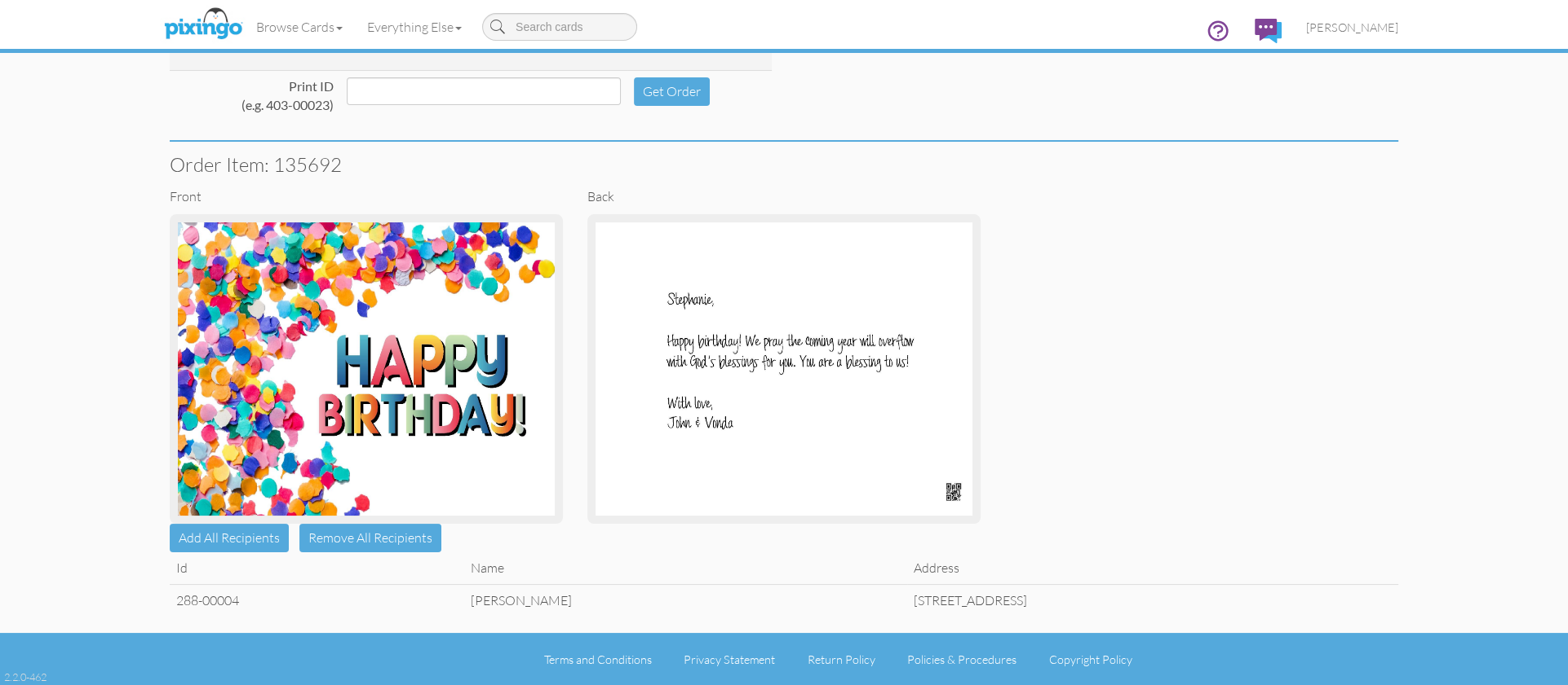
click at [472, 595] on td "[PERSON_NAME]" at bounding box center [685, 600] width 443 height 31
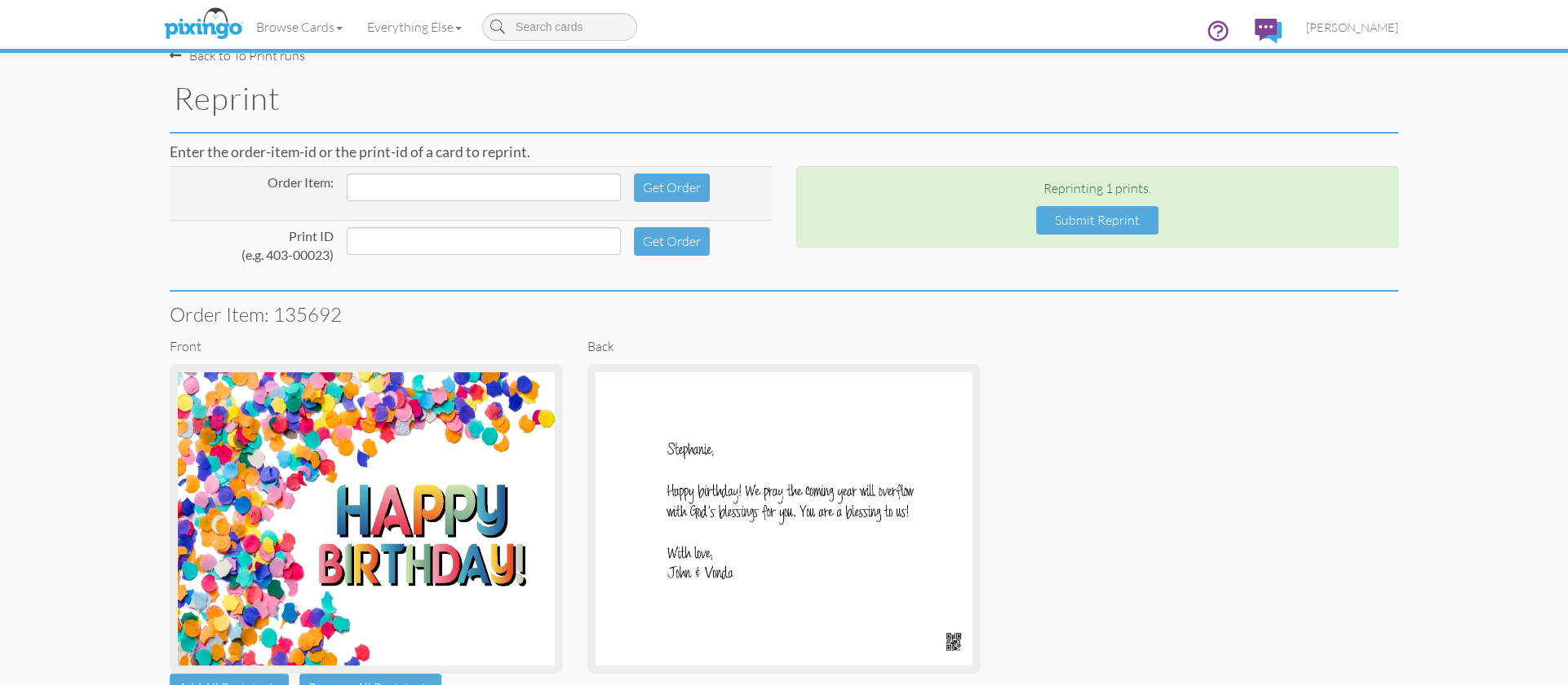
scroll to position [19, 0]
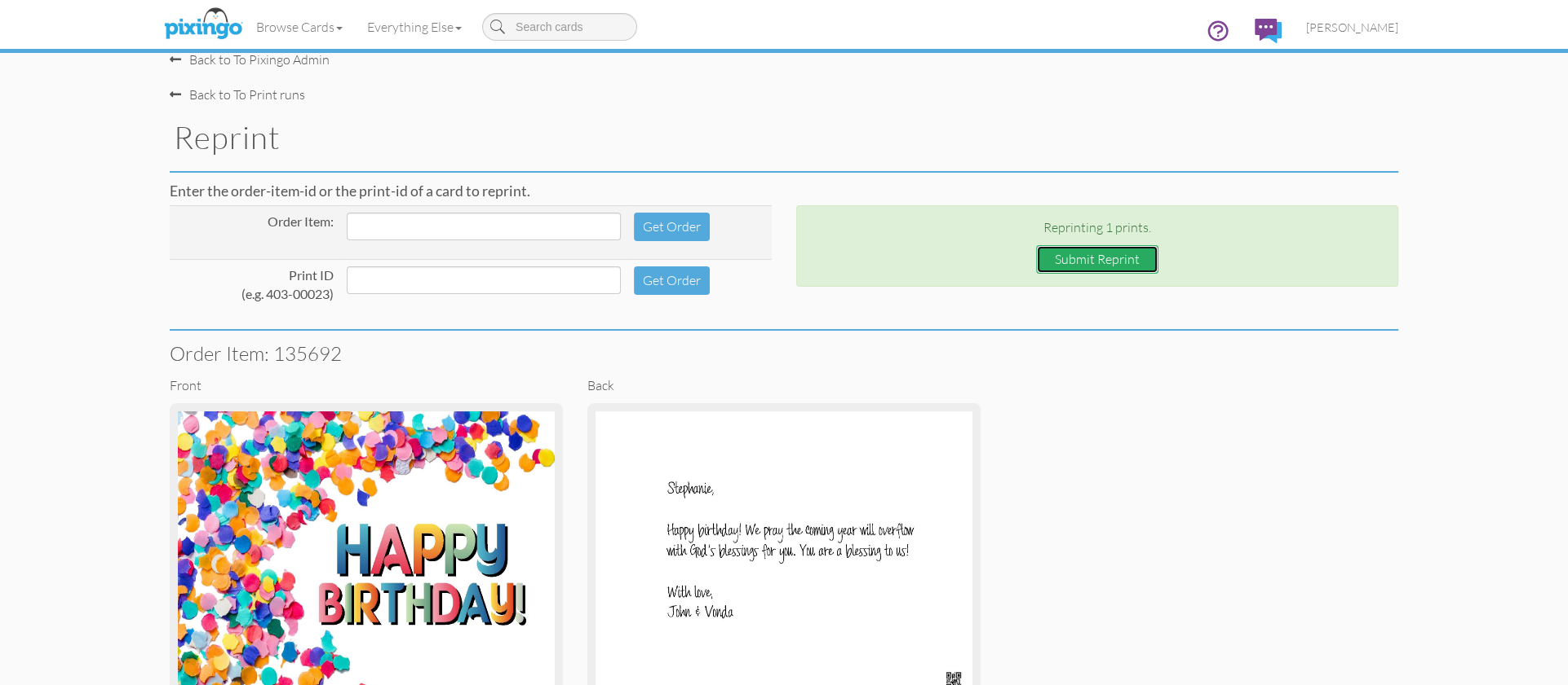
click at [1106, 256] on button "Submit Reprint" at bounding box center [1097, 260] width 122 height 29
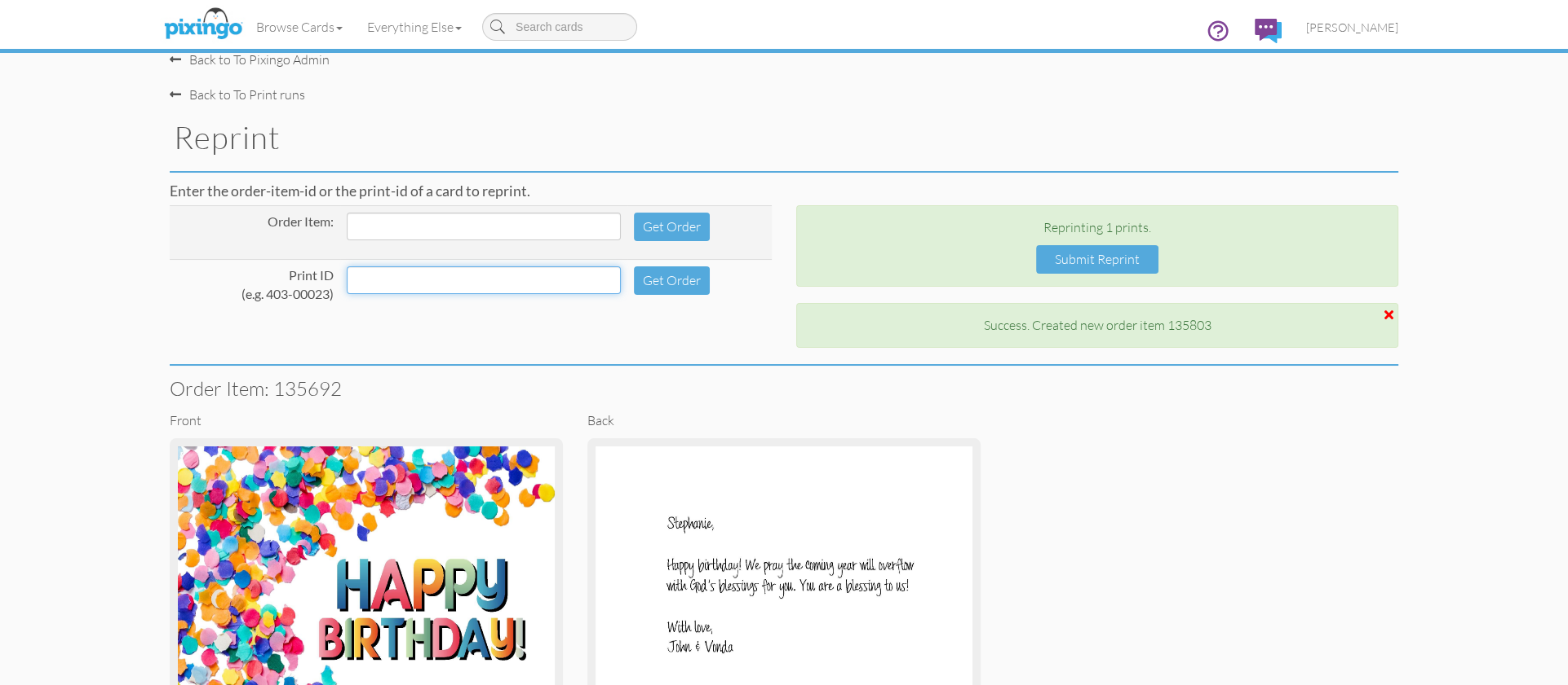
click at [389, 284] on input at bounding box center [483, 280] width 274 height 28
type input "288-00008"
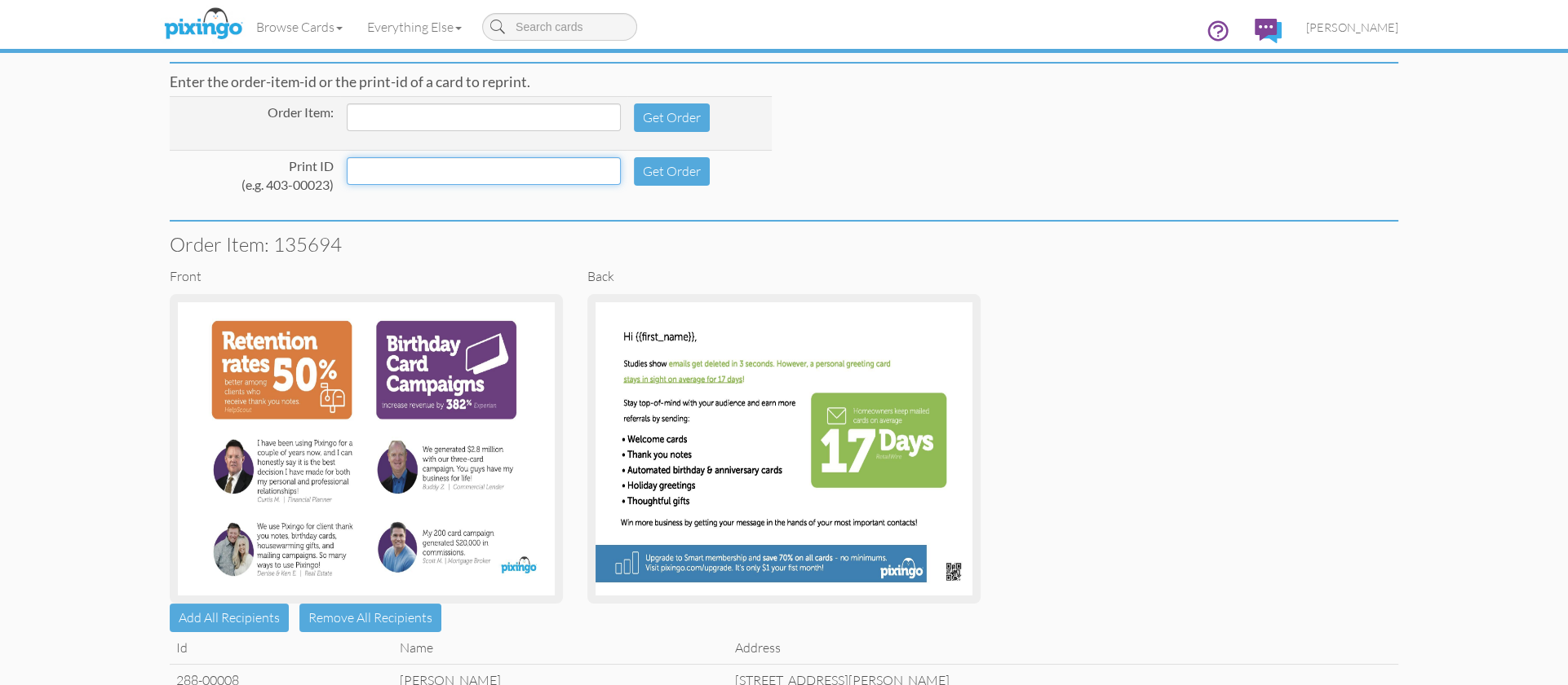
scroll to position [208, 0]
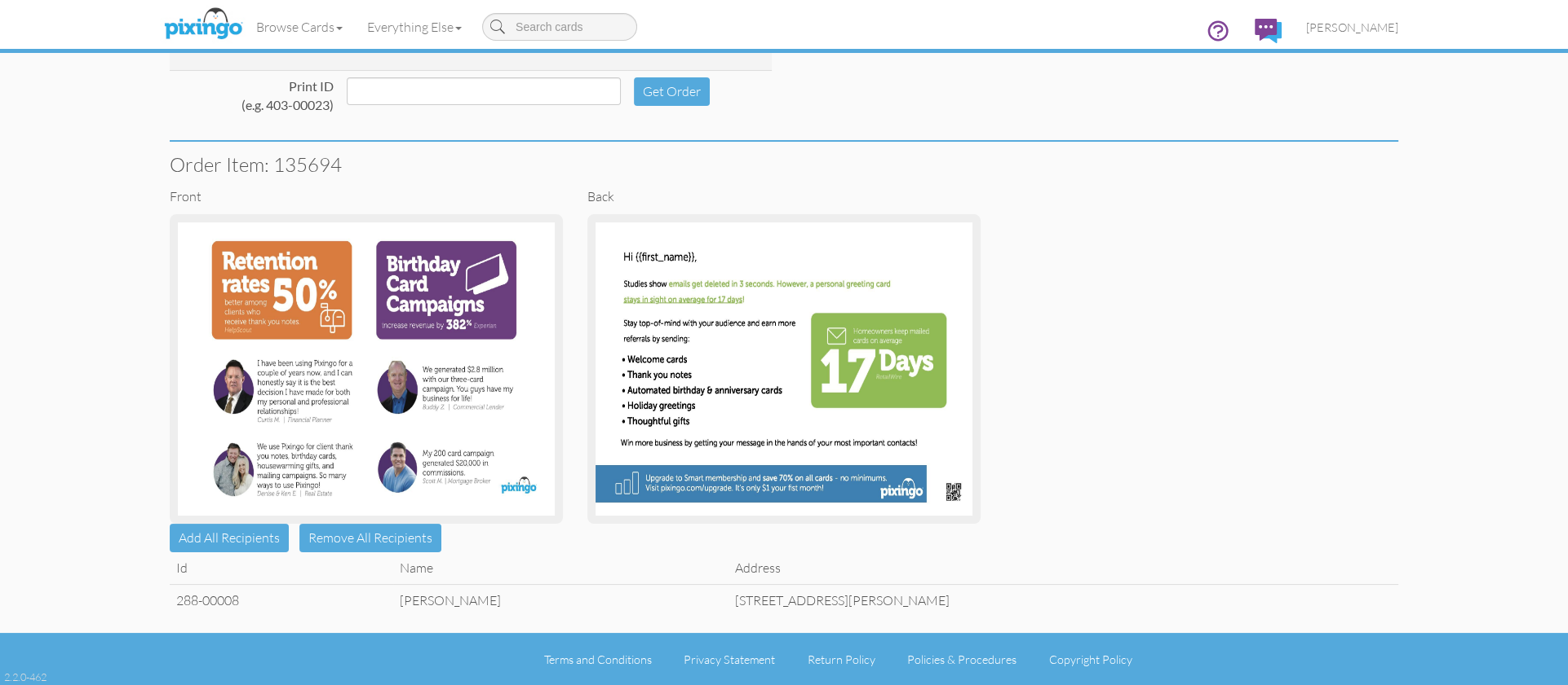
click at [488, 590] on td "[PERSON_NAME]" at bounding box center [561, 600] width 336 height 31
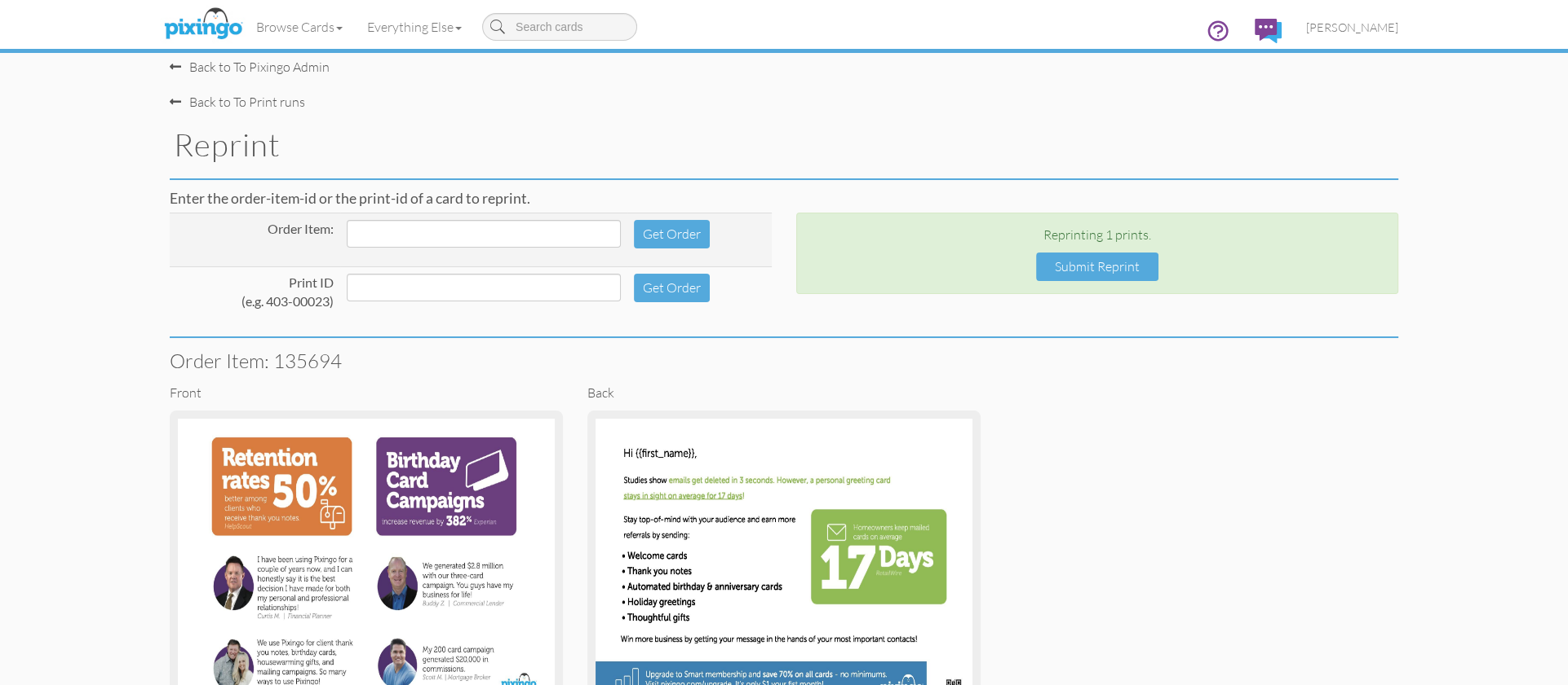
scroll to position [0, 0]
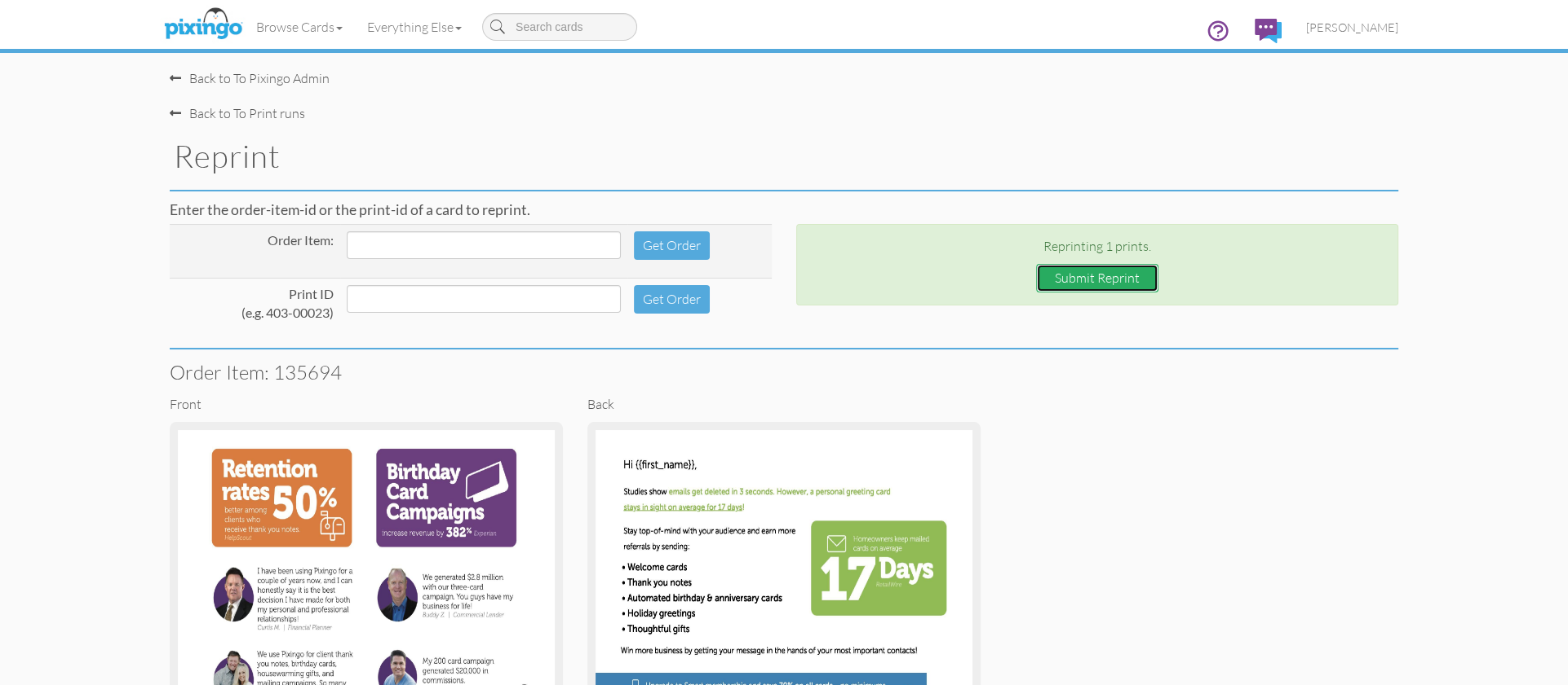
click at [1079, 277] on button "Submit Reprint" at bounding box center [1097, 279] width 122 height 29
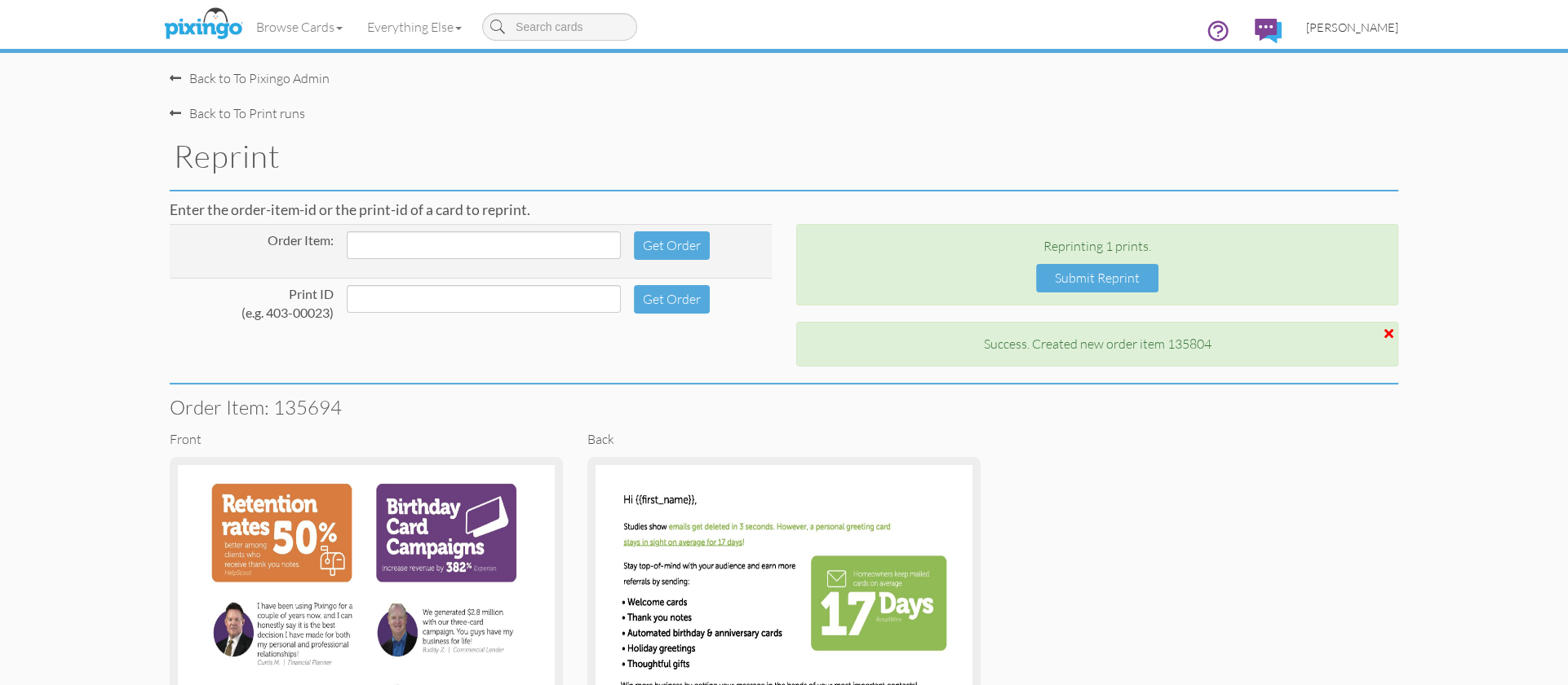
click at [1253, 24] on span "[PERSON_NAME]" at bounding box center [1352, 27] width 92 height 13
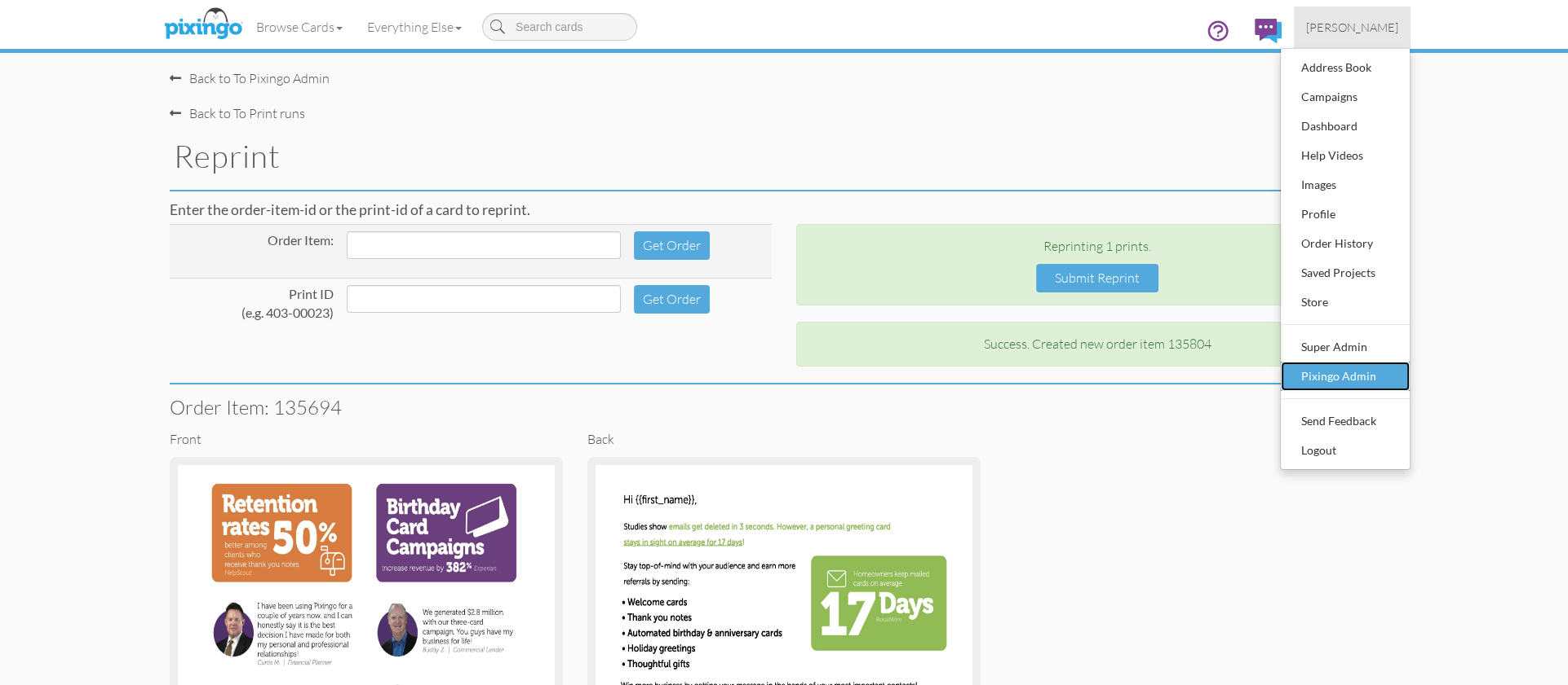
click at [1253, 364] on div "Pixingo Admin" at bounding box center [1345, 376] width 96 height 24
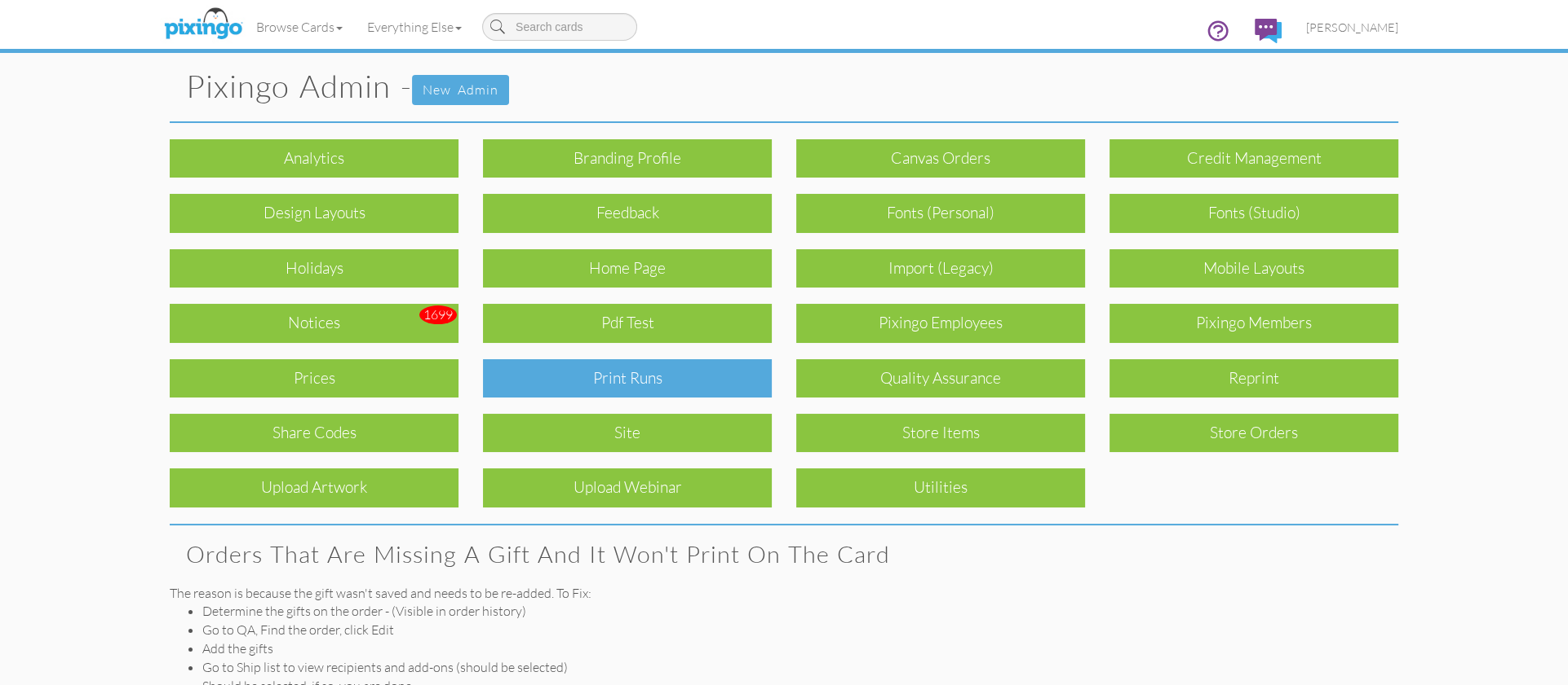
click at [651, 364] on div "Print Runs" at bounding box center [627, 378] width 289 height 39
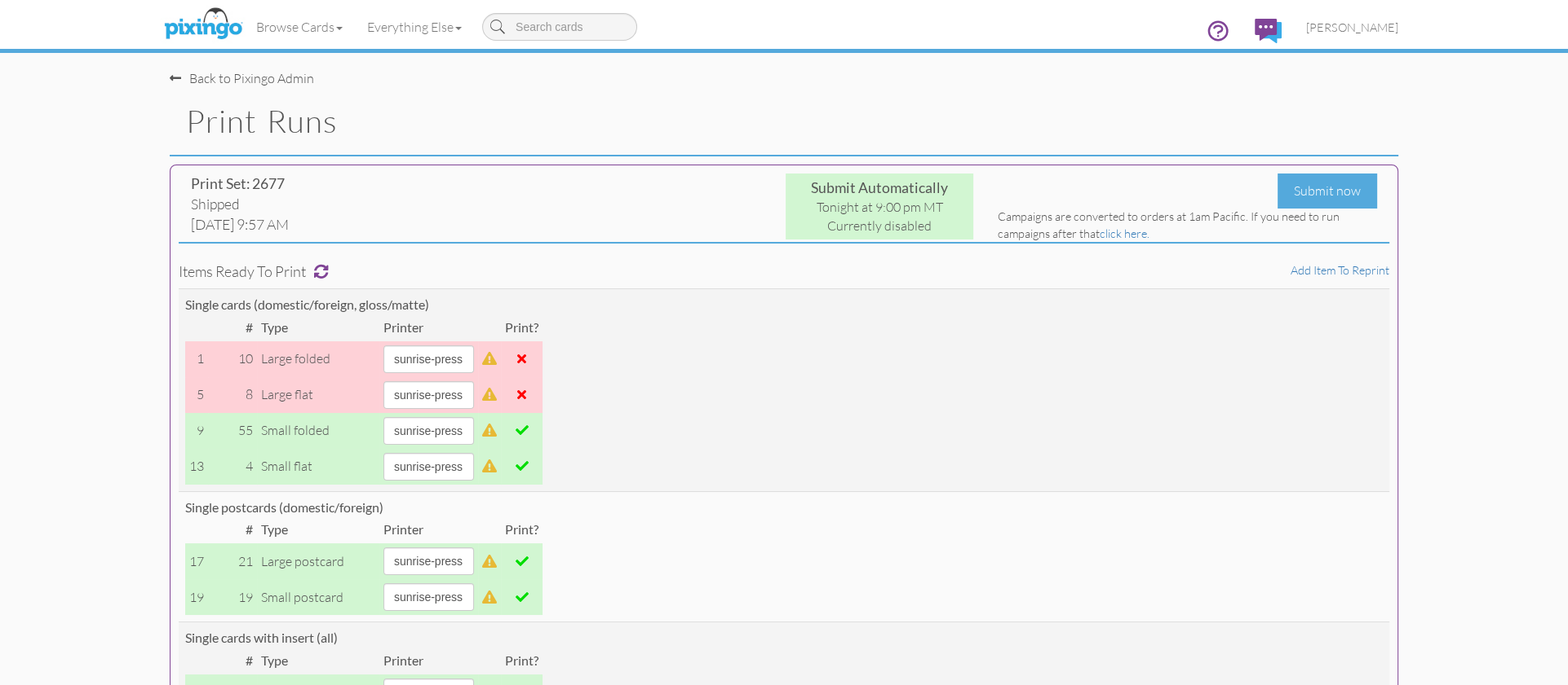
click at [594, 219] on div "Submit Automatically Tonight at 9:00 pm MT Currently disabled" at bounding box center [784, 206] width 404 height 66
